Goal: Task Accomplishment & Management: Complete application form

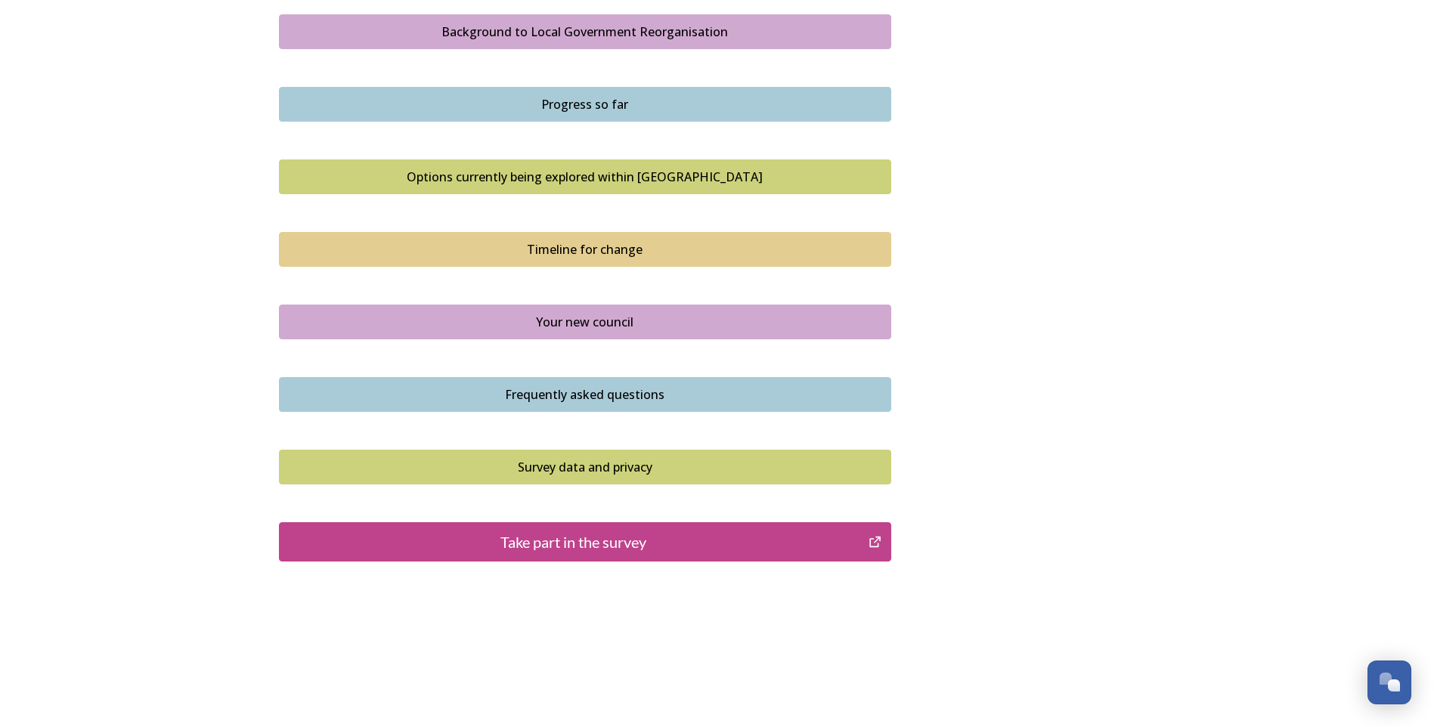
scroll to position [899, 0]
click at [618, 324] on div "Your new council" at bounding box center [585, 321] width 596 height 18
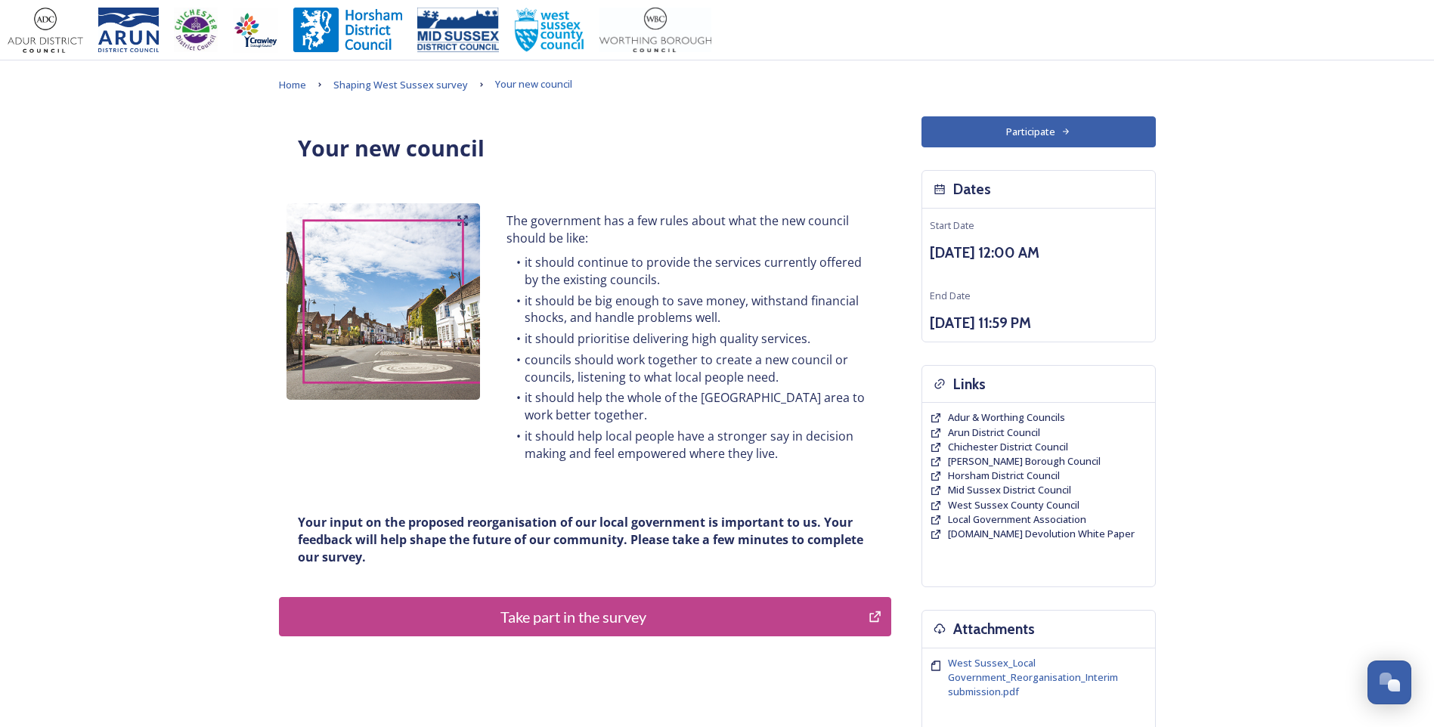
click at [639, 620] on div "Take part in the survey" at bounding box center [574, 616] width 574 height 23
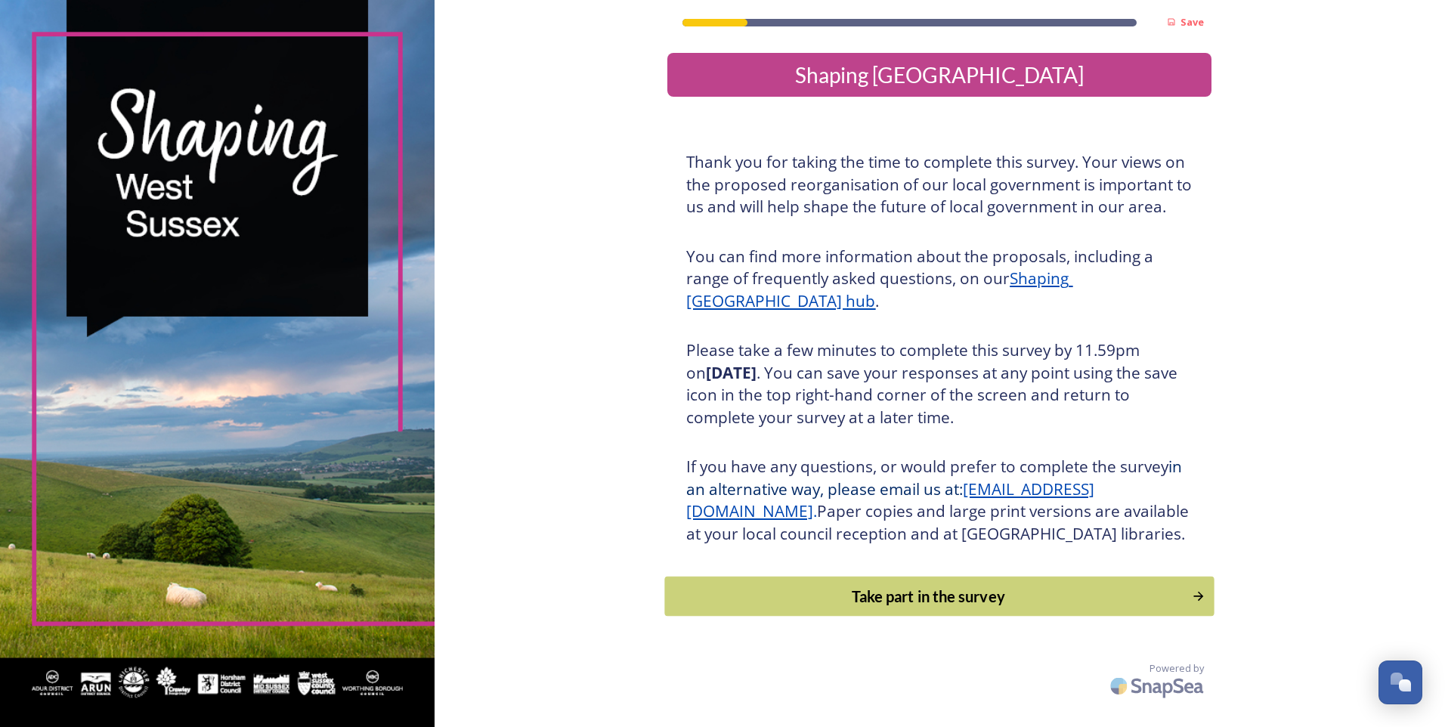
click at [903, 608] on div "Take part in the survey" at bounding box center [928, 596] width 511 height 23
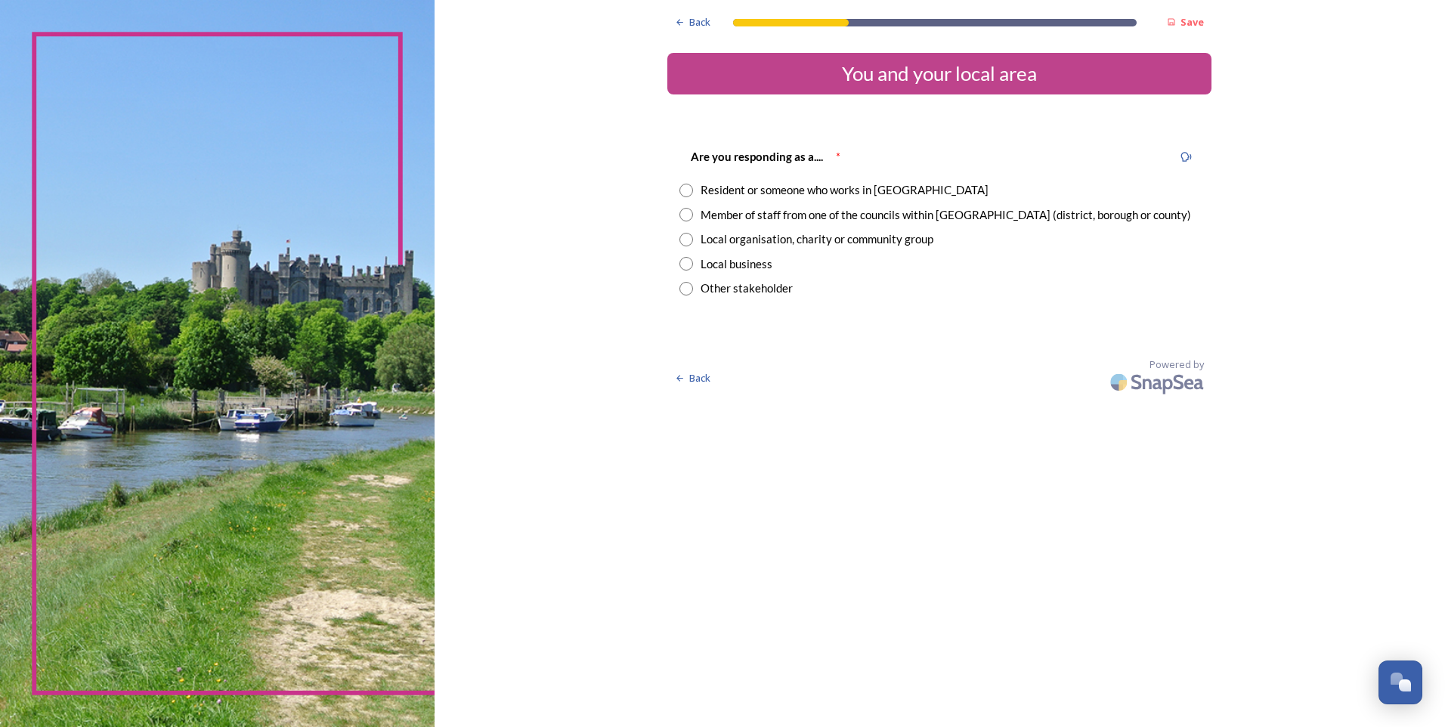
click at [685, 192] on input "radio" at bounding box center [687, 191] width 14 height 14
radio input "true"
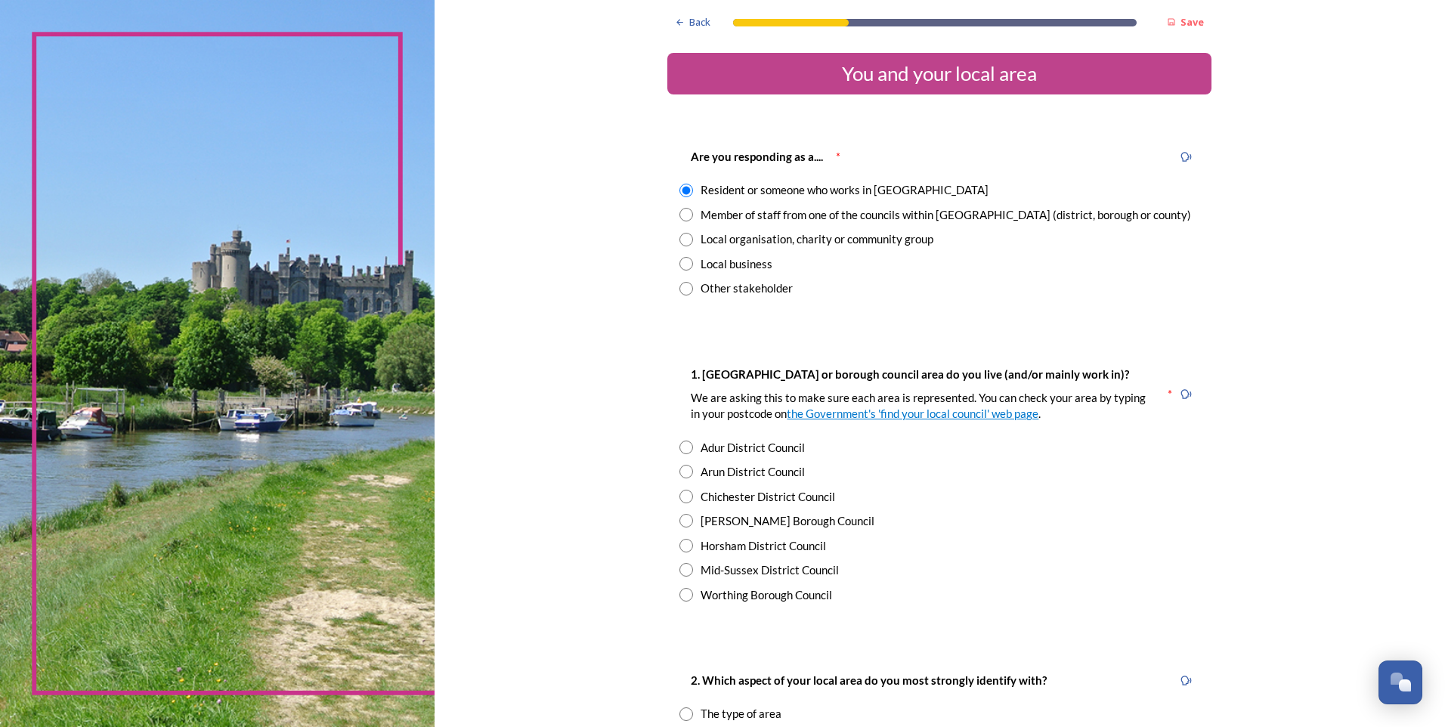
click at [681, 543] on input "radio" at bounding box center [687, 546] width 14 height 14
radio input "true"
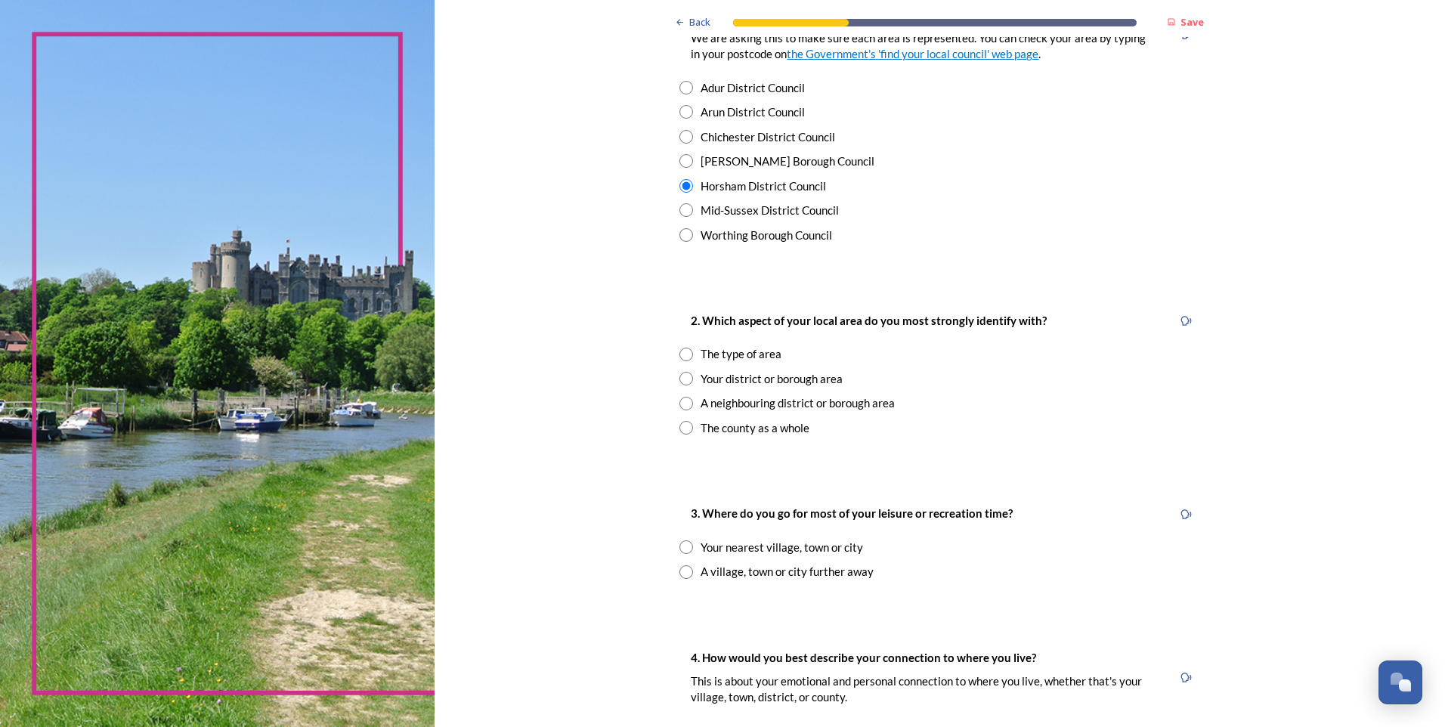
scroll to position [378, 0]
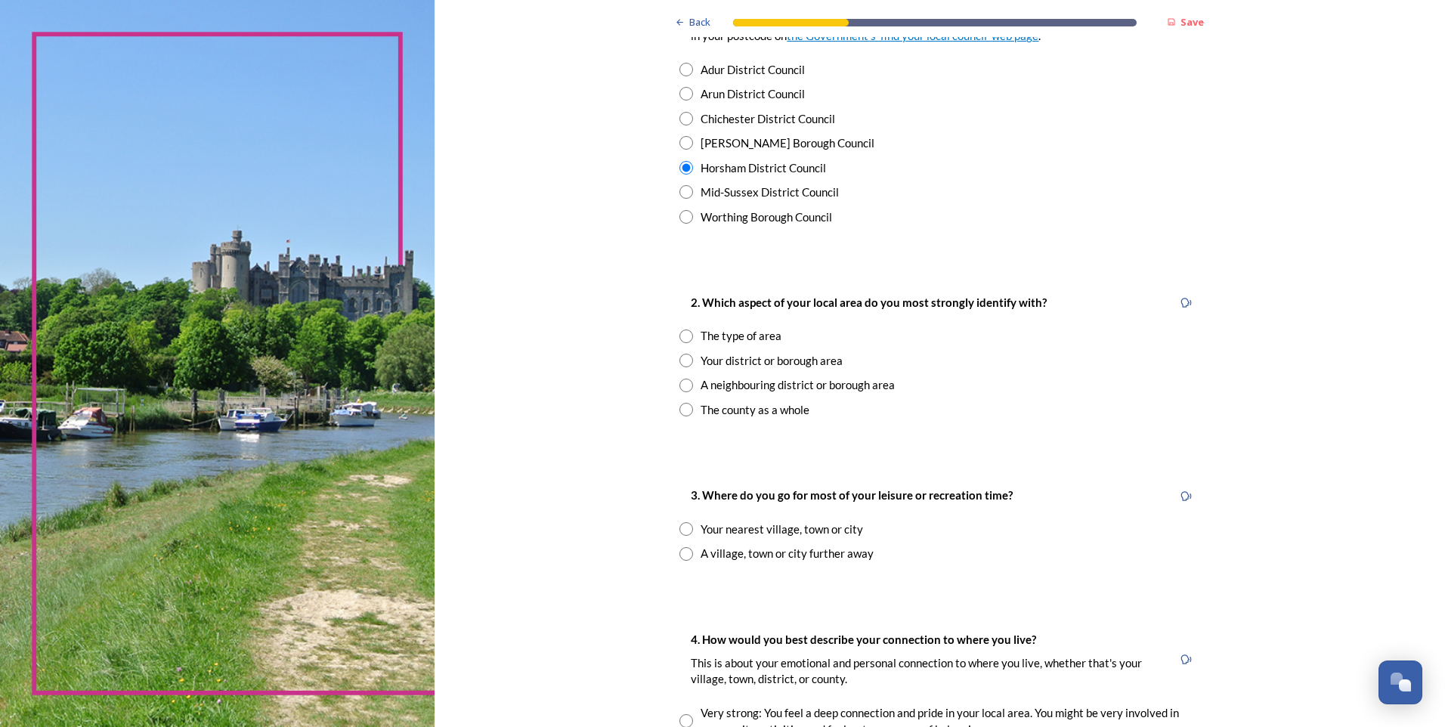
click at [680, 386] on input "radio" at bounding box center [687, 386] width 14 height 14
radio input "true"
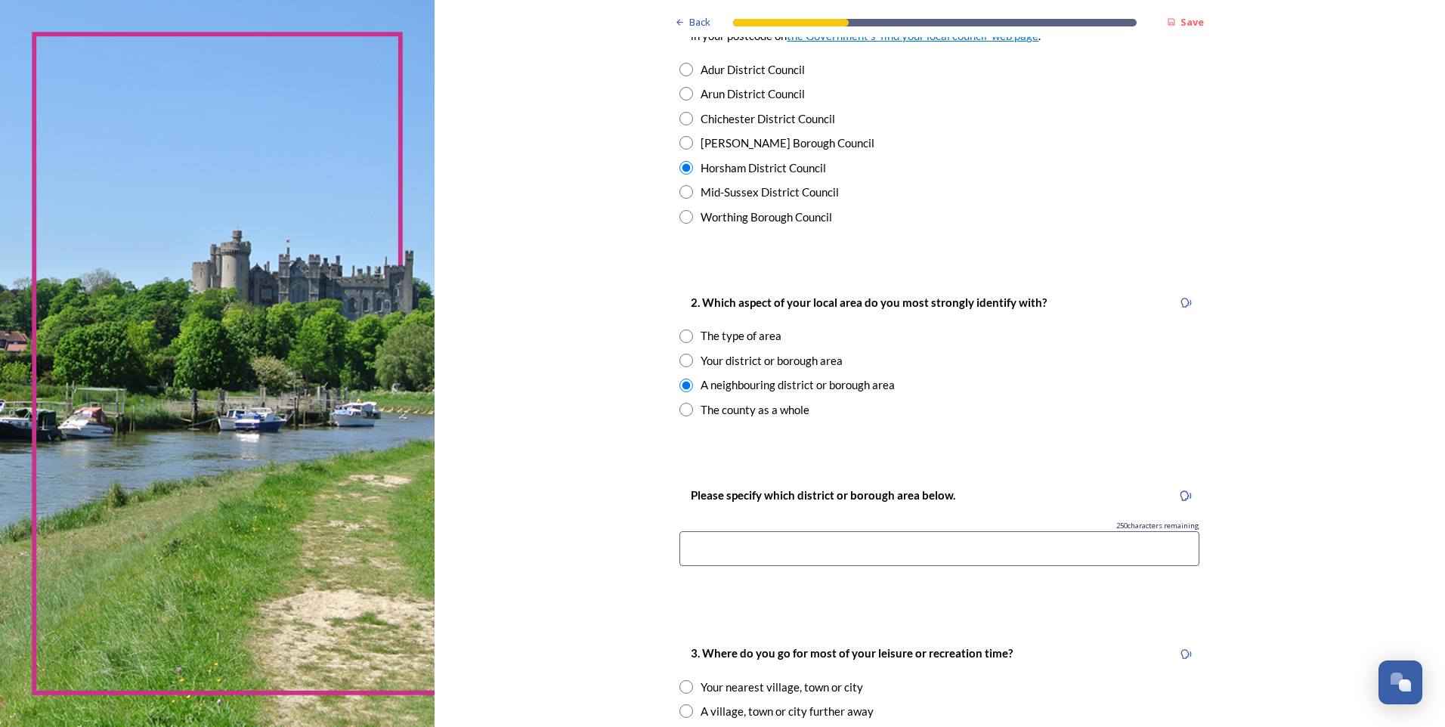
click at [686, 408] on input "radio" at bounding box center [687, 410] width 14 height 14
radio input "true"
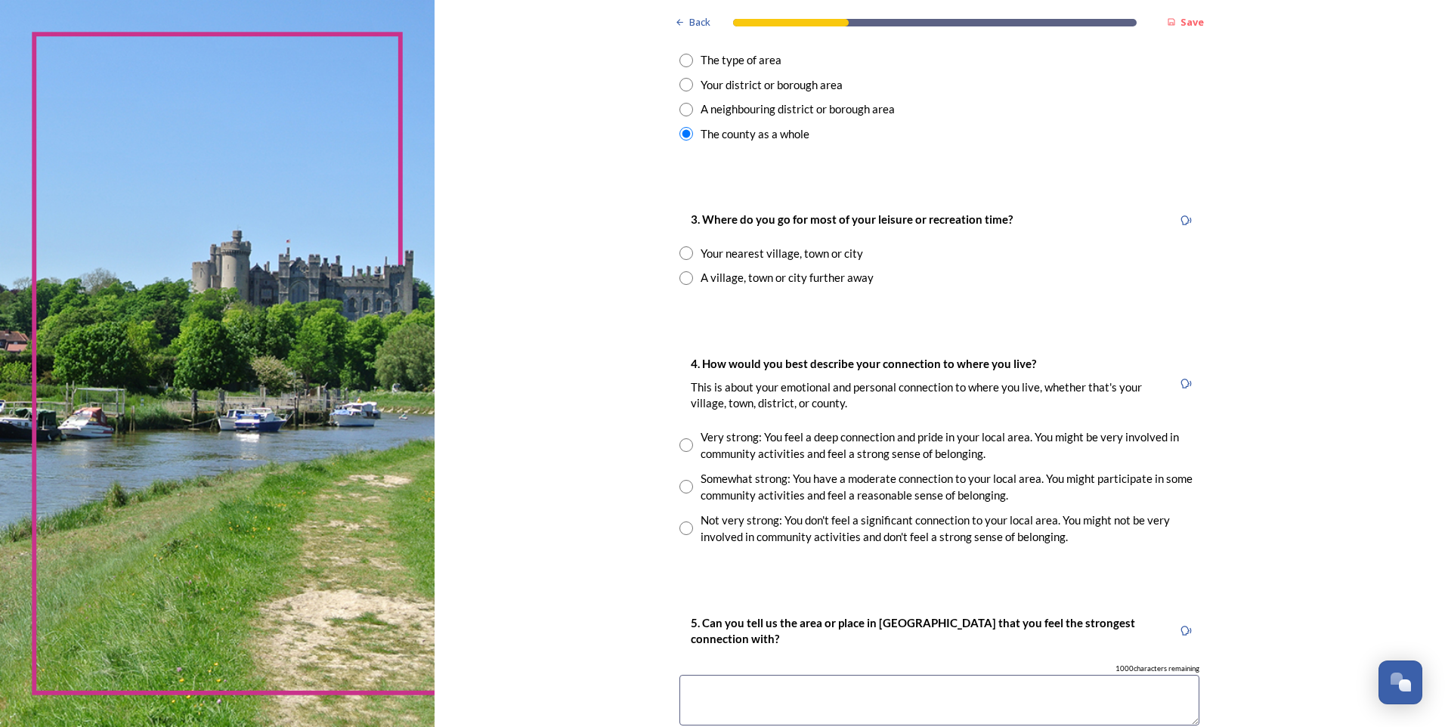
scroll to position [680, 0]
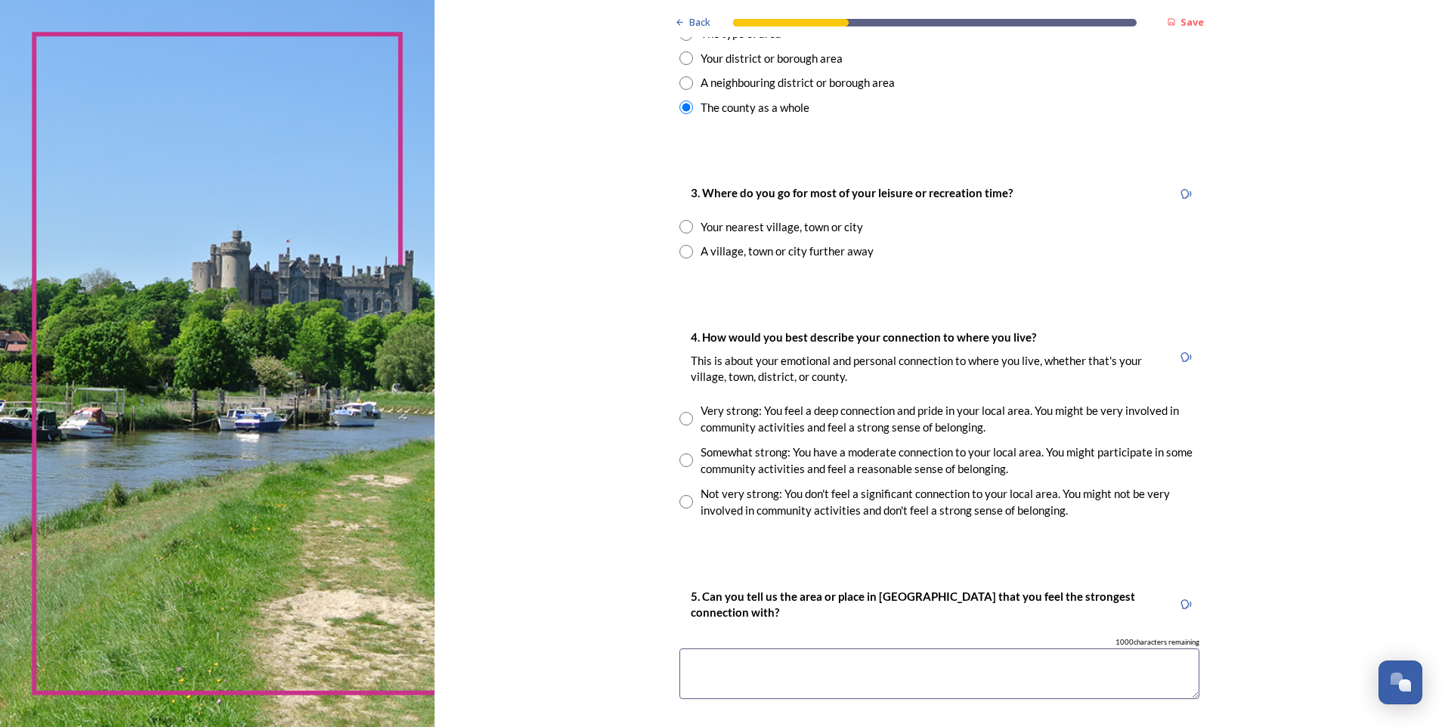
click at [681, 227] on input "radio" at bounding box center [687, 227] width 14 height 14
radio input "true"
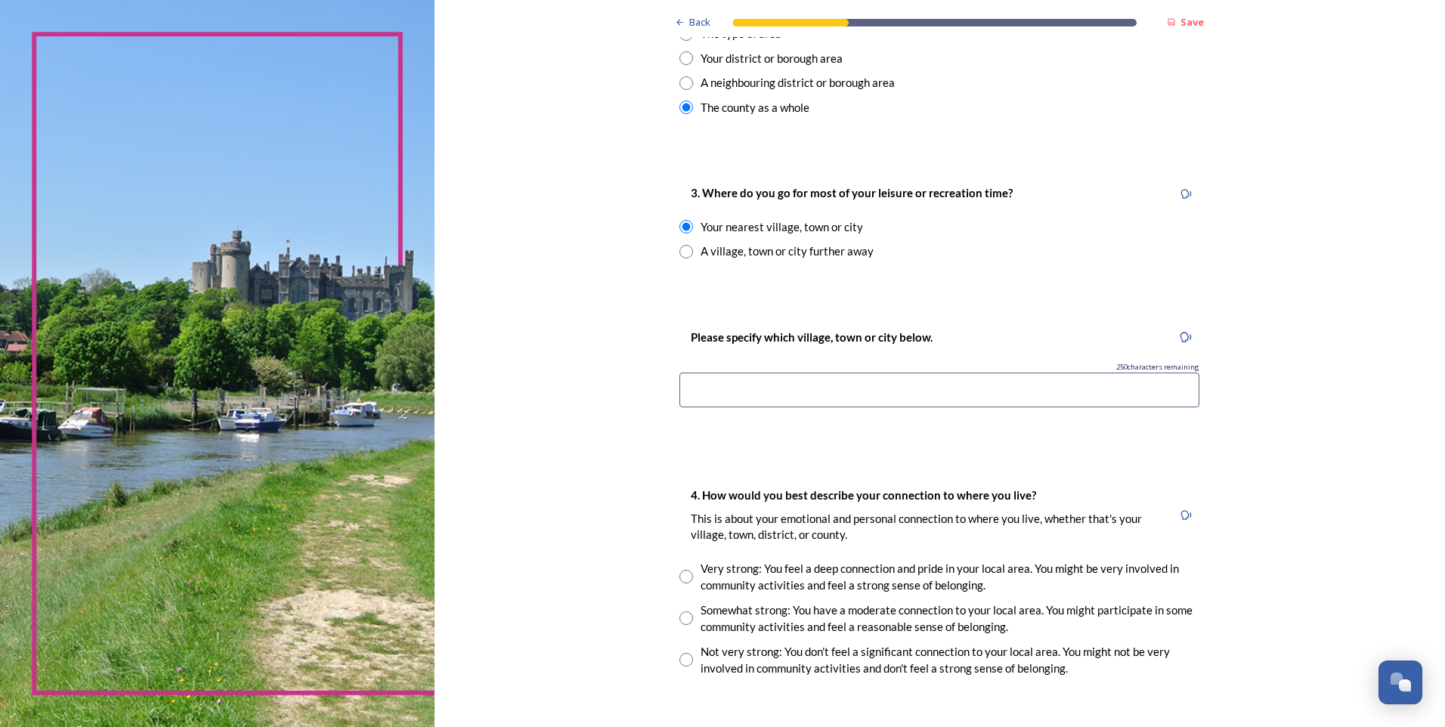
click at [704, 383] on input at bounding box center [940, 390] width 520 height 35
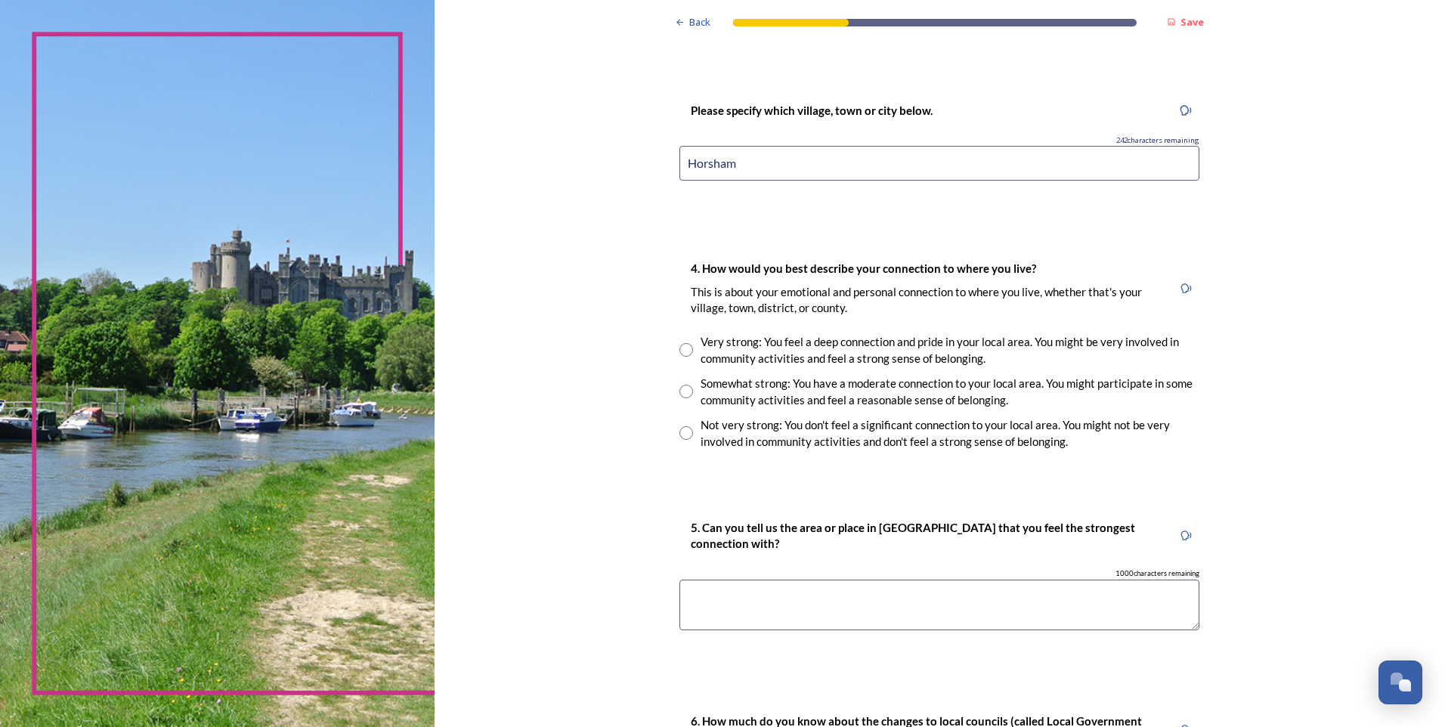
type input "Horsham"
click at [682, 389] on input "radio" at bounding box center [687, 392] width 14 height 14
radio input "true"
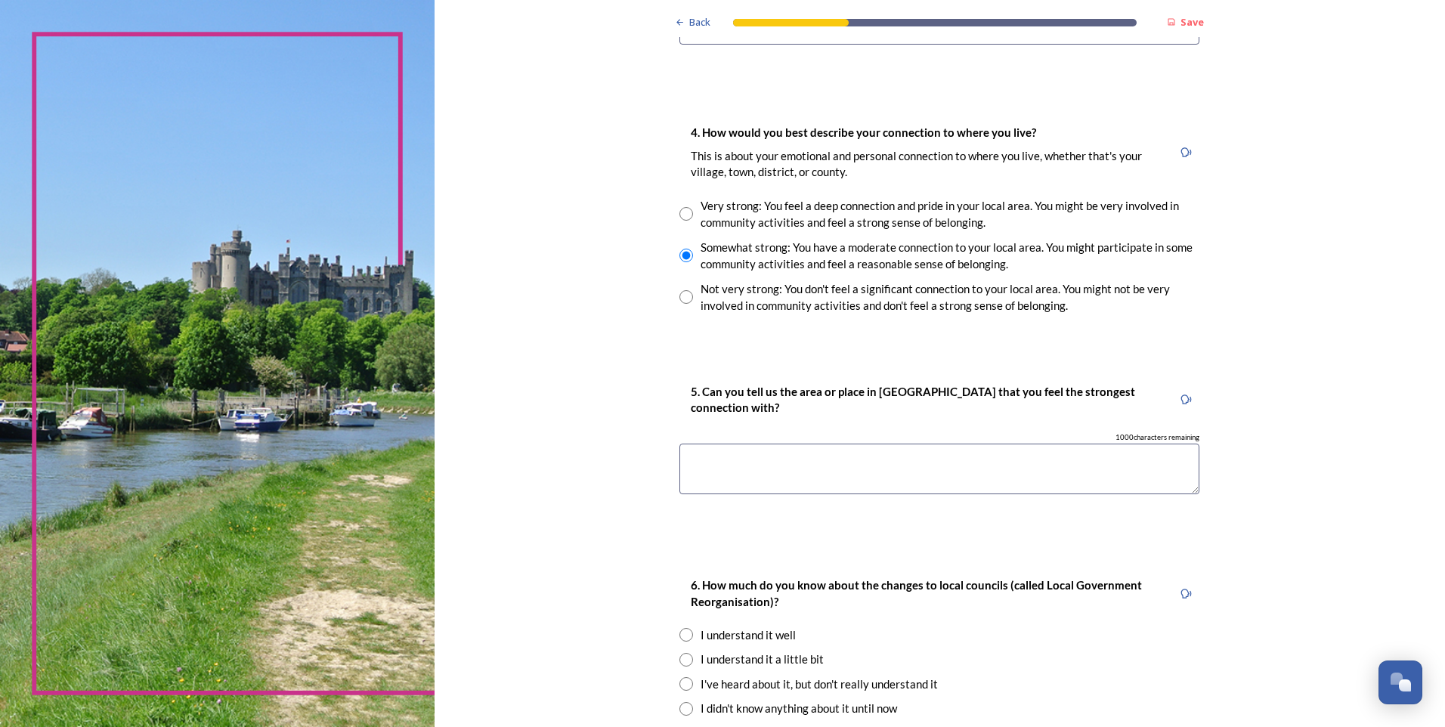
scroll to position [1058, 0]
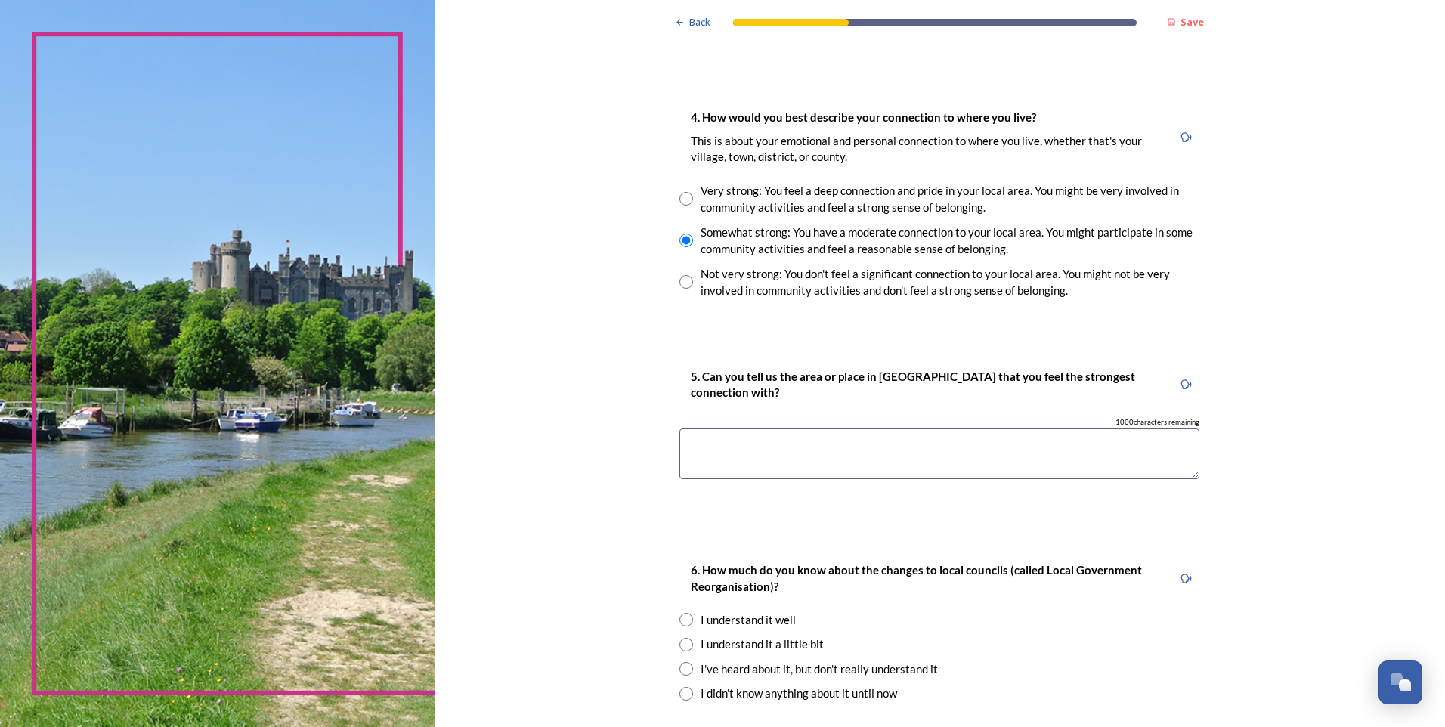
click at [698, 446] on textarea at bounding box center [940, 454] width 520 height 51
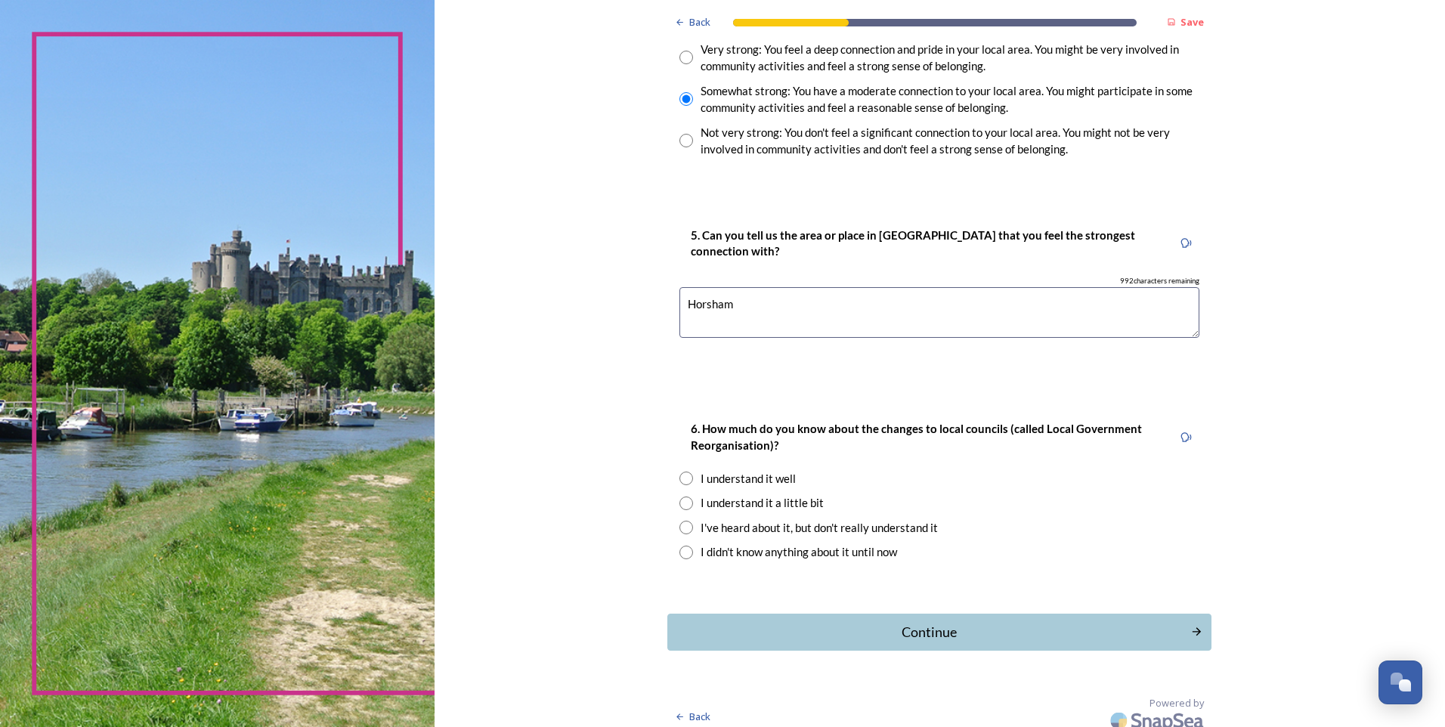
scroll to position [1211, 0]
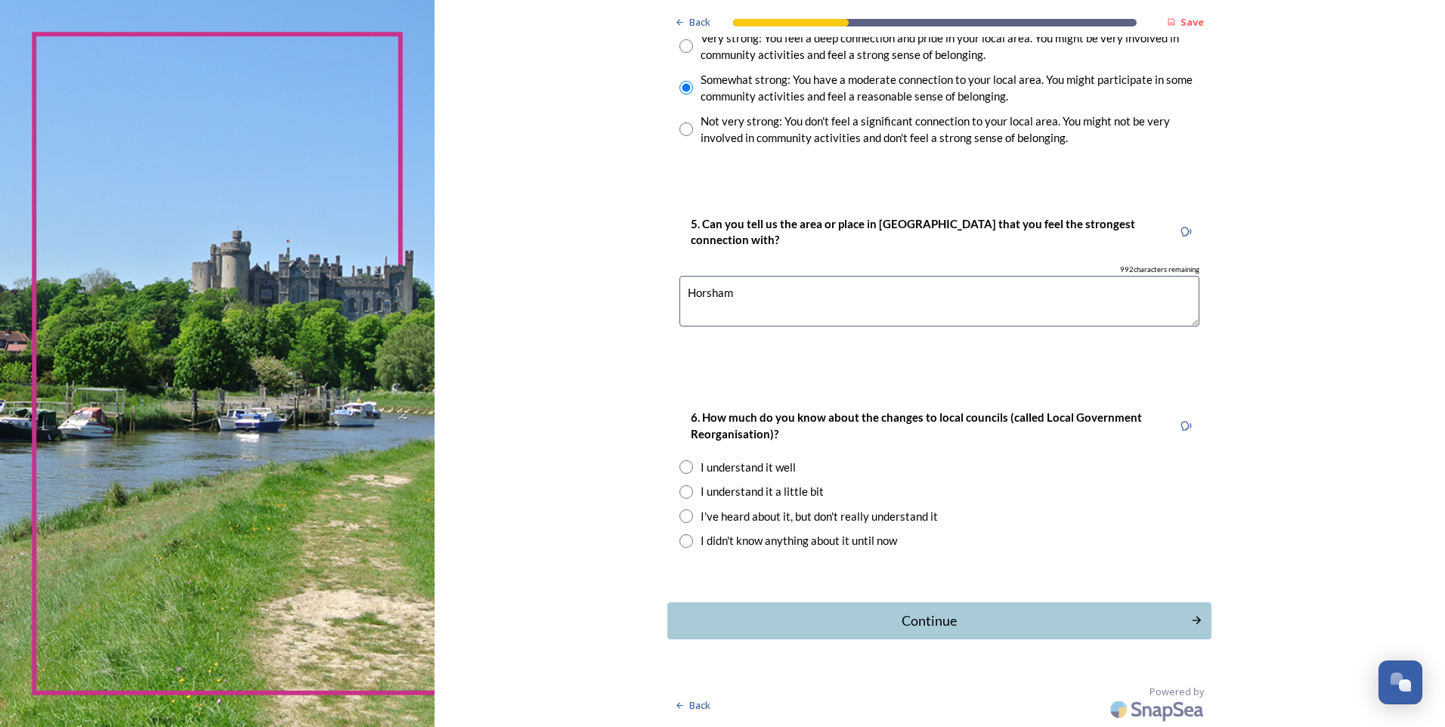
type textarea "Horsham"
click at [683, 519] on input "radio" at bounding box center [687, 516] width 14 height 14
radio input "true"
click at [774, 609] on button "Continue" at bounding box center [940, 620] width 550 height 37
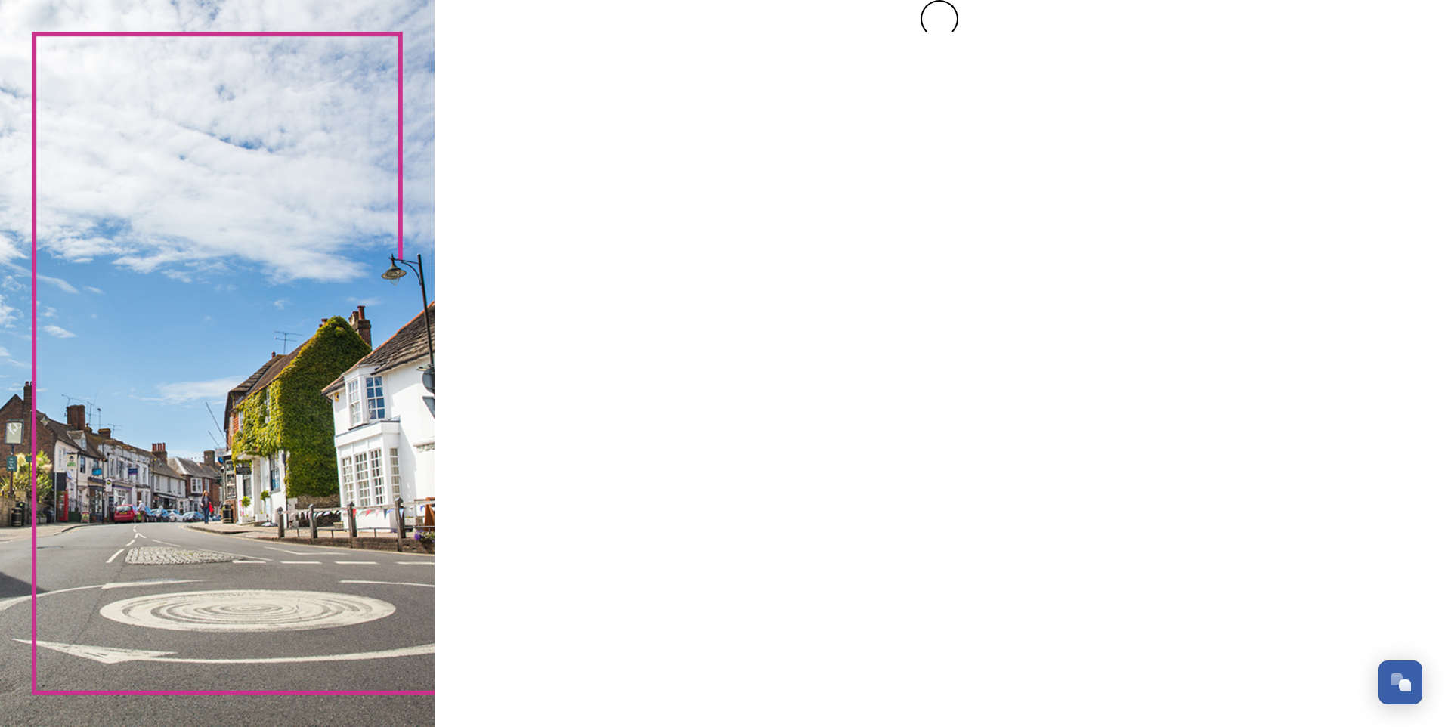
scroll to position [0, 0]
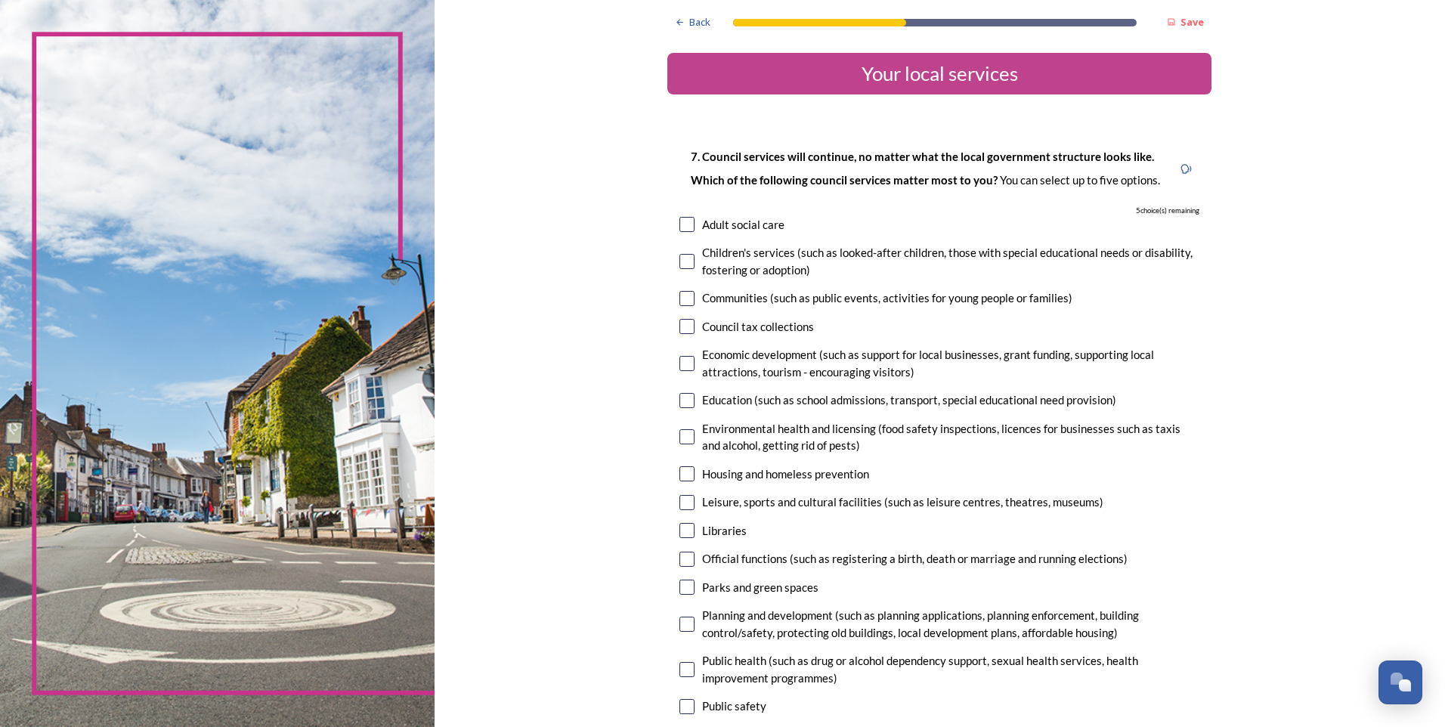
click at [681, 224] on input "checkbox" at bounding box center [687, 224] width 15 height 15
checkbox input "true"
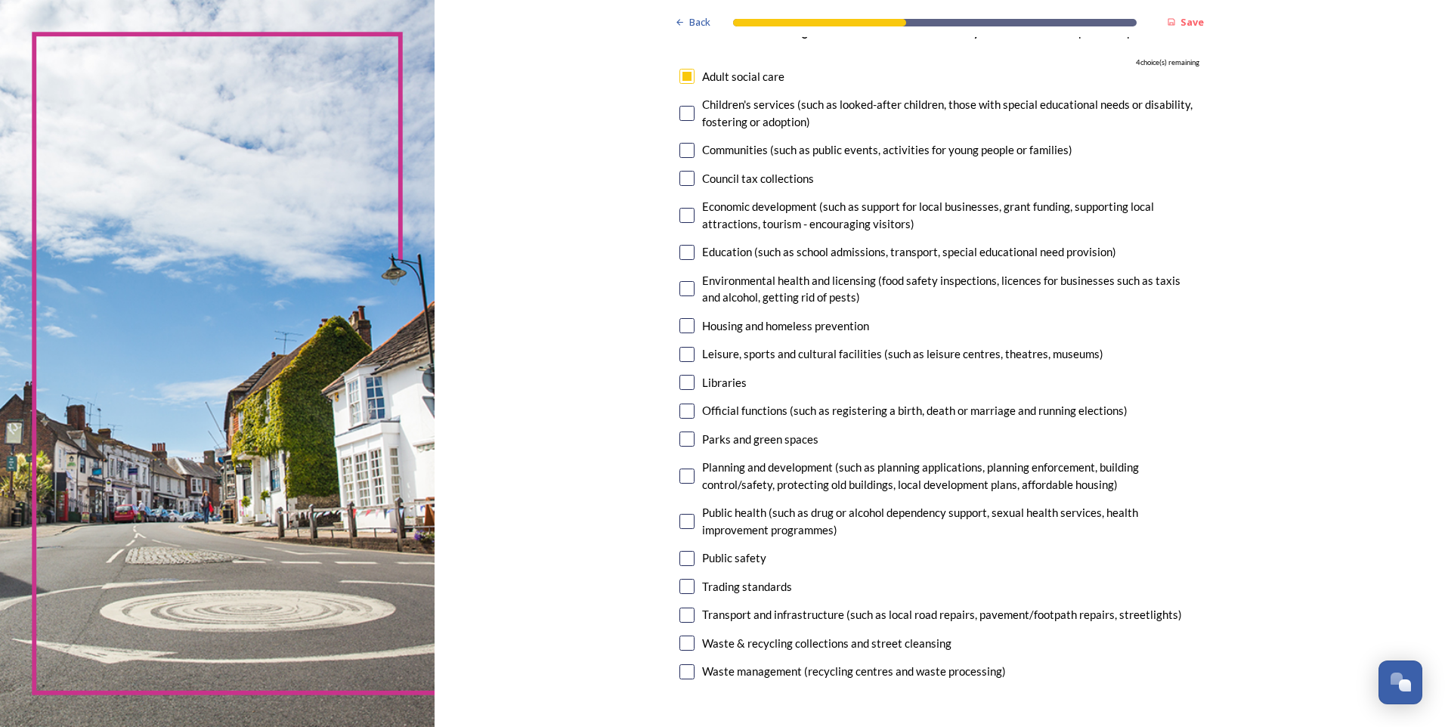
scroll to position [151, 0]
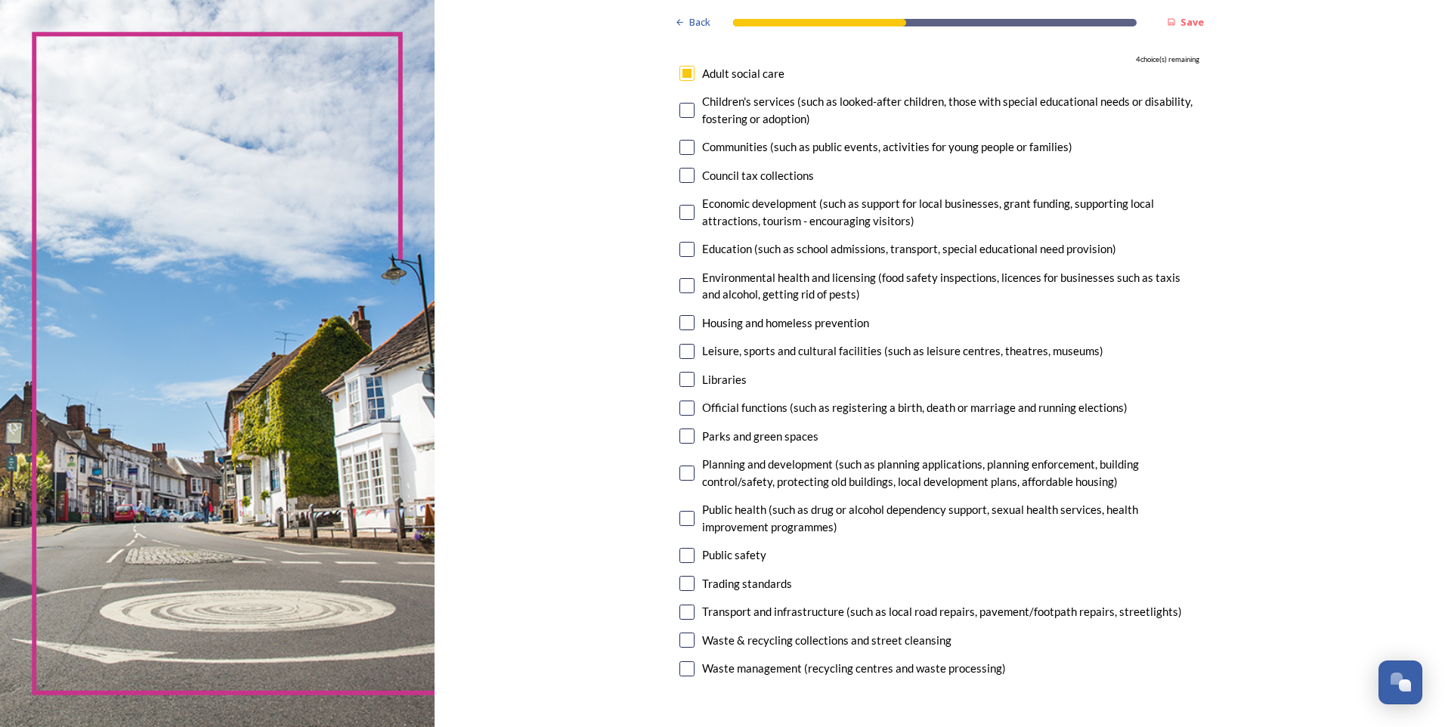
click at [692, 437] on div "Parks and green spaces" at bounding box center [940, 436] width 520 height 17
checkbox input "true"
click at [680, 639] on input "checkbox" at bounding box center [687, 640] width 15 height 15
checkbox input "true"
click at [680, 667] on input "checkbox" at bounding box center [687, 668] width 15 height 15
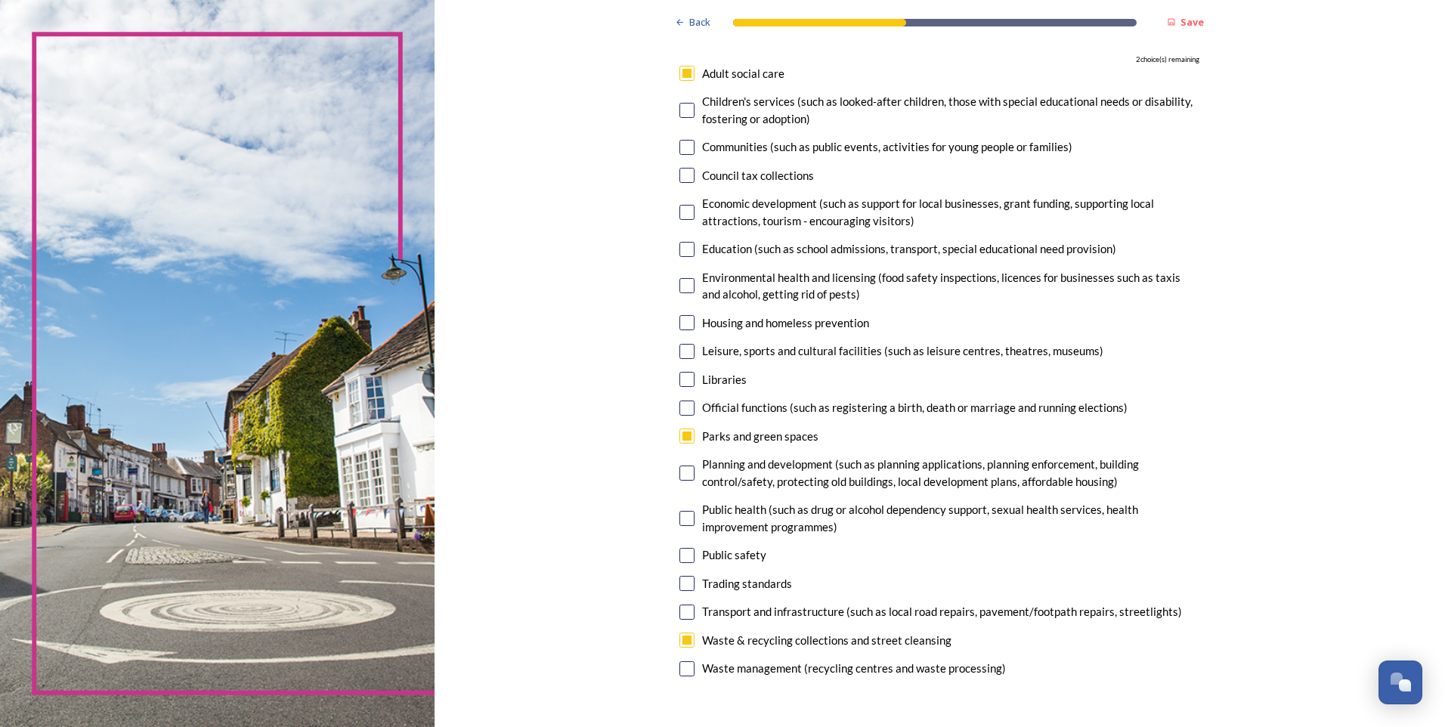
checkbox input "true"
click at [684, 351] on input "checkbox" at bounding box center [687, 351] width 15 height 15
checkbox input "true"
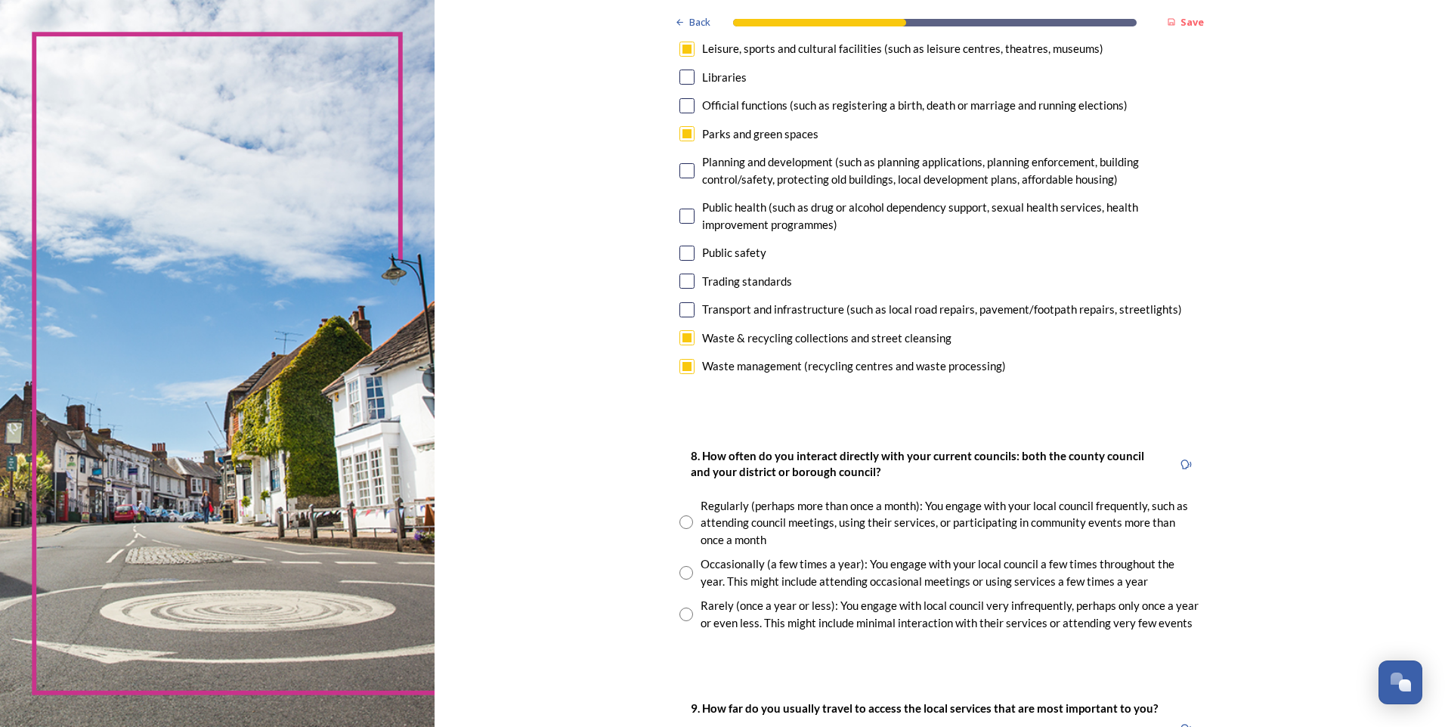
click at [681, 574] on input "radio" at bounding box center [687, 573] width 14 height 14
radio input "true"
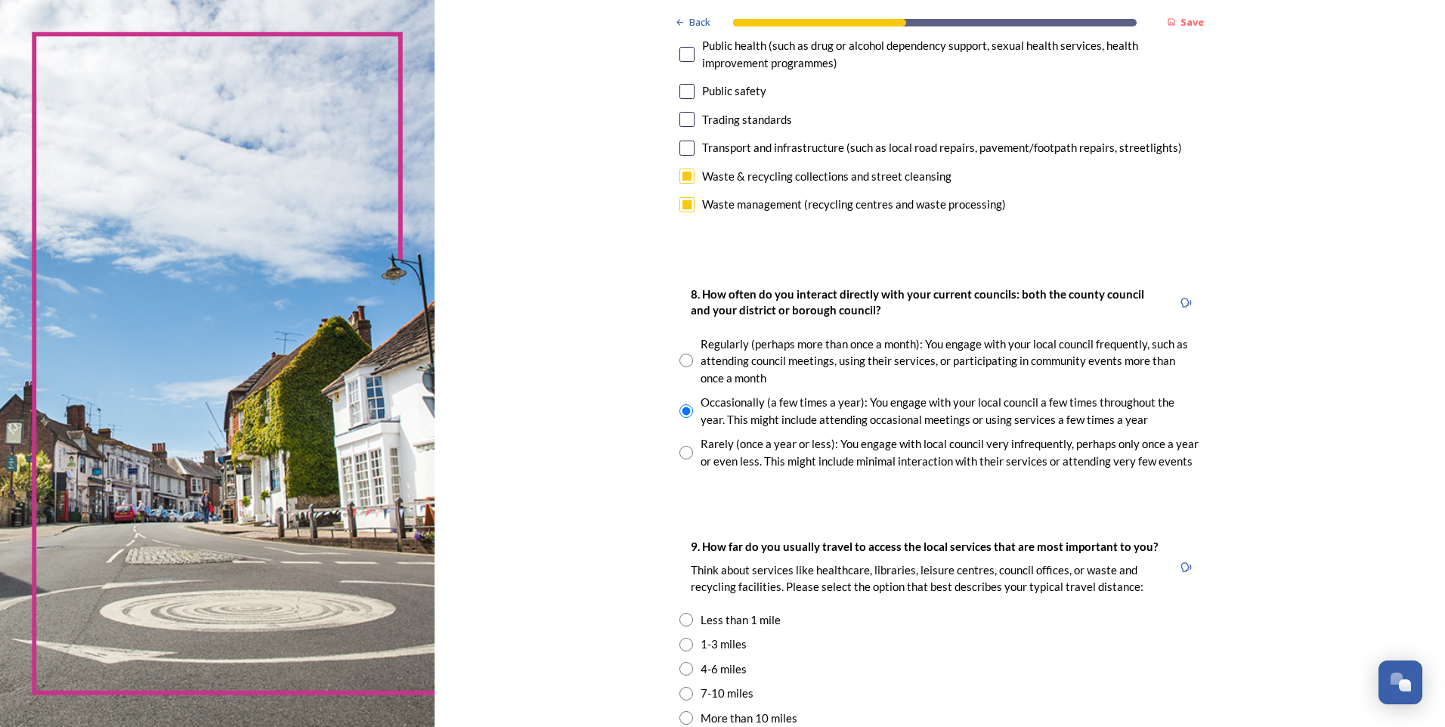
scroll to position [831, 0]
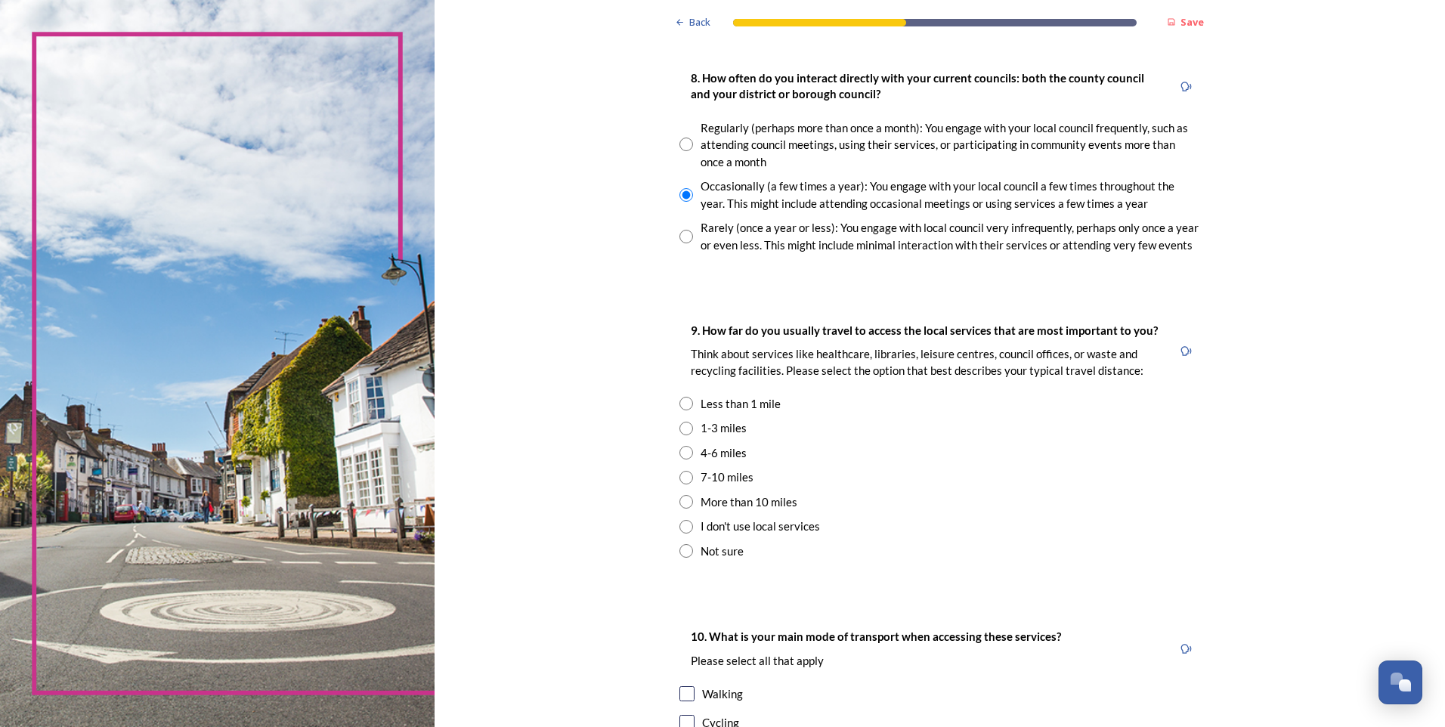
click at [680, 432] on input "radio" at bounding box center [687, 429] width 14 height 14
radio input "true"
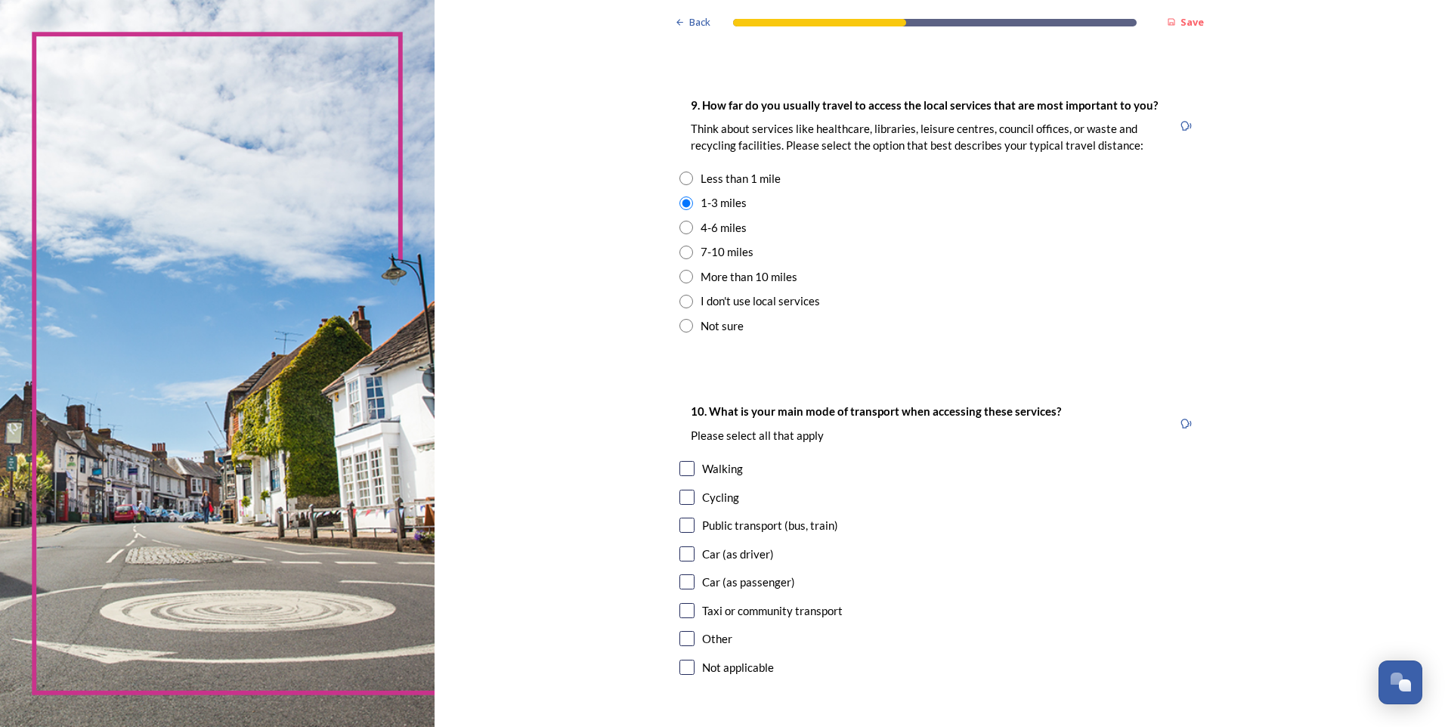
scroll to position [1058, 0]
click at [681, 553] on input "checkbox" at bounding box center [687, 552] width 15 height 15
checkbox input "true"
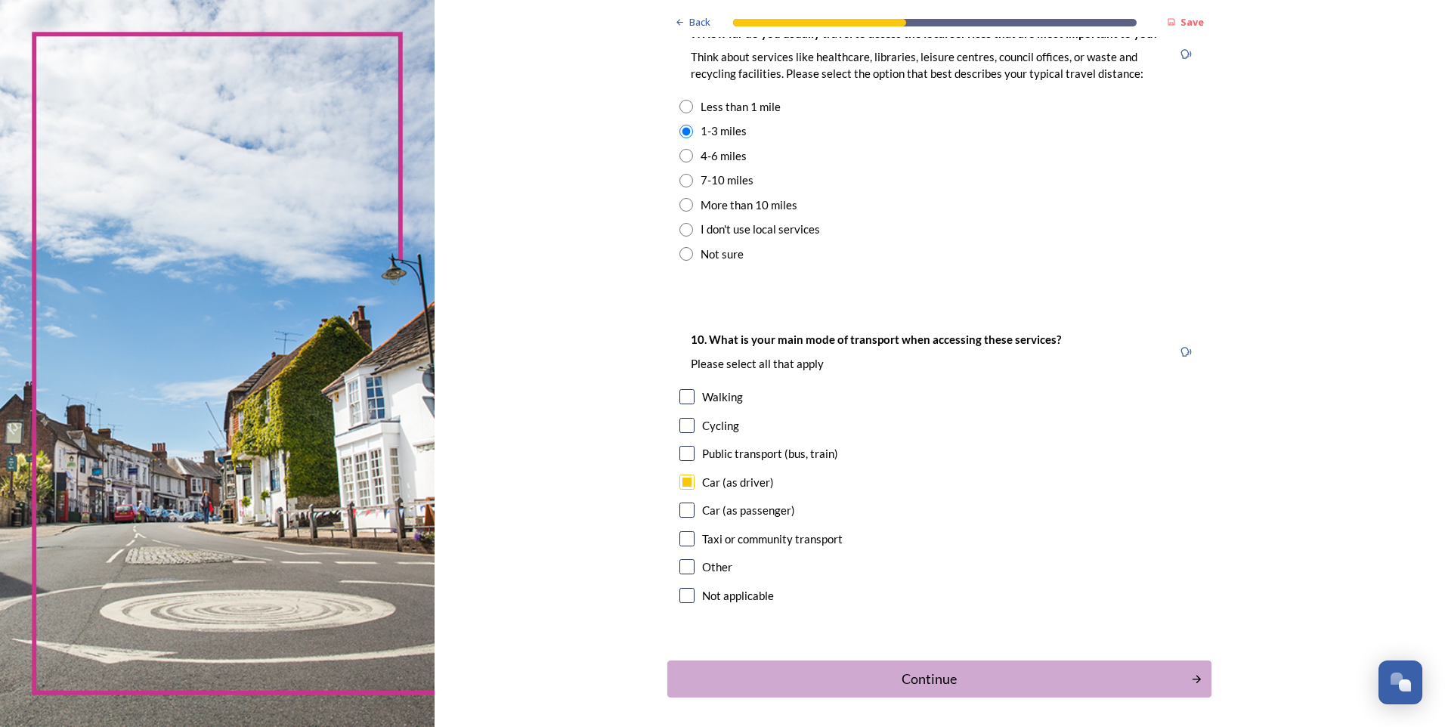
scroll to position [1187, 0]
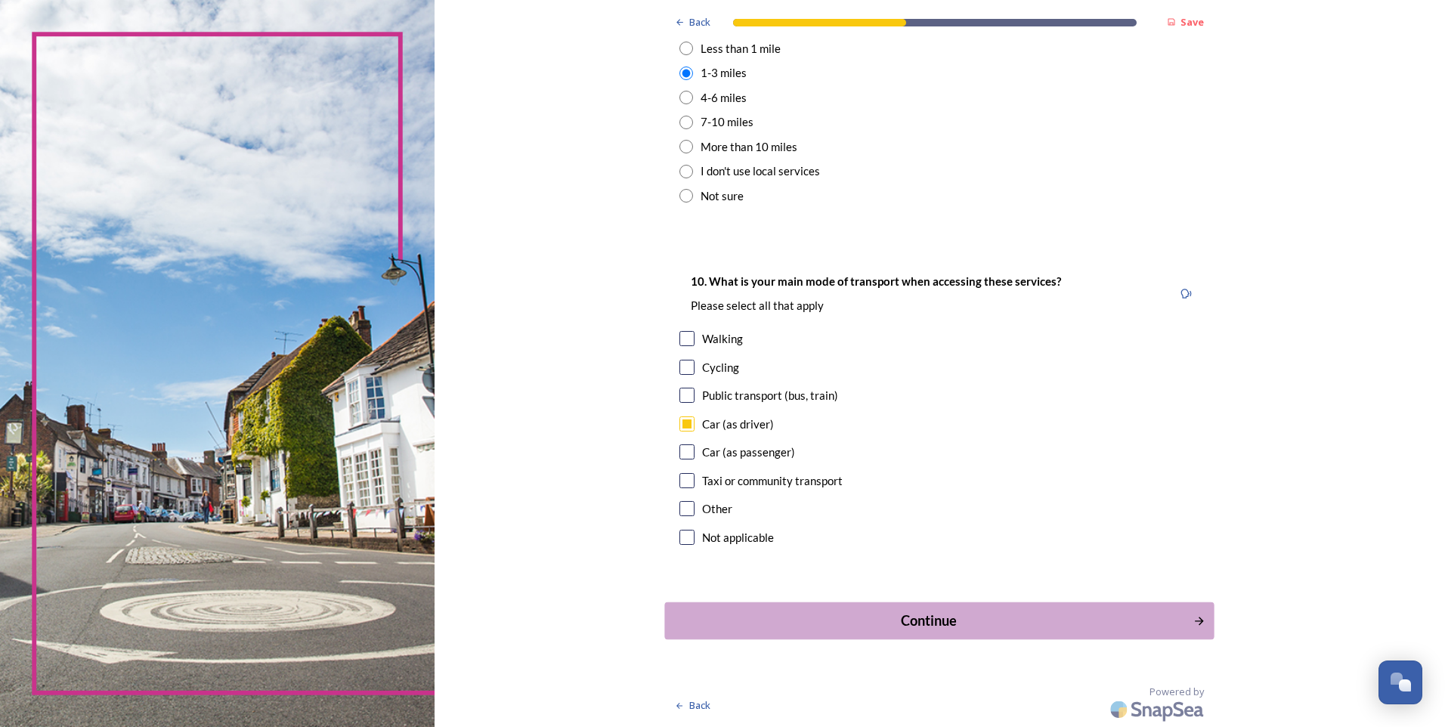
click at [989, 617] on div "Continue" at bounding box center [929, 621] width 512 height 20
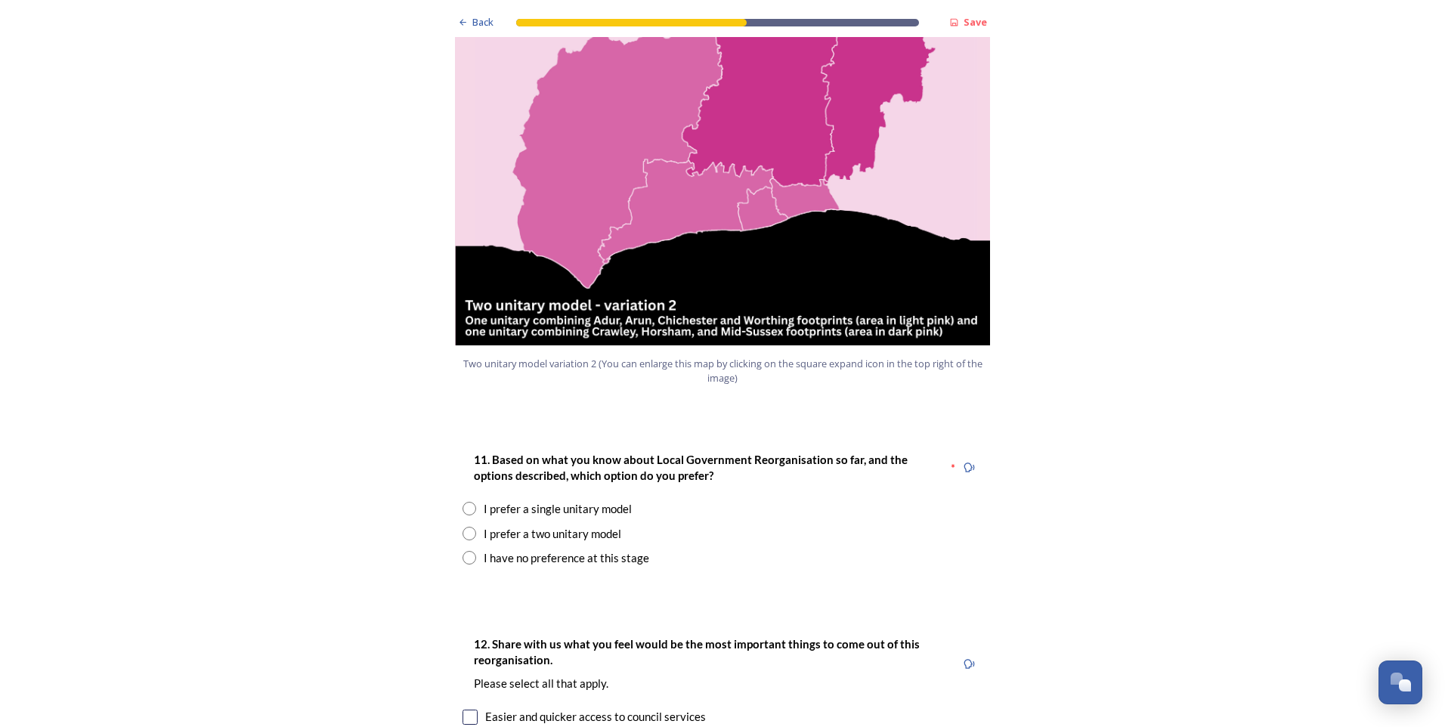
scroll to position [1739, 0]
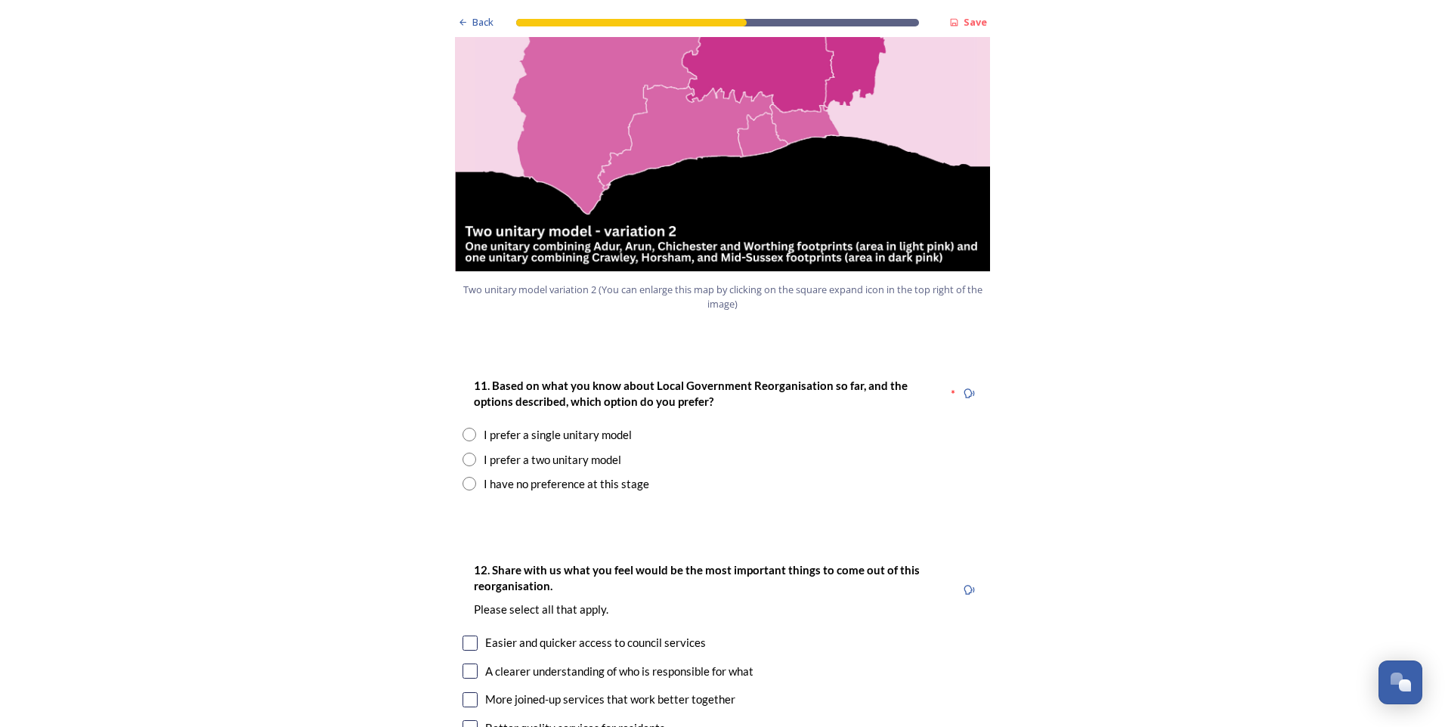
click at [464, 453] on input "radio" at bounding box center [470, 460] width 14 height 14
radio input "true"
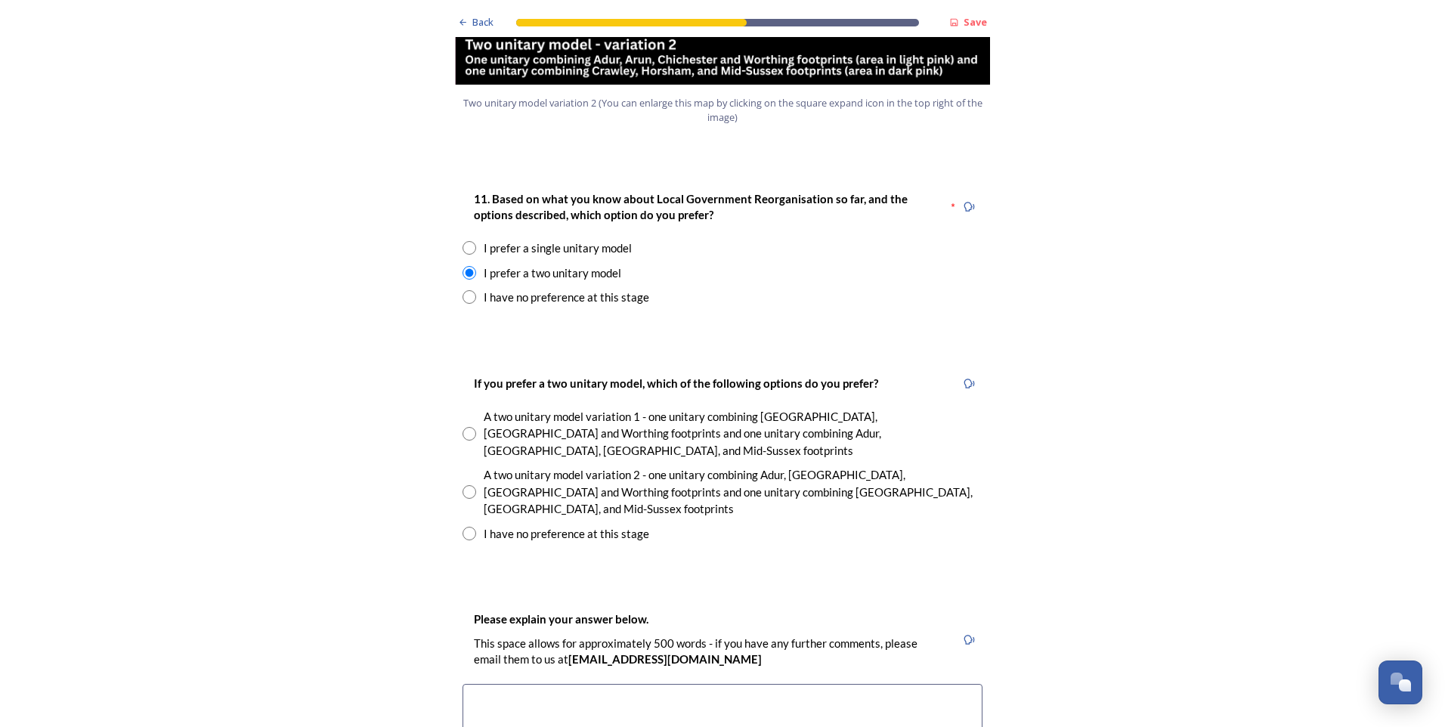
scroll to position [1965, 0]
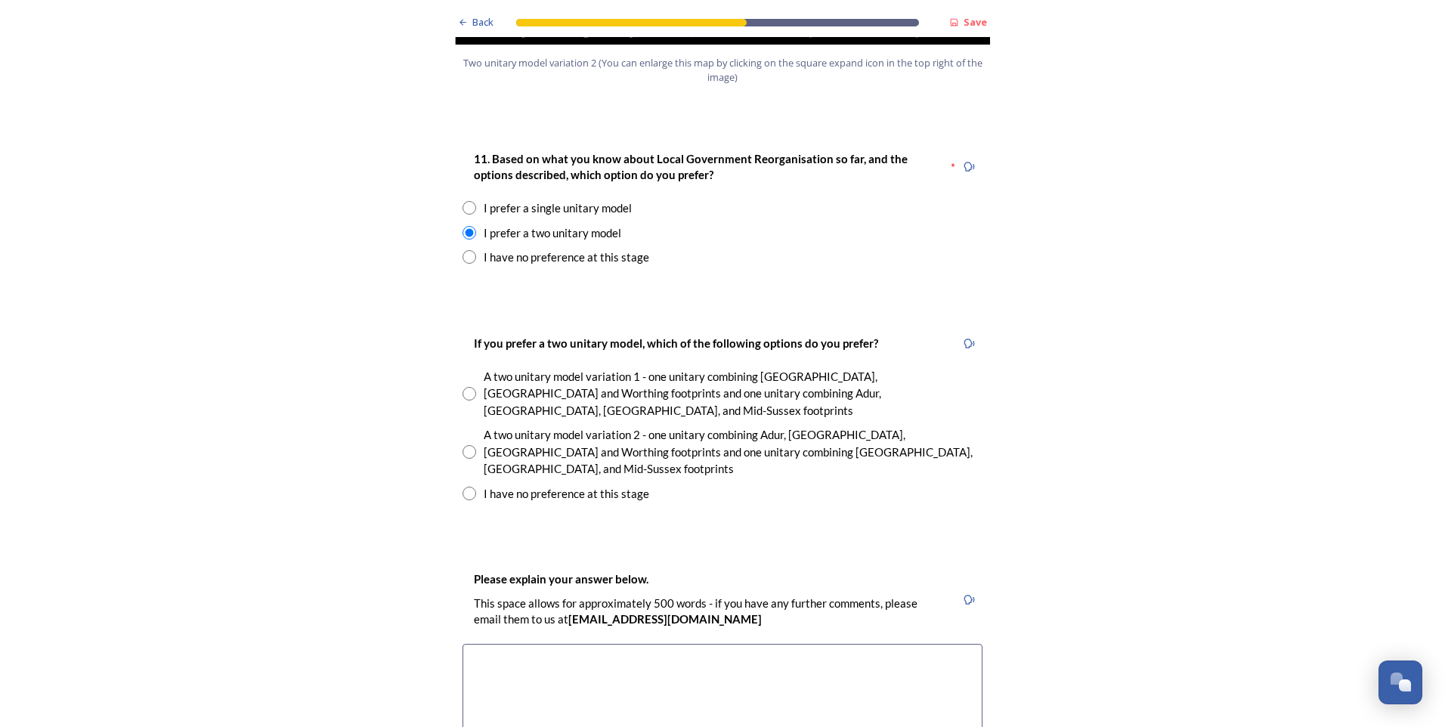
click at [466, 487] on input "radio" at bounding box center [470, 494] width 14 height 14
radio input "true"
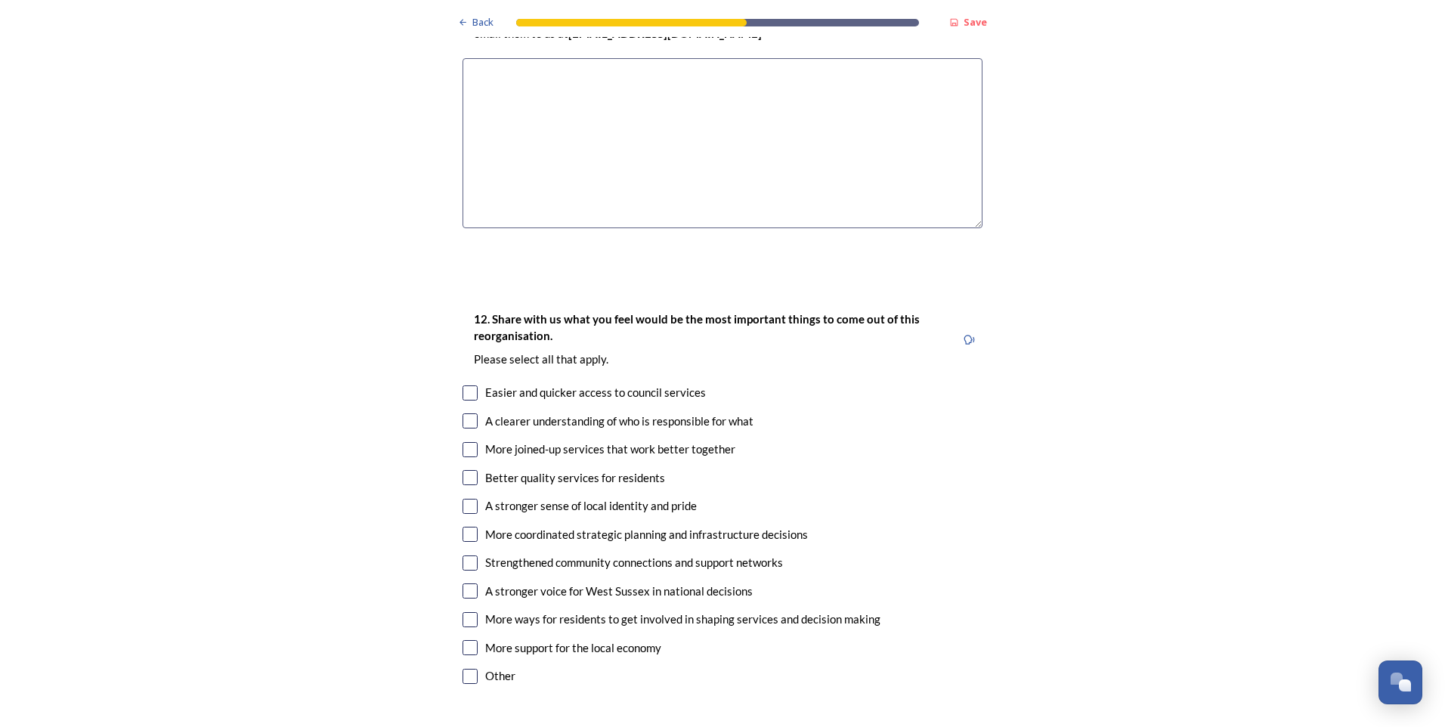
scroll to position [2570, 0]
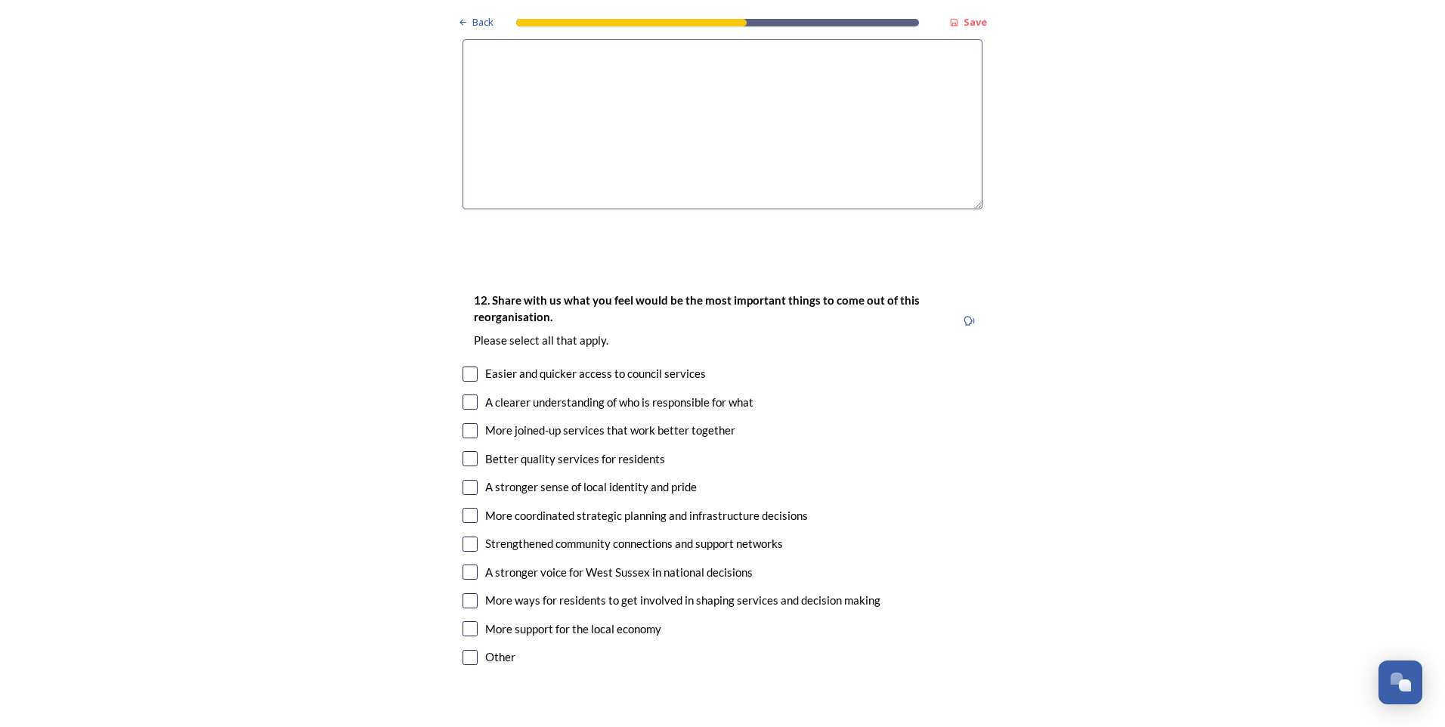
click at [463, 451] on input "checkbox" at bounding box center [470, 458] width 15 height 15
checkbox input "true"
click at [469, 367] on input "checkbox" at bounding box center [470, 374] width 15 height 15
checkbox input "true"
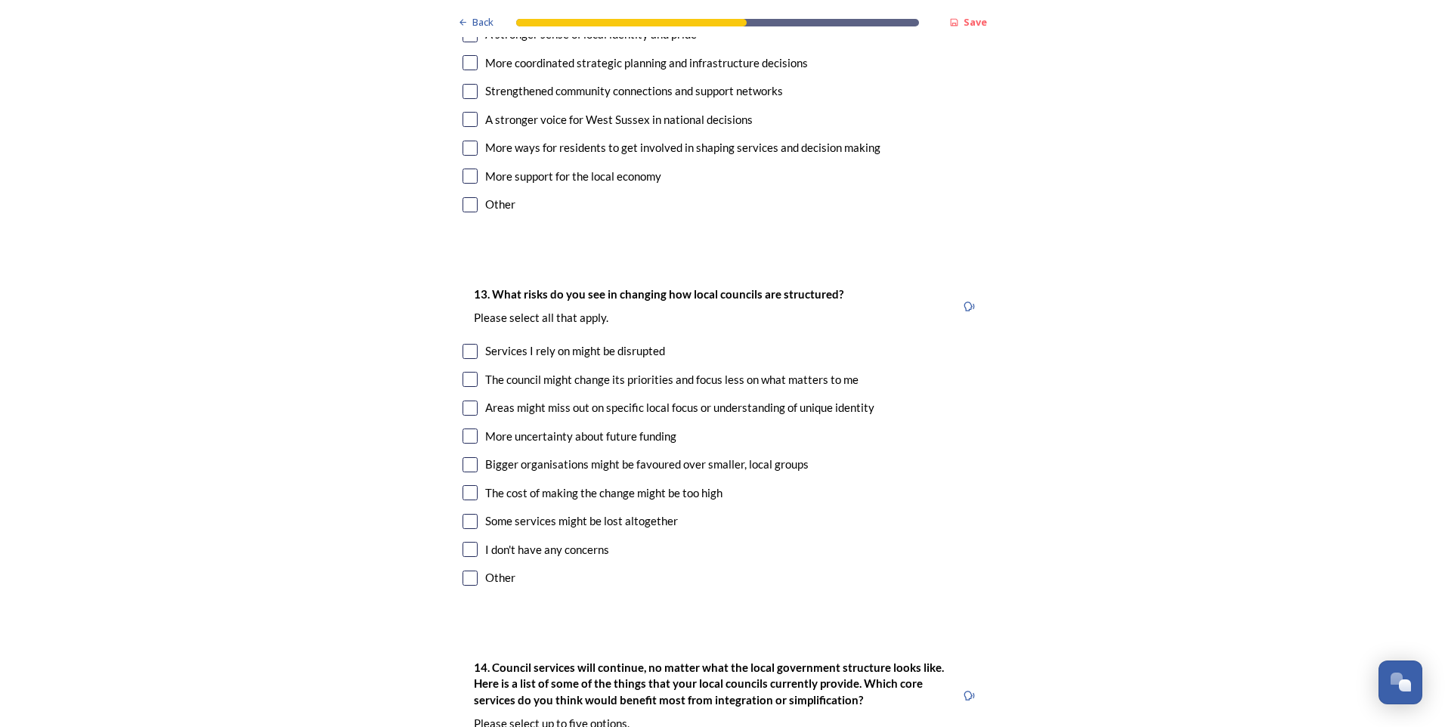
scroll to position [3024, 0]
click at [466, 343] on input "checkbox" at bounding box center [470, 350] width 15 height 15
checkbox input "true"
click at [464, 371] on input "checkbox" at bounding box center [470, 378] width 15 height 15
checkbox input "true"
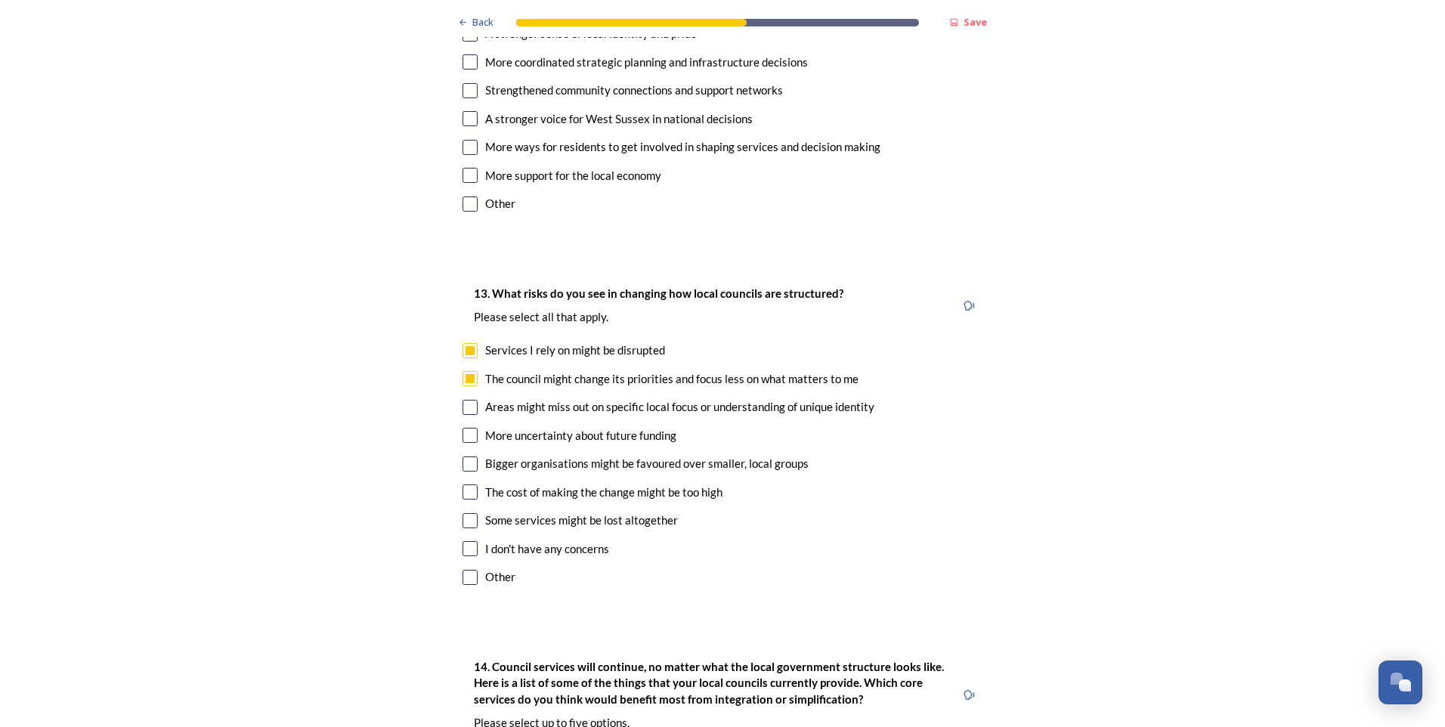
click at [469, 428] on input "checkbox" at bounding box center [470, 435] width 15 height 15
checkbox input "true"
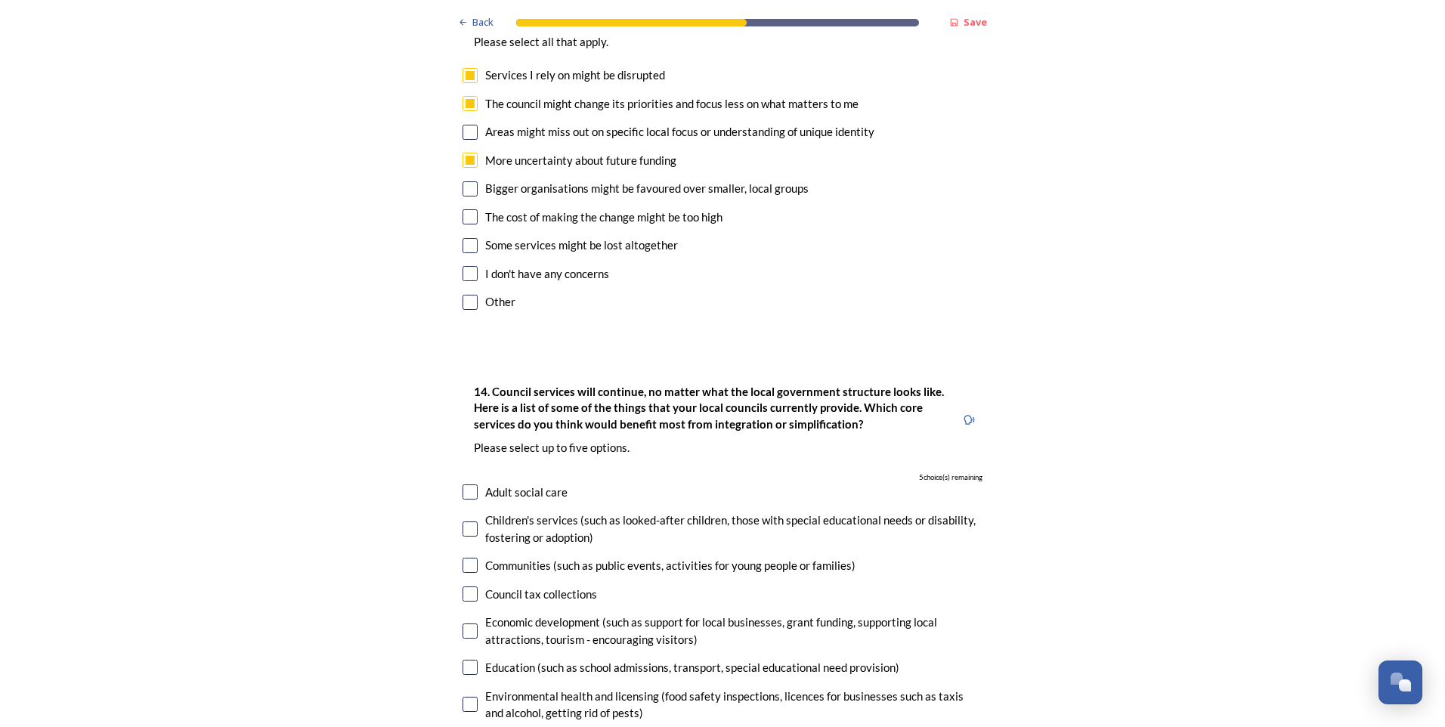
scroll to position [3326, 0]
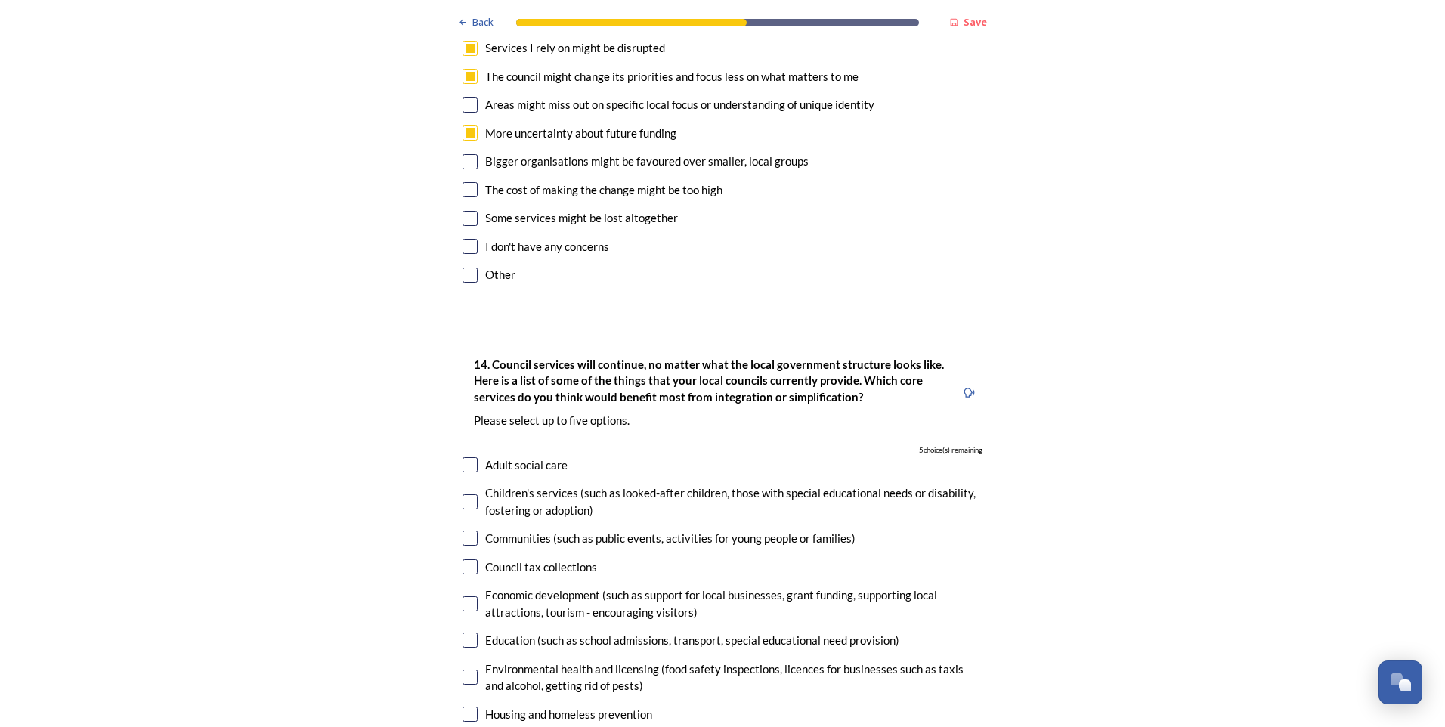
click at [467, 457] on input "checkbox" at bounding box center [470, 464] width 15 height 15
checkbox input "true"
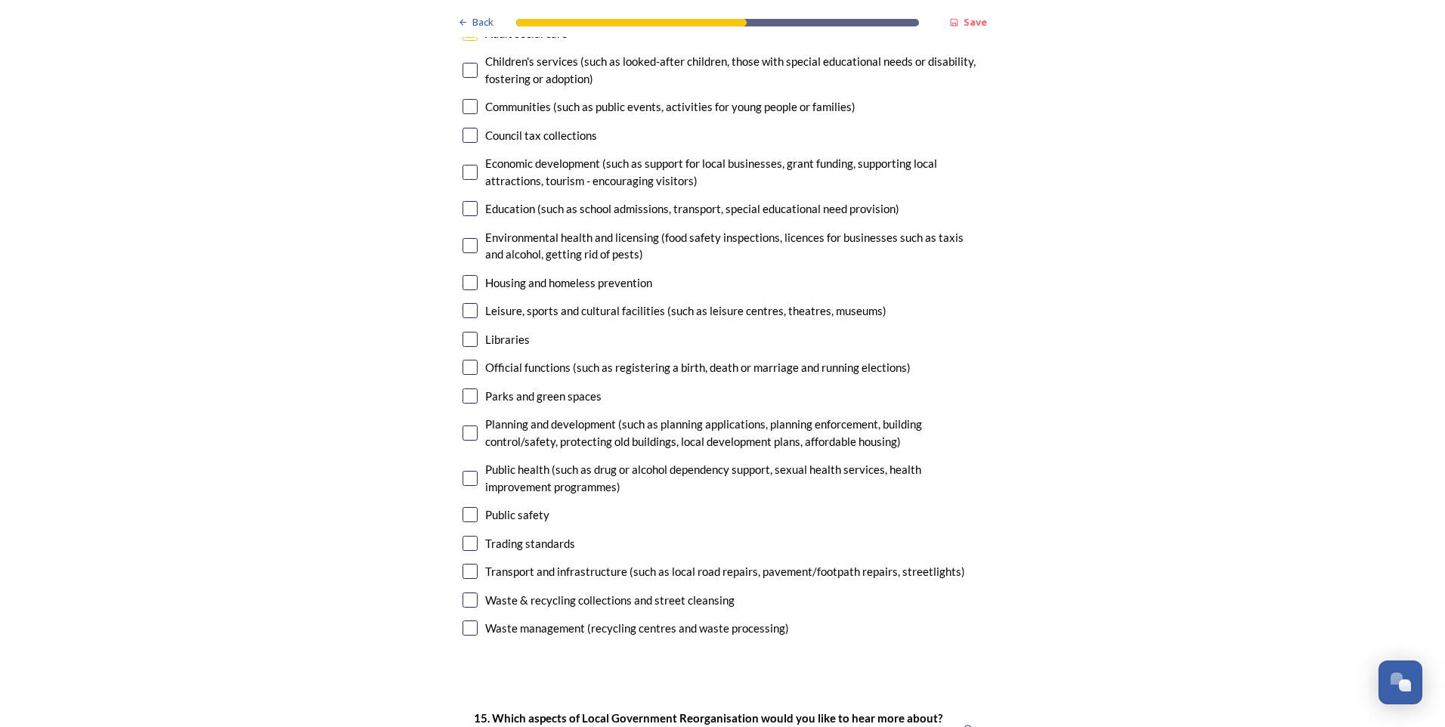
scroll to position [3779, 0]
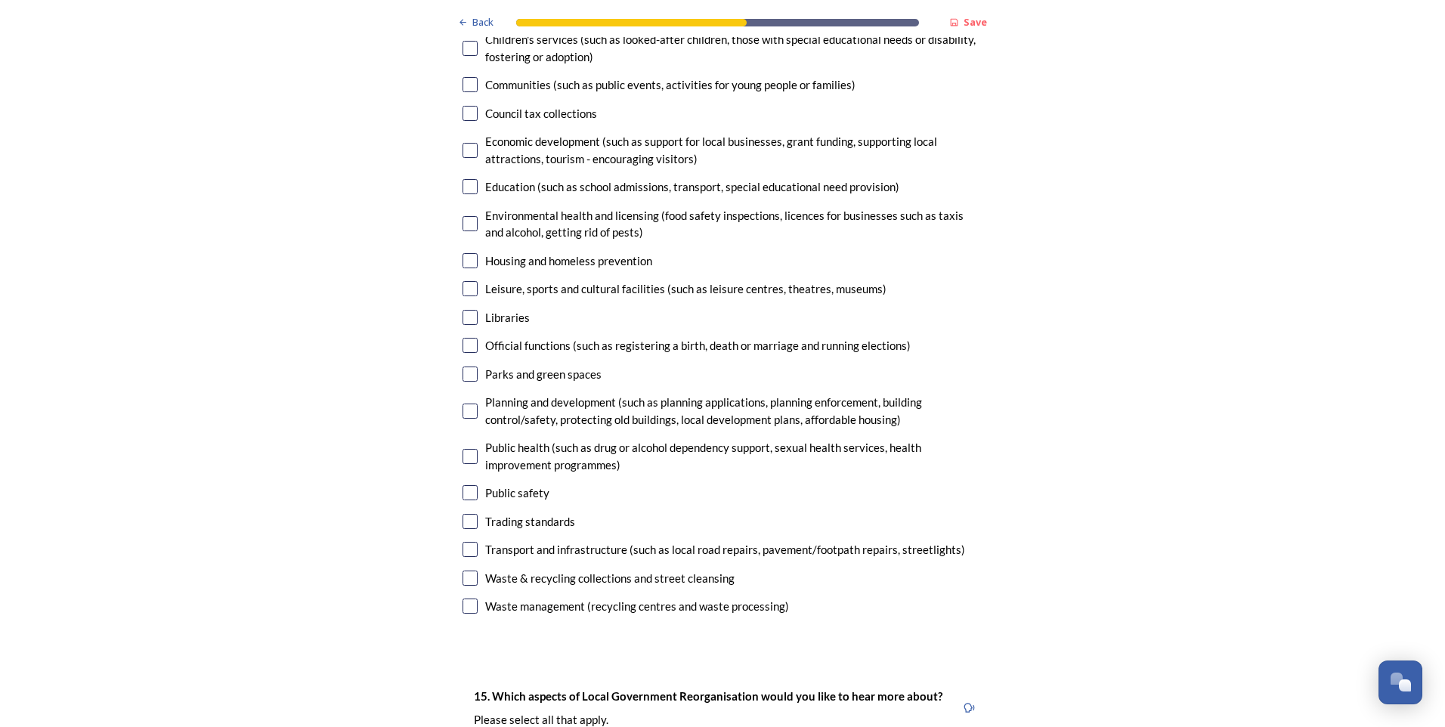
click at [465, 367] on input "checkbox" at bounding box center [470, 374] width 15 height 15
checkbox input "true"
click at [471, 404] on input "checkbox" at bounding box center [470, 411] width 15 height 15
checkbox input "true"
click at [466, 485] on input "checkbox" at bounding box center [470, 492] width 15 height 15
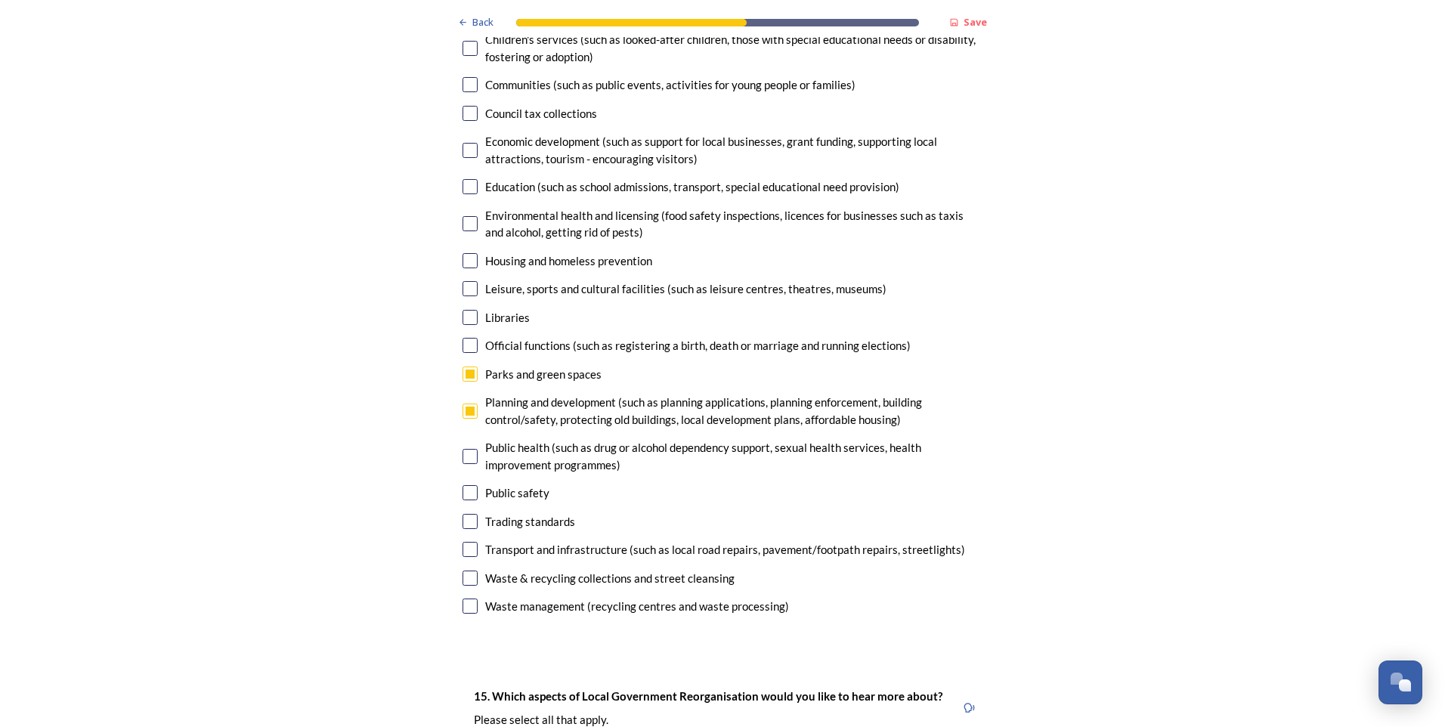
checkbox input "true"
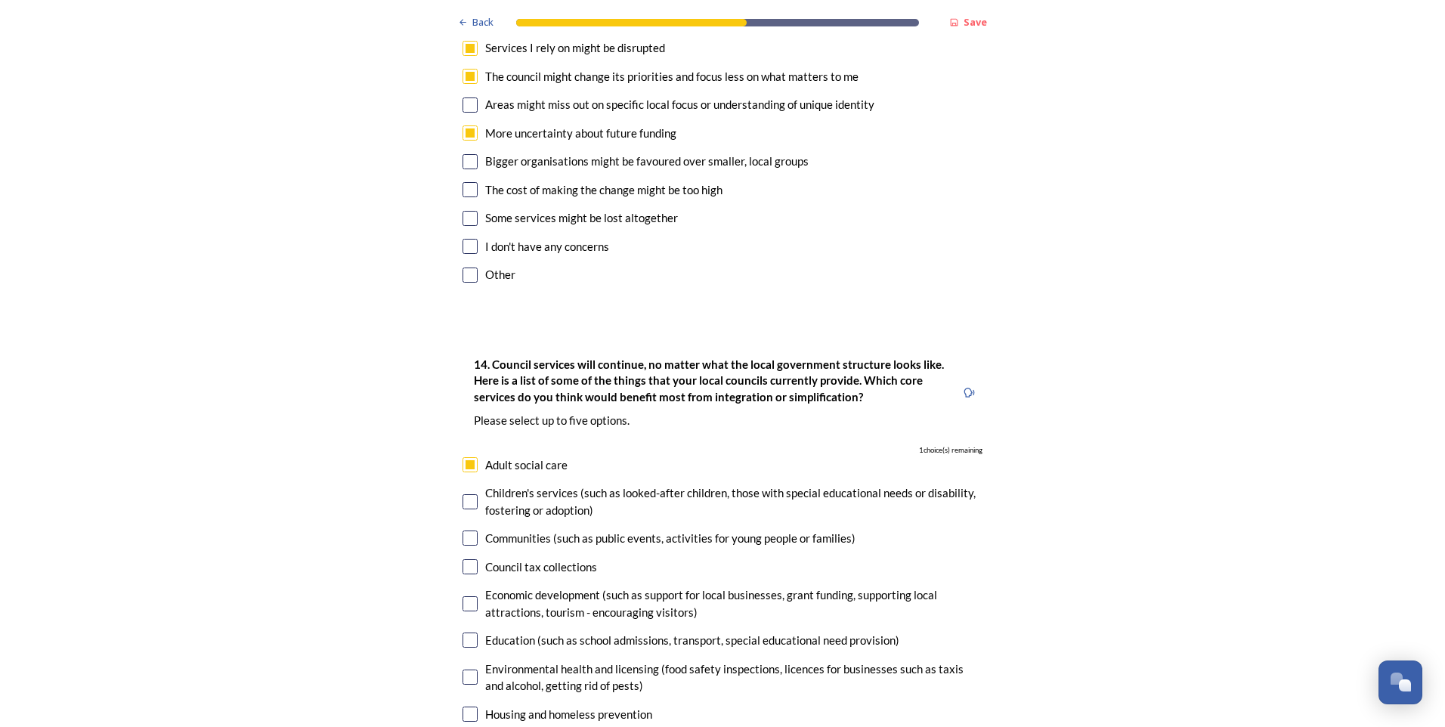
scroll to position [3401, 0]
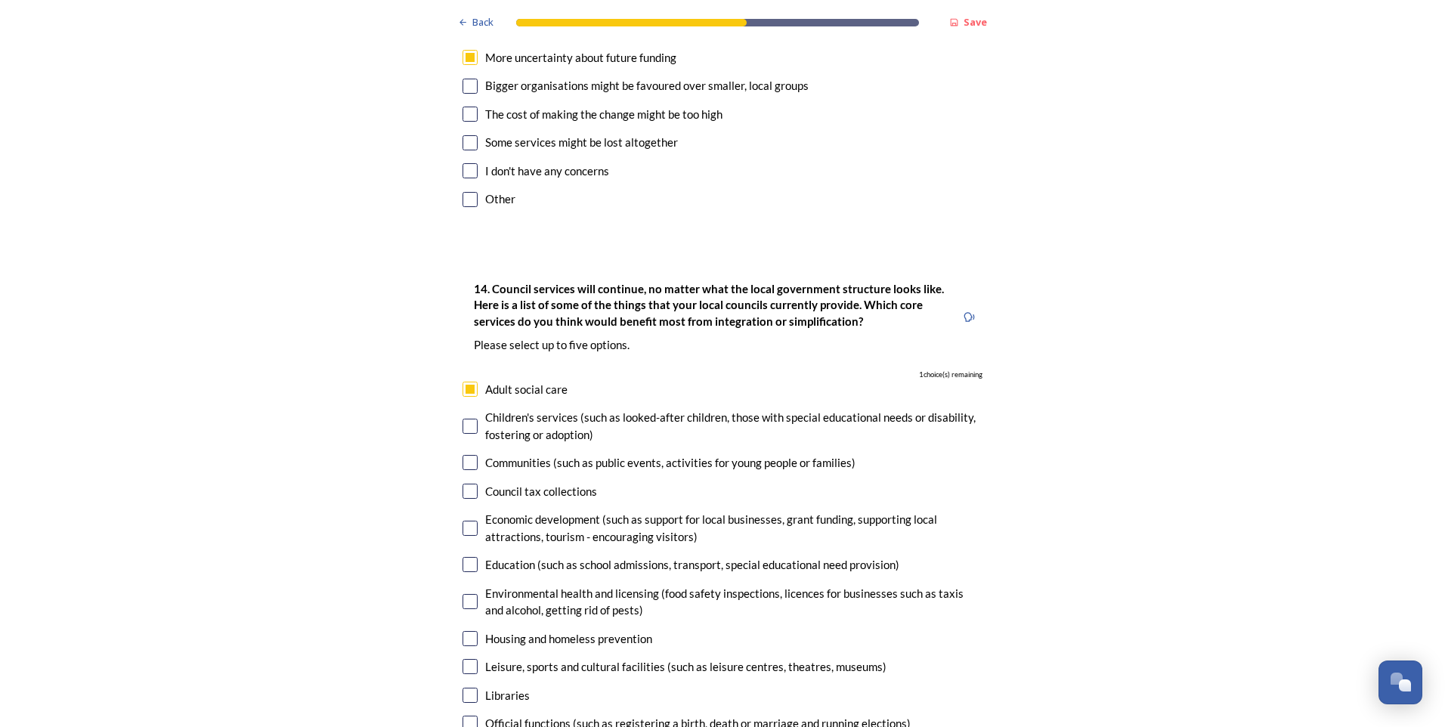
click at [465, 521] on input "checkbox" at bounding box center [470, 528] width 15 height 15
checkbox input "true"
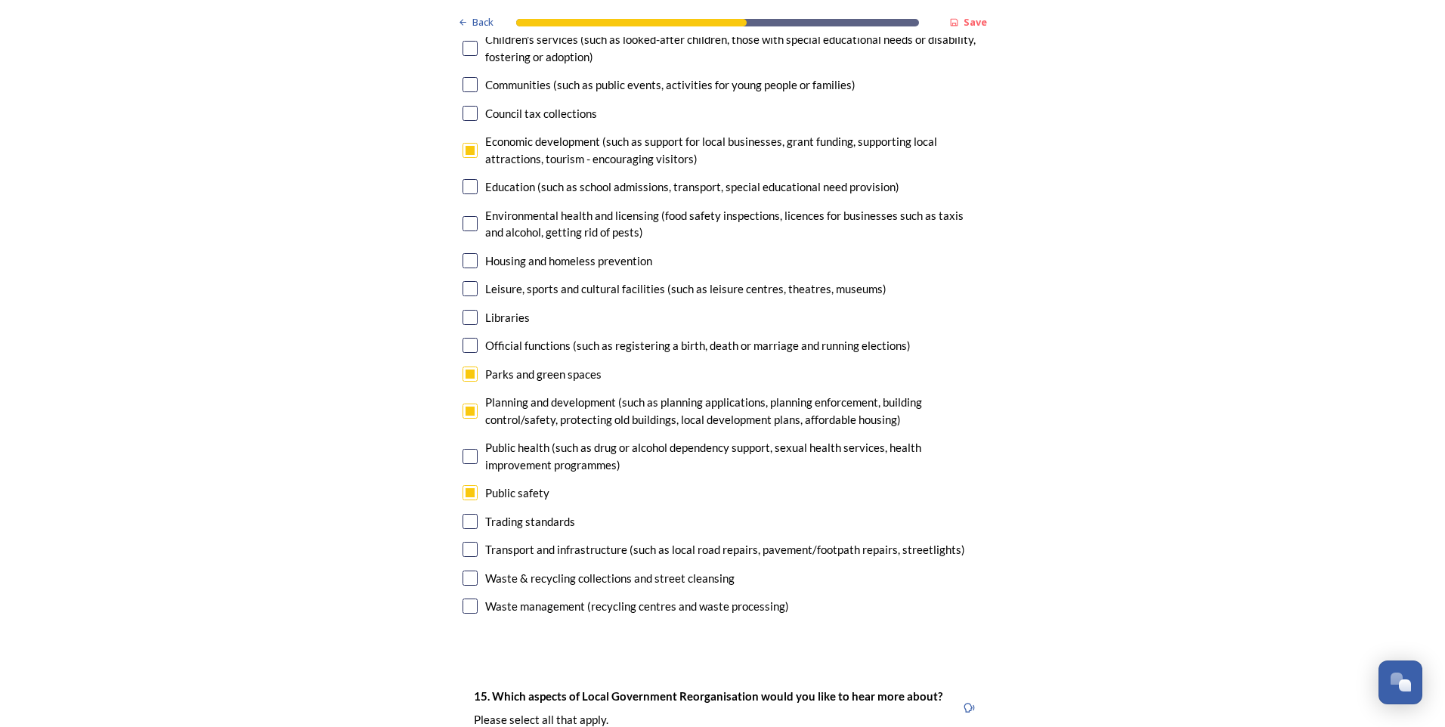
scroll to position [4157, 0]
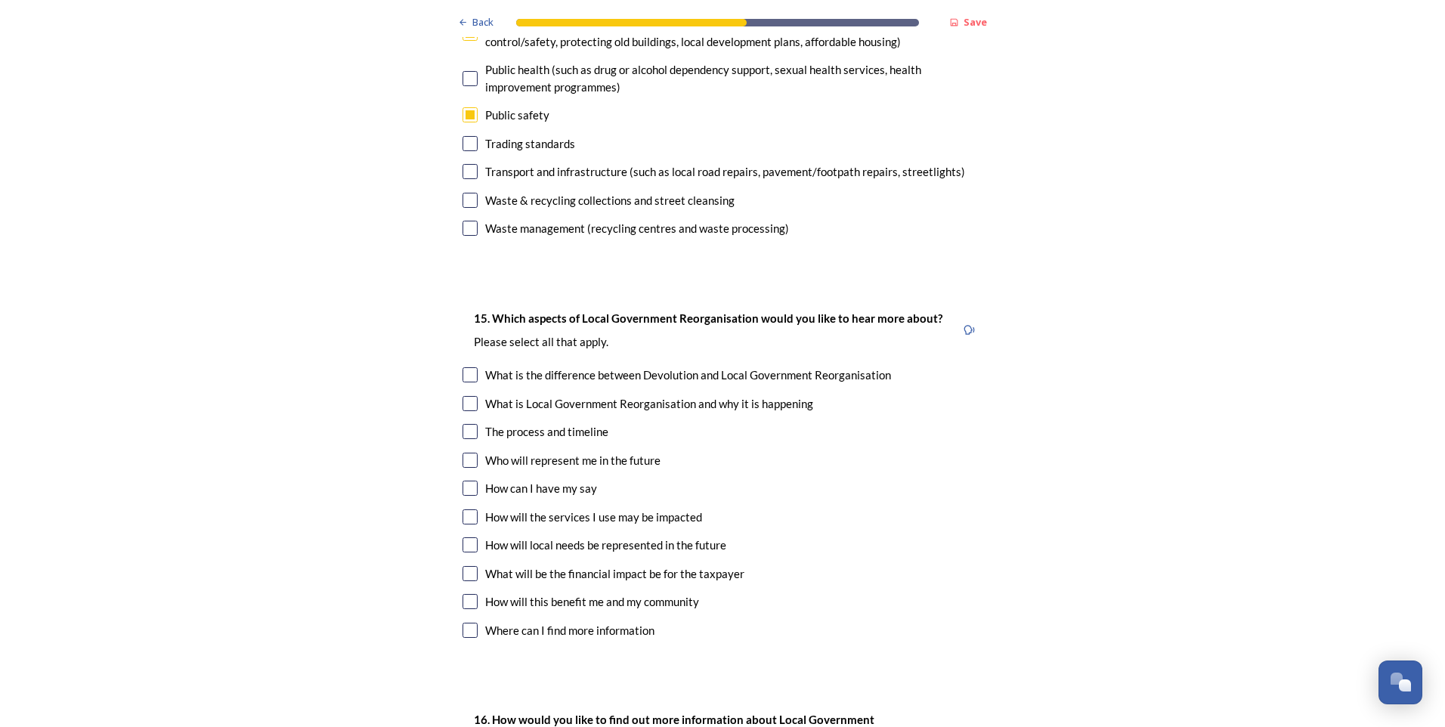
click at [470, 367] on input "checkbox" at bounding box center [470, 374] width 15 height 15
checkbox input "true"
click at [469, 396] on input "checkbox" at bounding box center [470, 403] width 15 height 15
checkbox input "true"
click at [466, 424] on input "checkbox" at bounding box center [470, 431] width 15 height 15
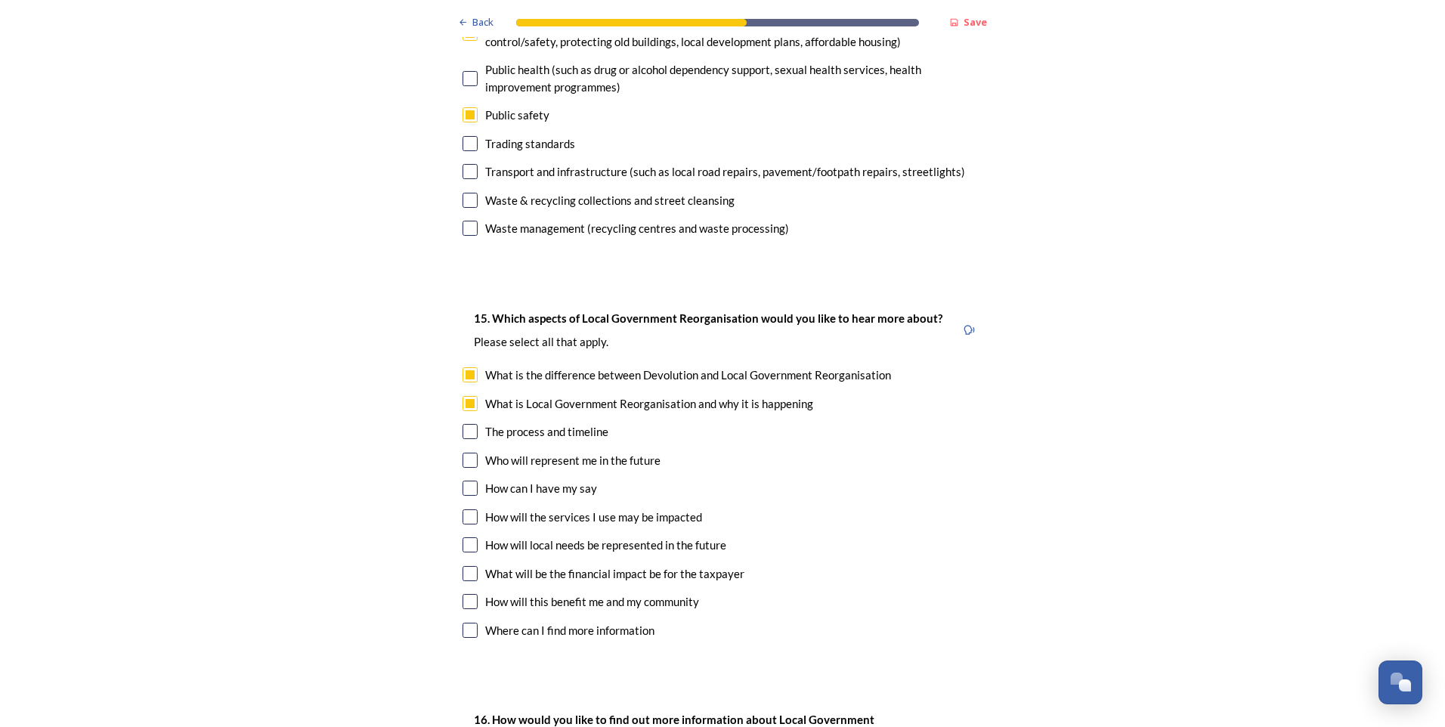
checkbox input "true"
click at [467, 453] on input "checkbox" at bounding box center [470, 460] width 15 height 15
checkbox input "true"
click at [468, 481] on input "checkbox" at bounding box center [470, 488] width 15 height 15
checkbox input "true"
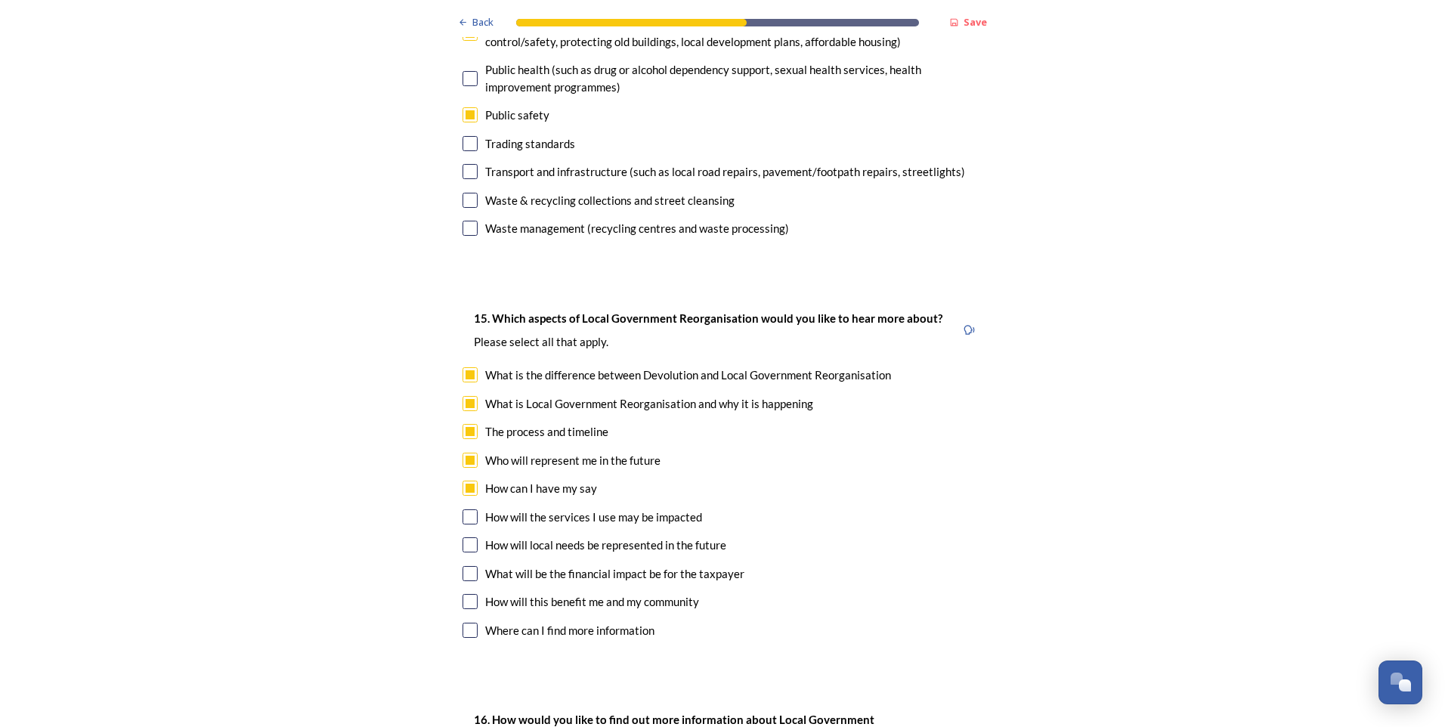
click at [465, 509] on div "How will the services I use may be impacted" at bounding box center [723, 517] width 520 height 17
checkbox input "true"
click at [464, 566] on input "checkbox" at bounding box center [470, 573] width 15 height 15
checkbox input "true"
click at [466, 594] on input "checkbox" at bounding box center [470, 601] width 15 height 15
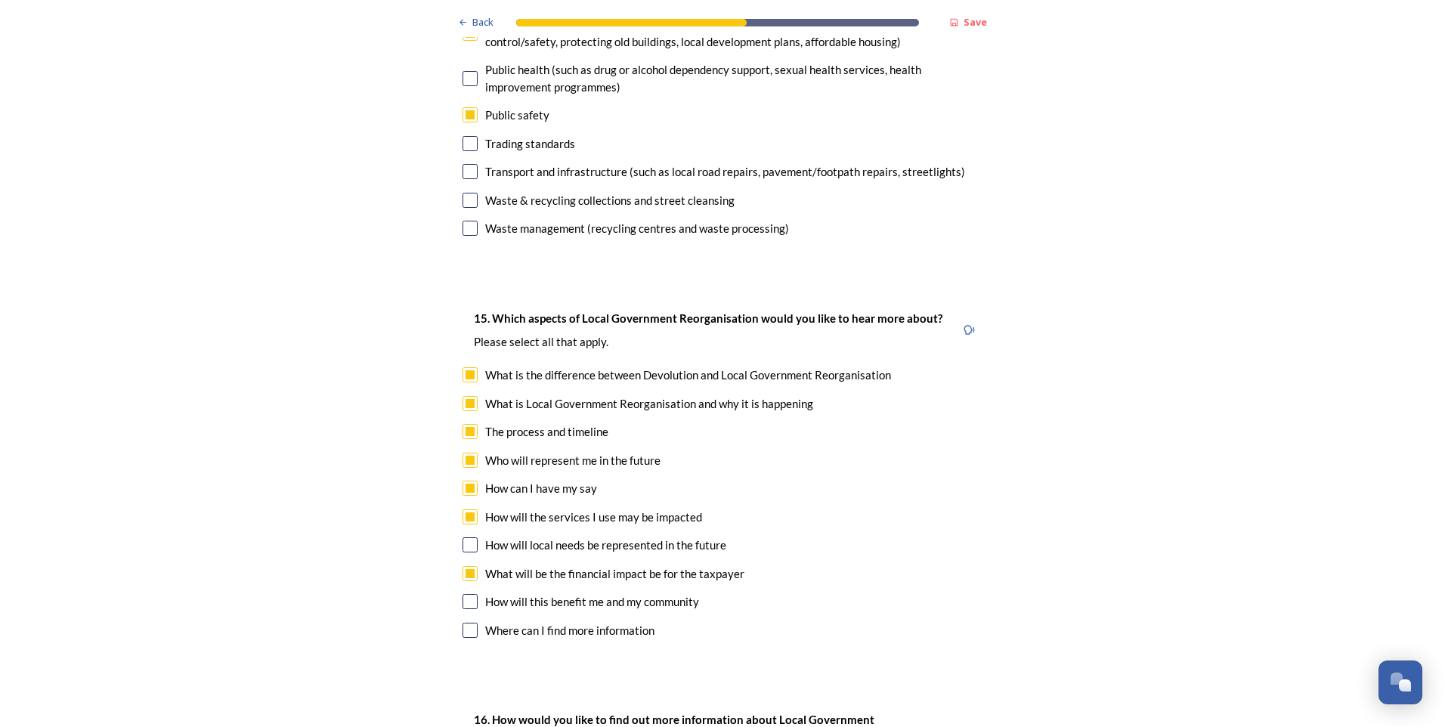
checkbox input "true"
drag, startPoint x: 466, startPoint y: 553, endPoint x: 481, endPoint y: 537, distance: 21.9
click at [466, 623] on input "checkbox" at bounding box center [470, 630] width 15 height 15
checkbox input "true"
click at [470, 537] on input "checkbox" at bounding box center [470, 544] width 15 height 15
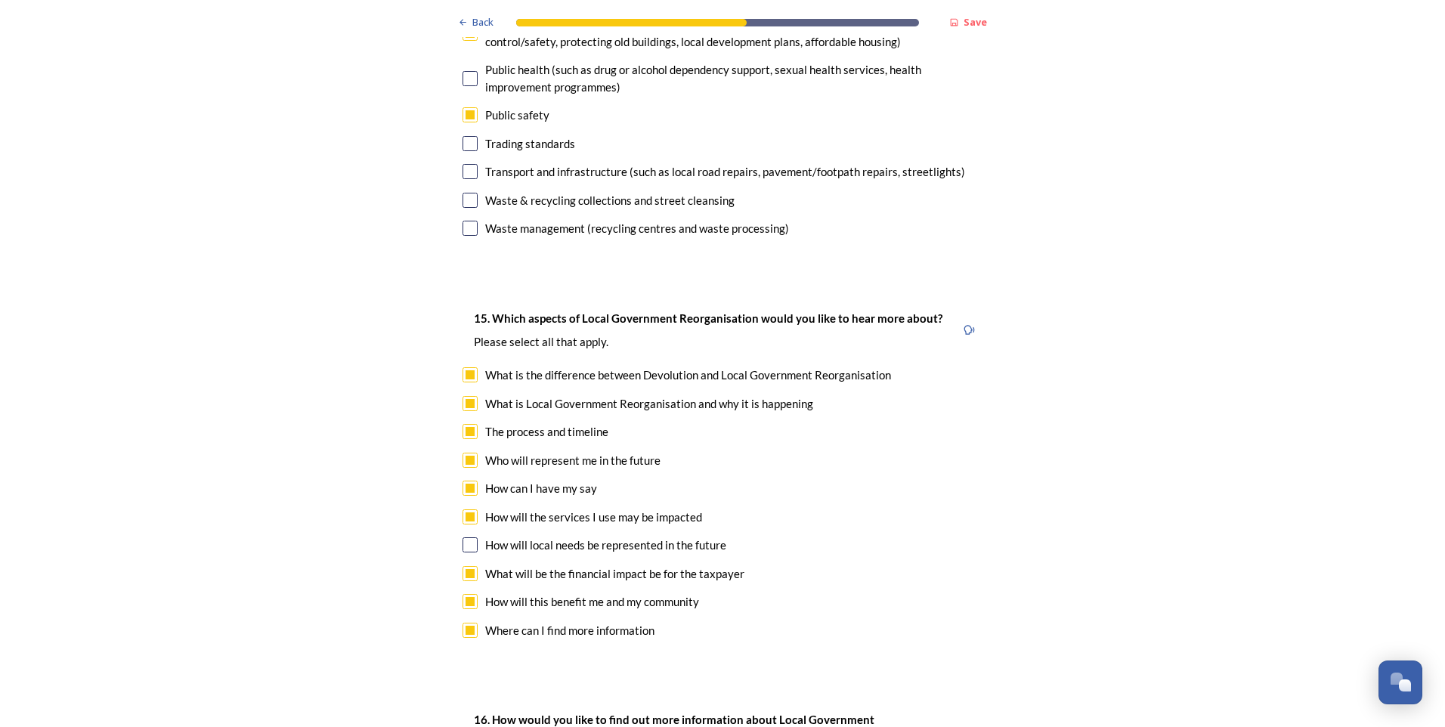
checkbox input "true"
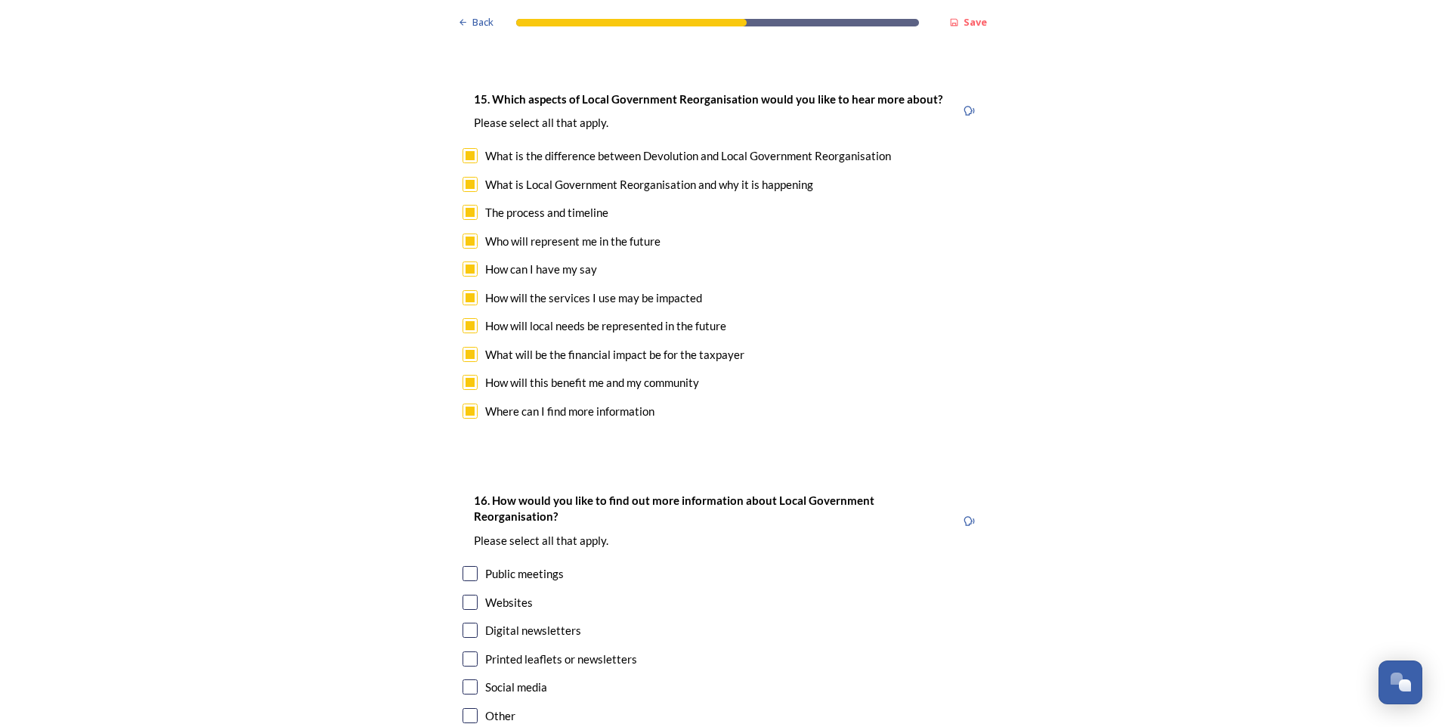
scroll to position [4384, 0]
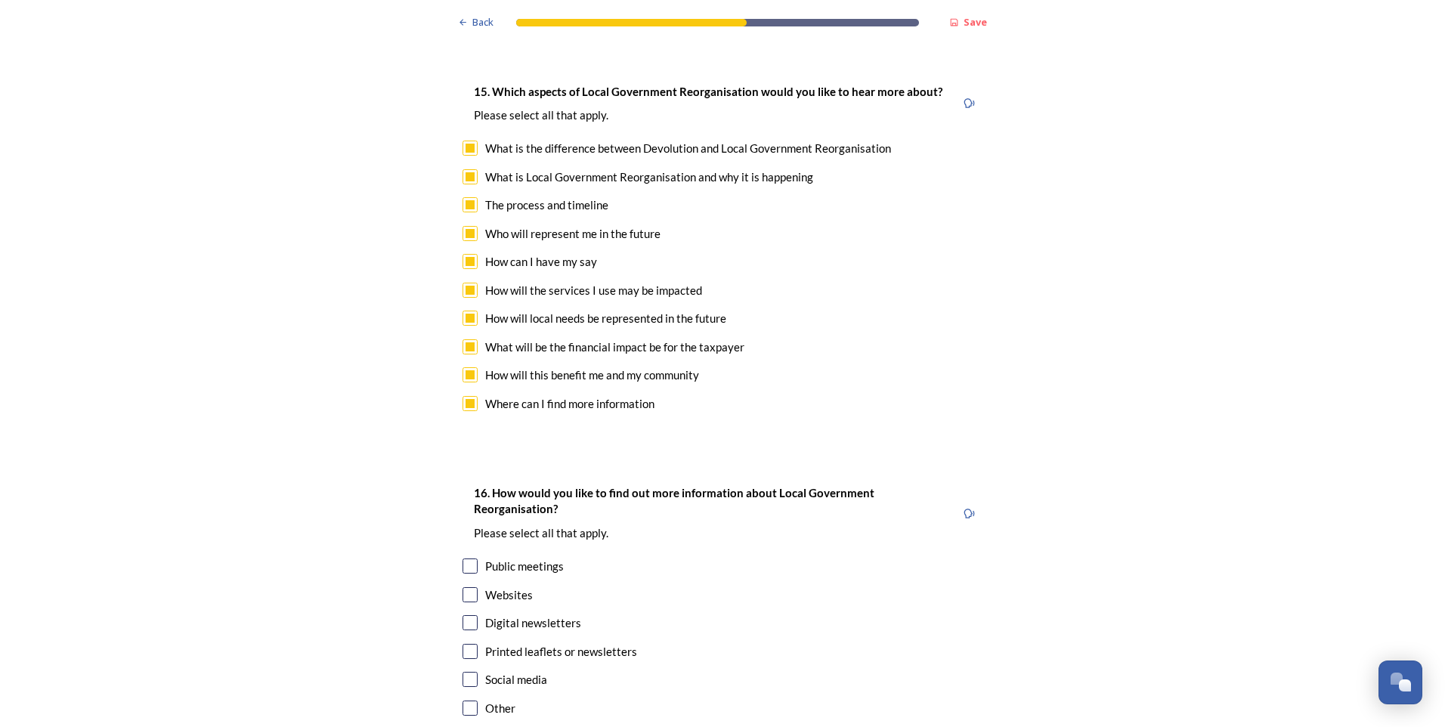
click at [469, 587] on input "checkbox" at bounding box center [470, 594] width 15 height 15
checkbox input "true"
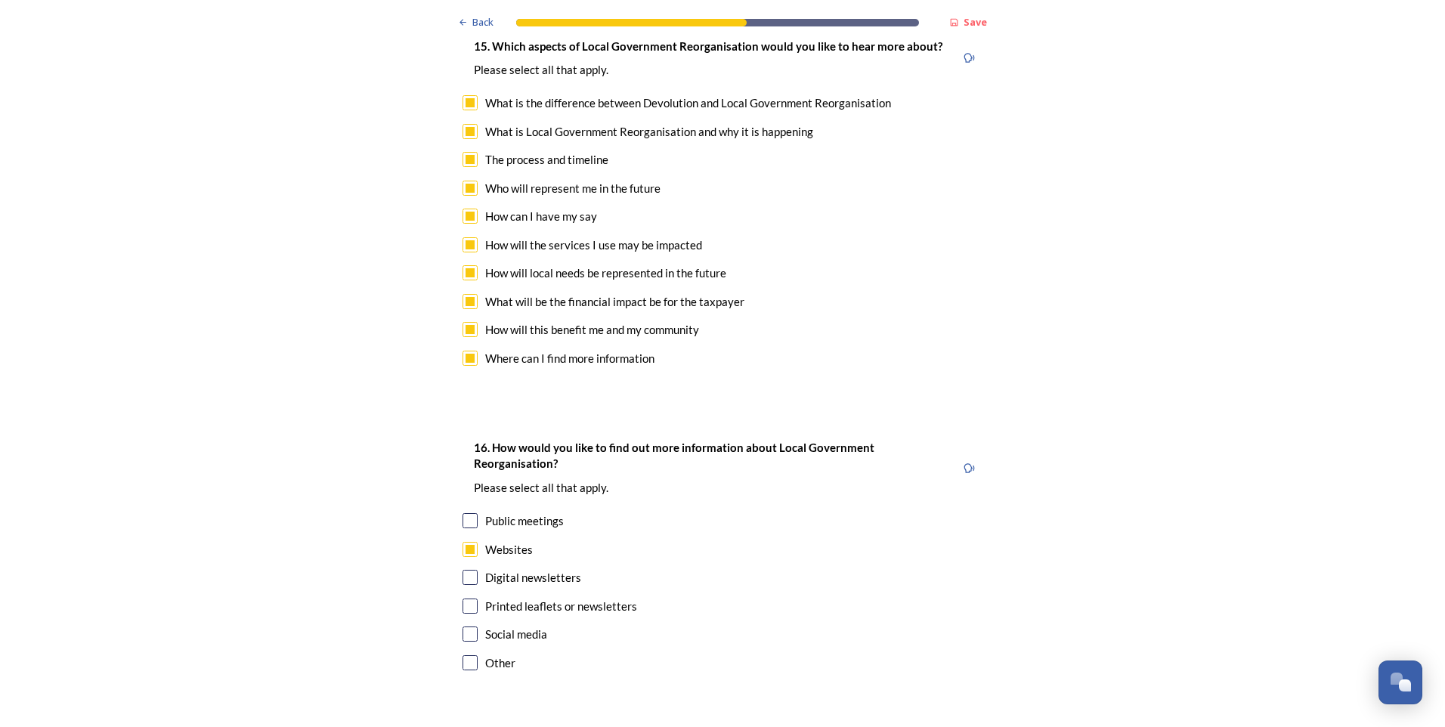
scroll to position [4476, 0]
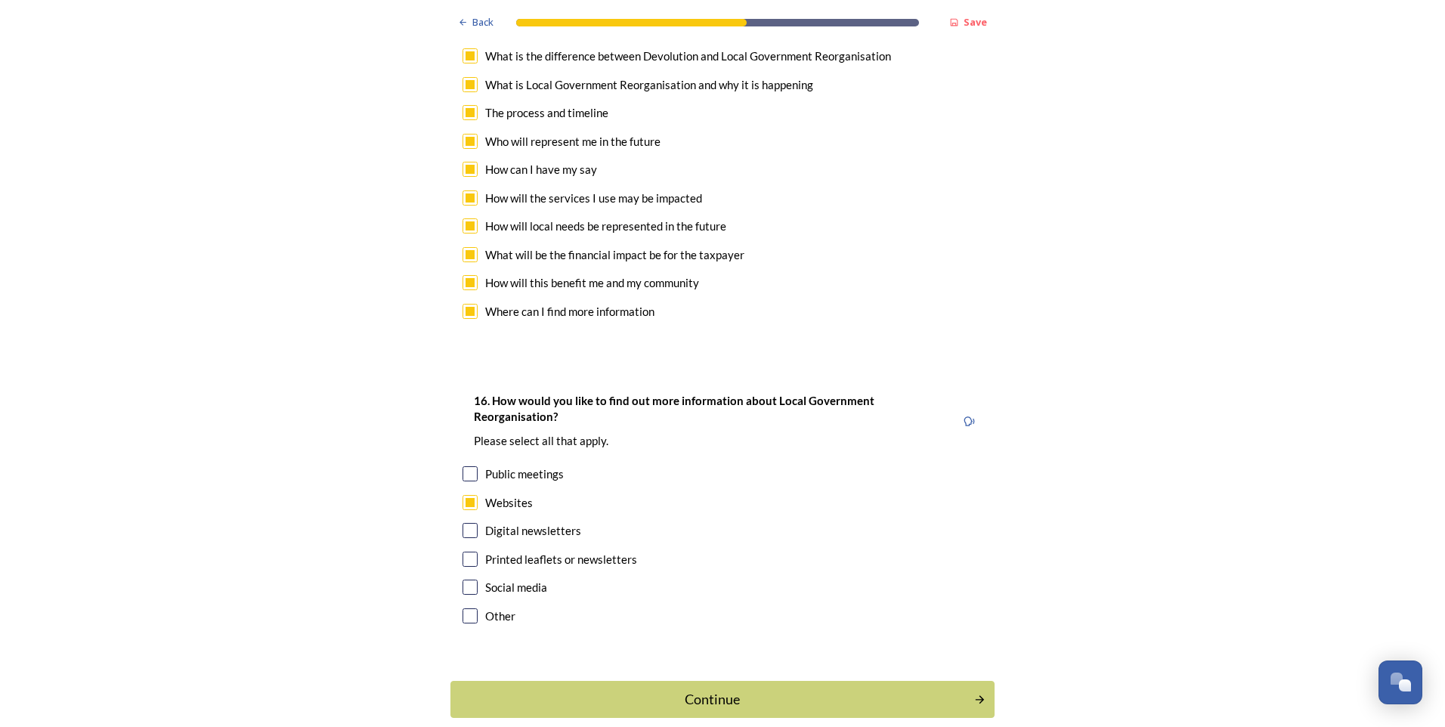
click at [465, 580] on input "checkbox" at bounding box center [470, 587] width 15 height 15
checkbox input "true"
click at [464, 552] on input "checkbox" at bounding box center [470, 559] width 15 height 15
click at [467, 552] on input "checkbox" at bounding box center [470, 559] width 15 height 15
checkbox input "false"
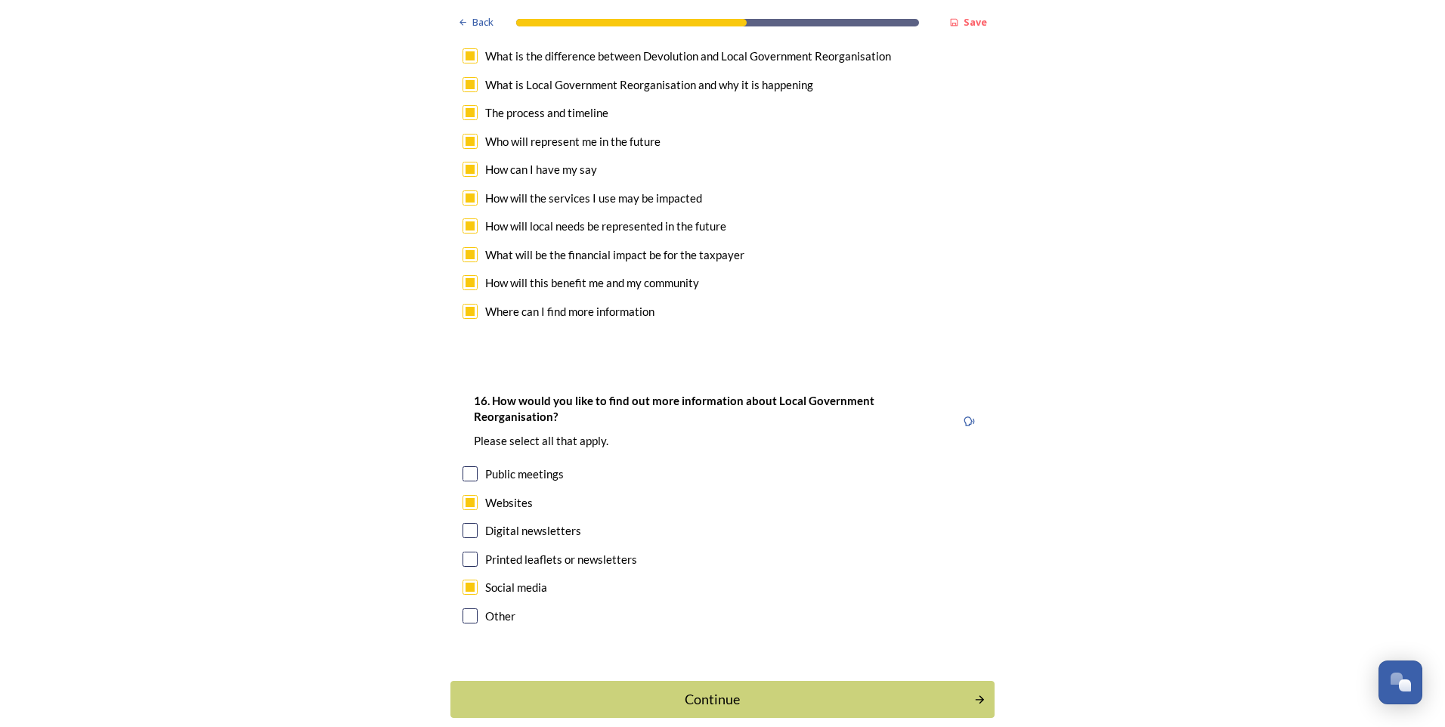
click at [465, 466] on input "checkbox" at bounding box center [470, 473] width 15 height 15
checkbox input "true"
click at [680, 689] on div "Continue" at bounding box center [713, 699] width 512 height 20
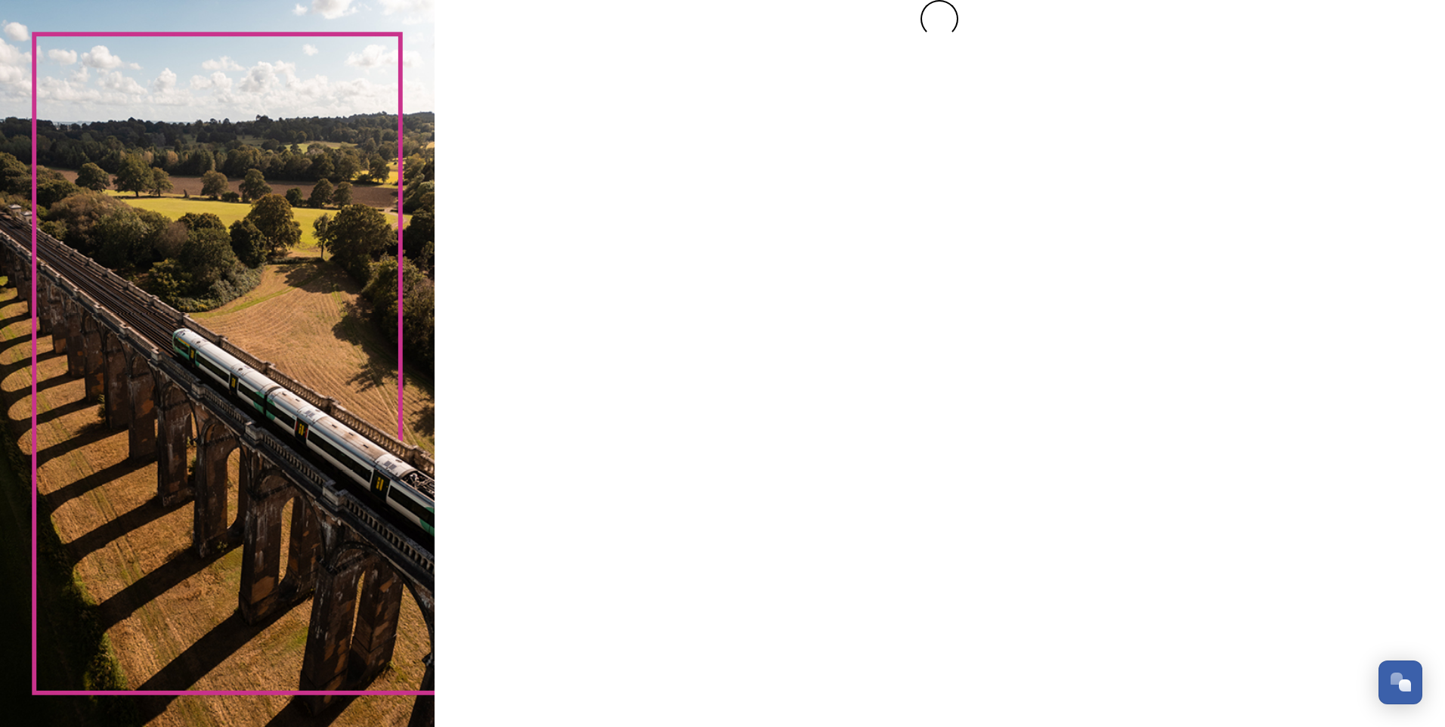
scroll to position [0, 0]
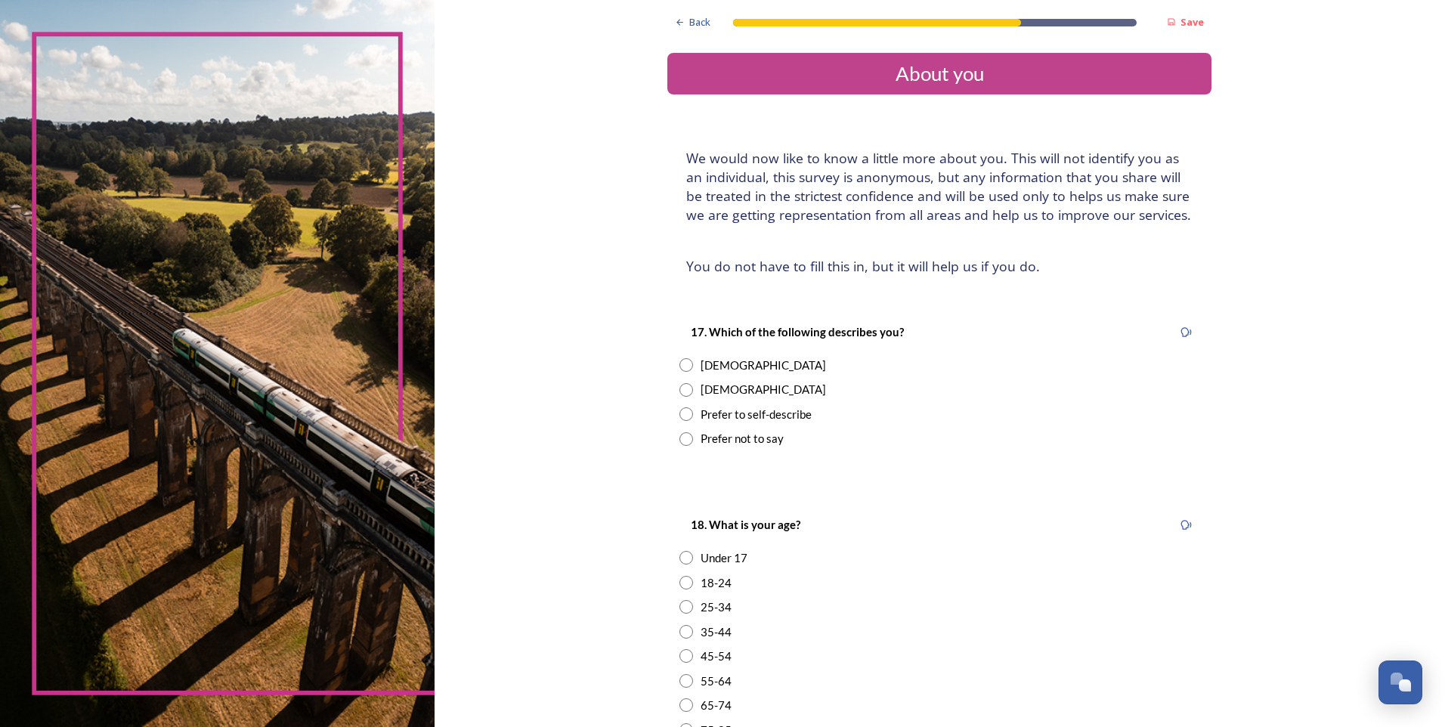
click at [680, 366] on input "radio" at bounding box center [687, 365] width 14 height 14
radio input "true"
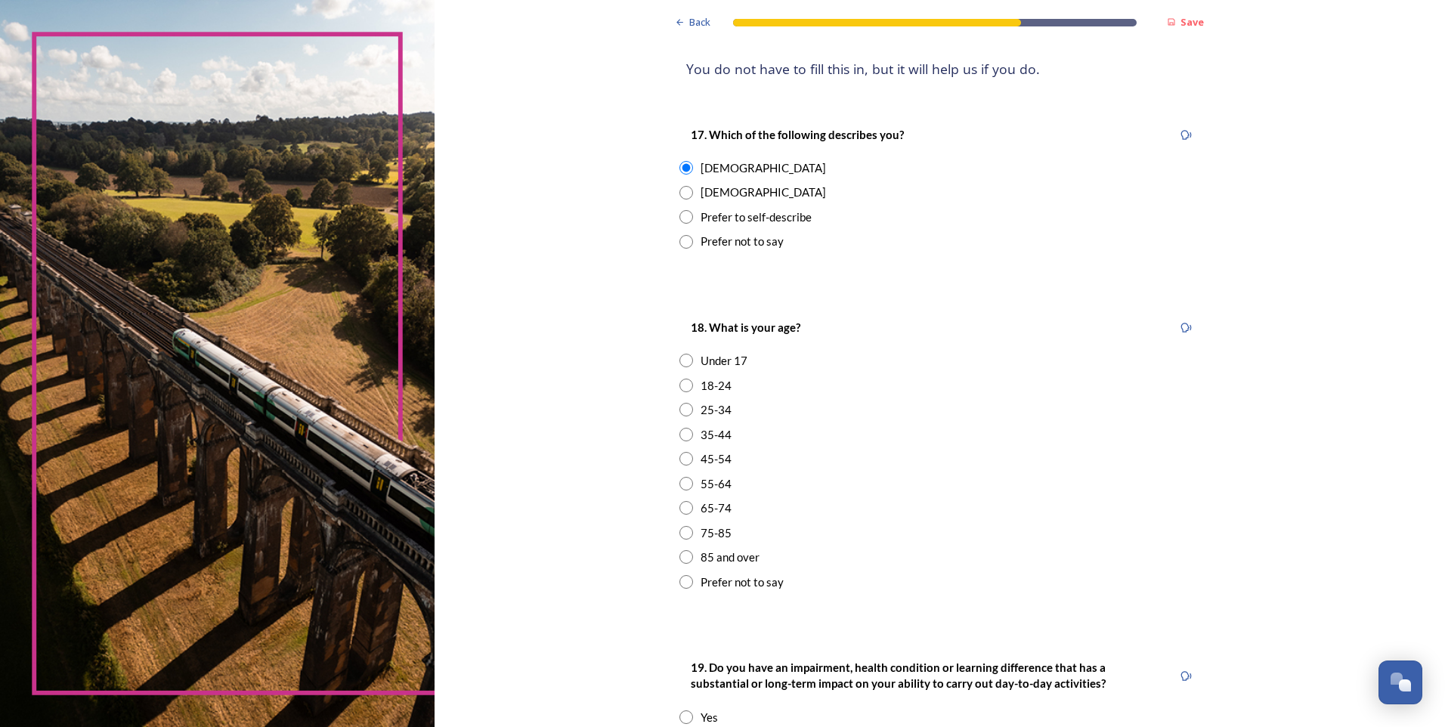
scroll to position [227, 0]
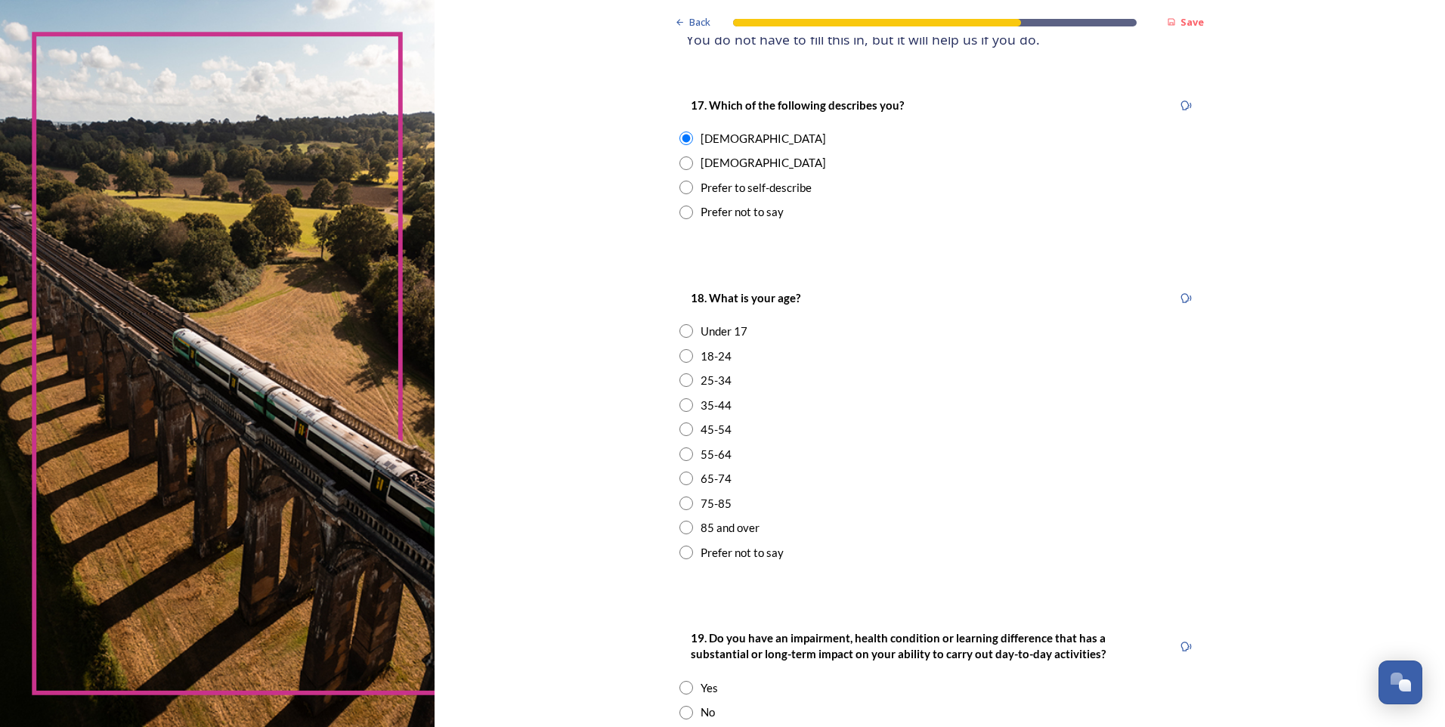
click at [683, 429] on input "radio" at bounding box center [687, 430] width 14 height 14
radio input "true"
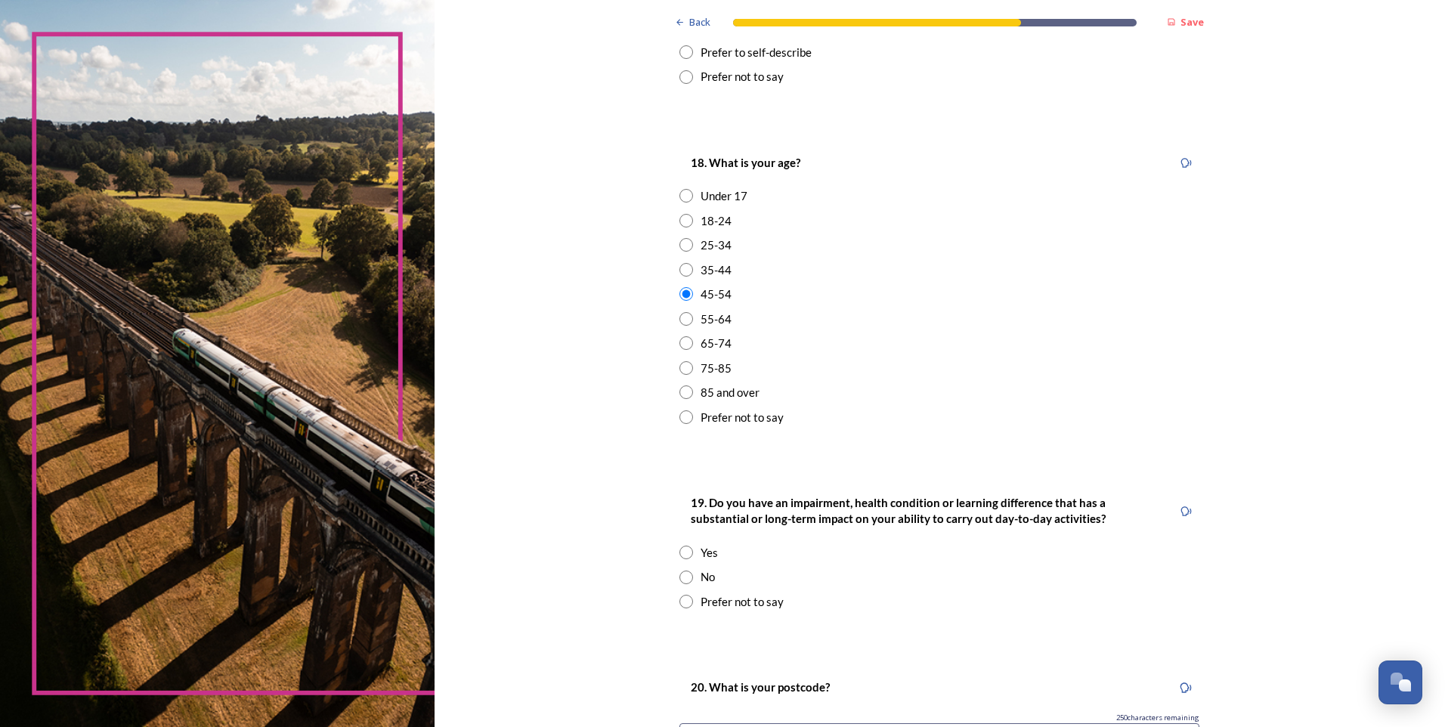
scroll to position [378, 0]
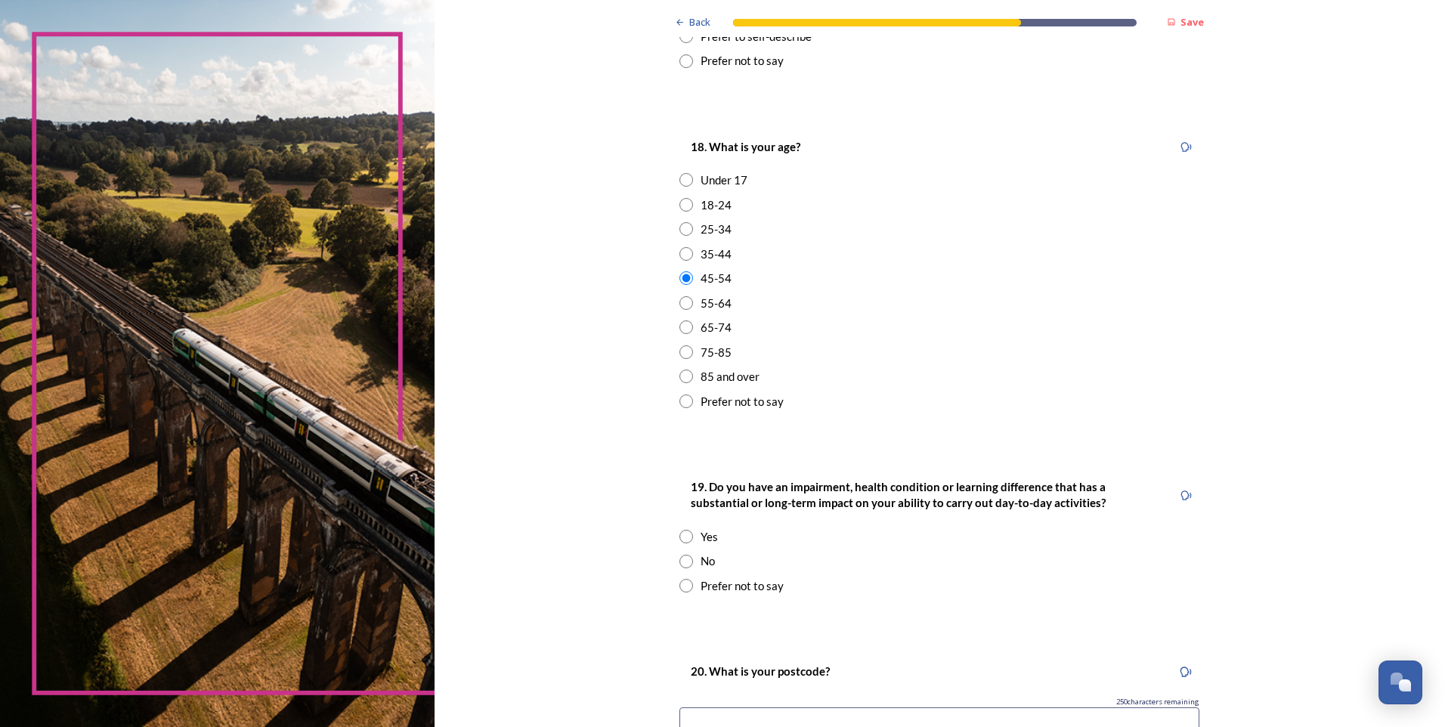
click at [680, 560] on input "radio" at bounding box center [687, 562] width 14 height 14
radio input "true"
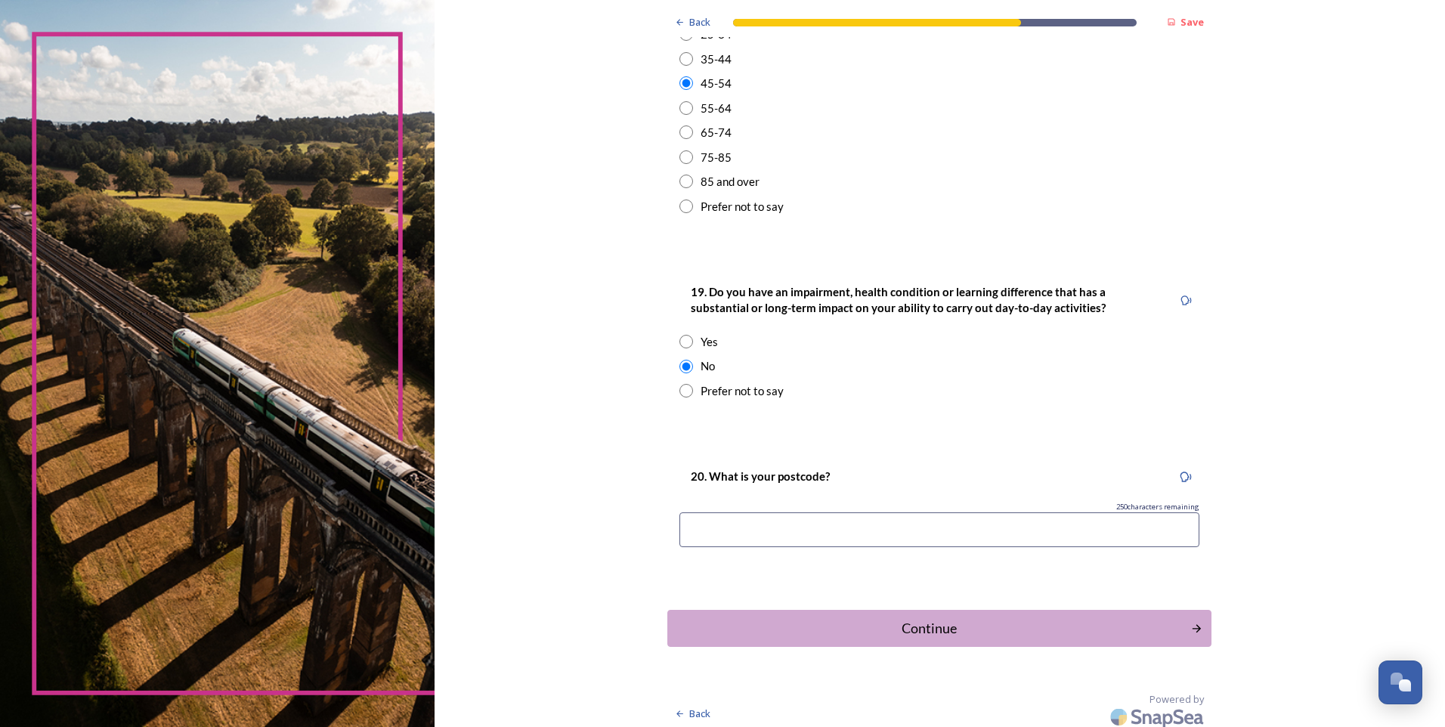
scroll to position [581, 0]
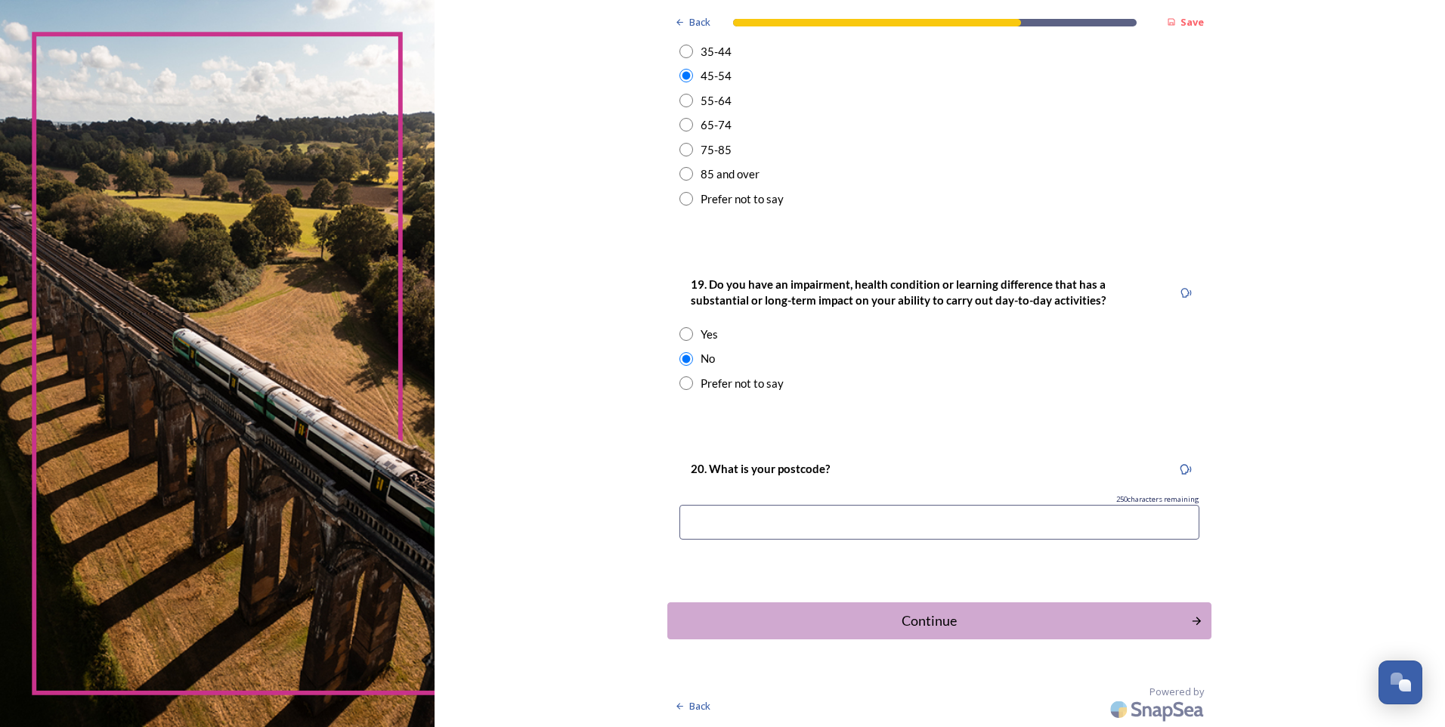
click at [734, 525] on input at bounding box center [940, 522] width 520 height 35
type input "rh12 4jy"
click at [1004, 615] on div "Continue" at bounding box center [929, 621] width 507 height 20
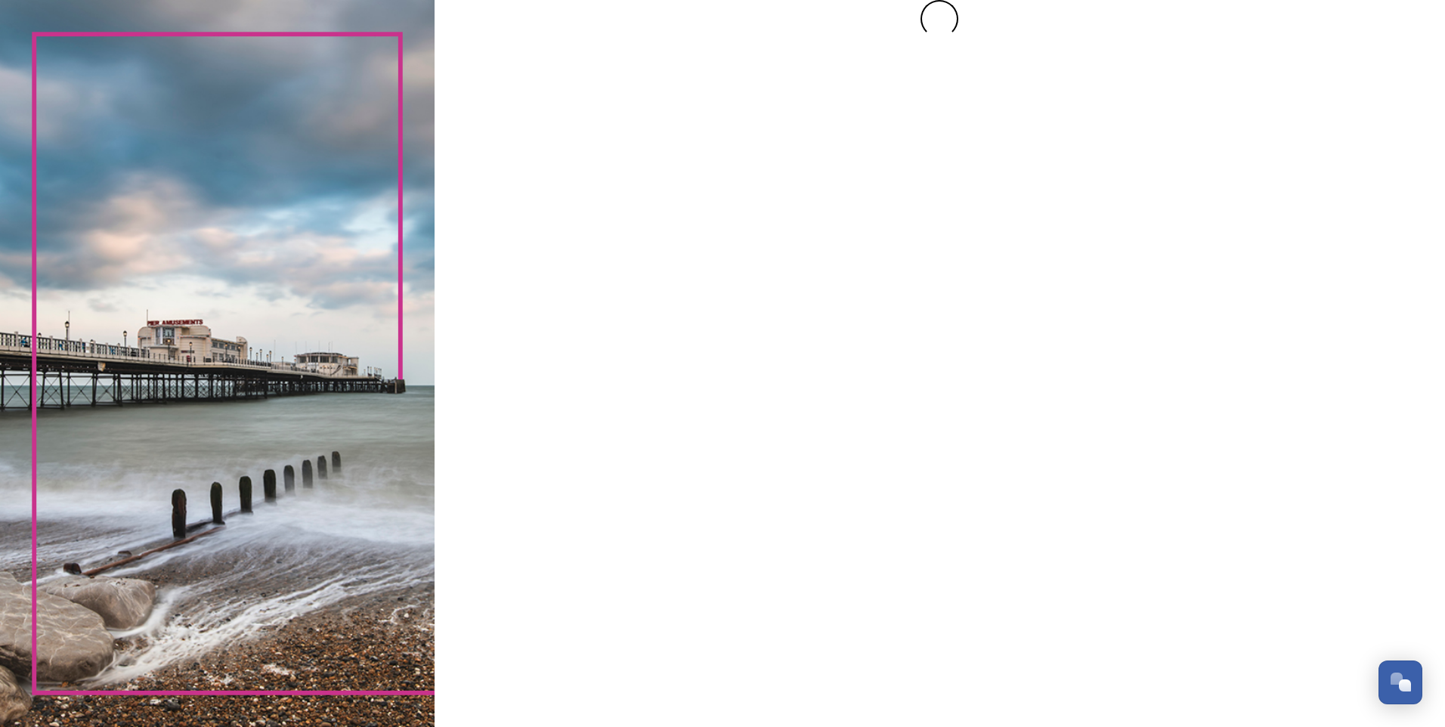
scroll to position [0, 0]
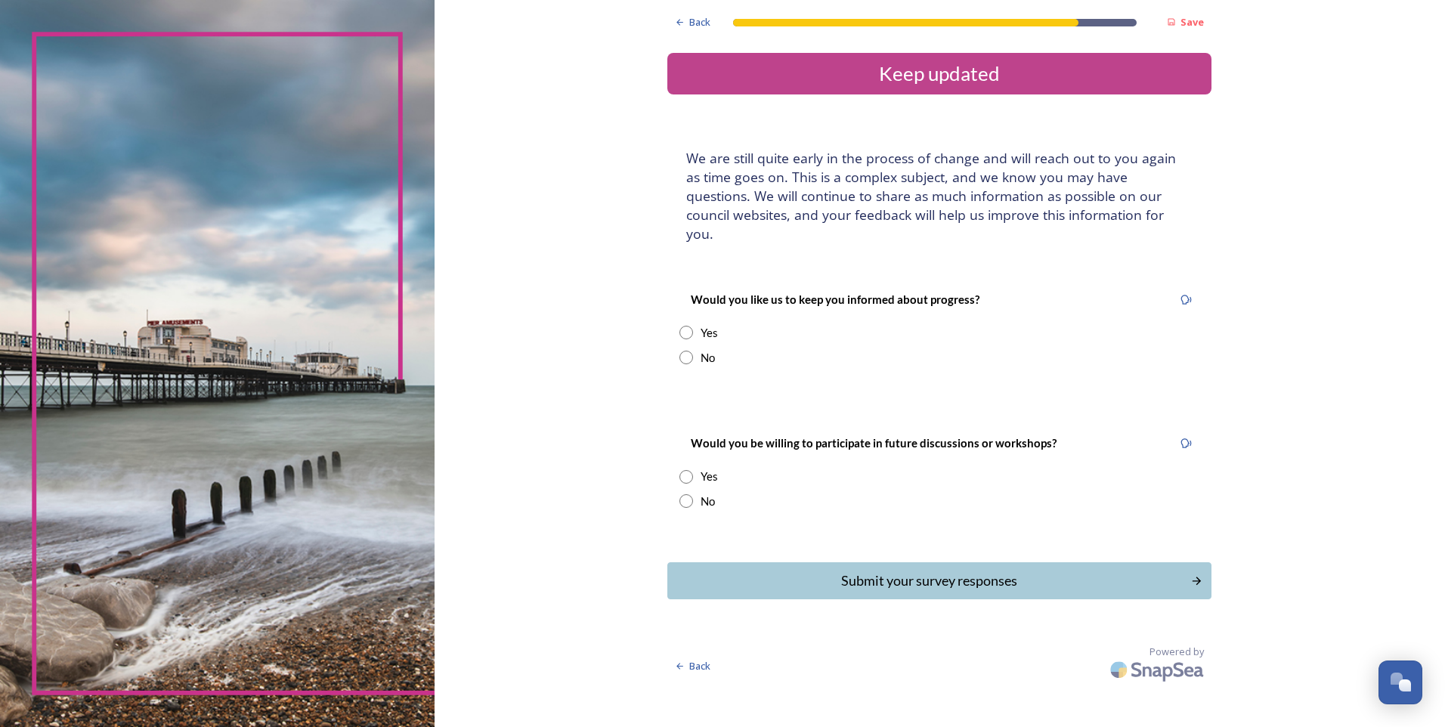
click at [682, 326] on input "radio" at bounding box center [687, 333] width 14 height 14
radio input "true"
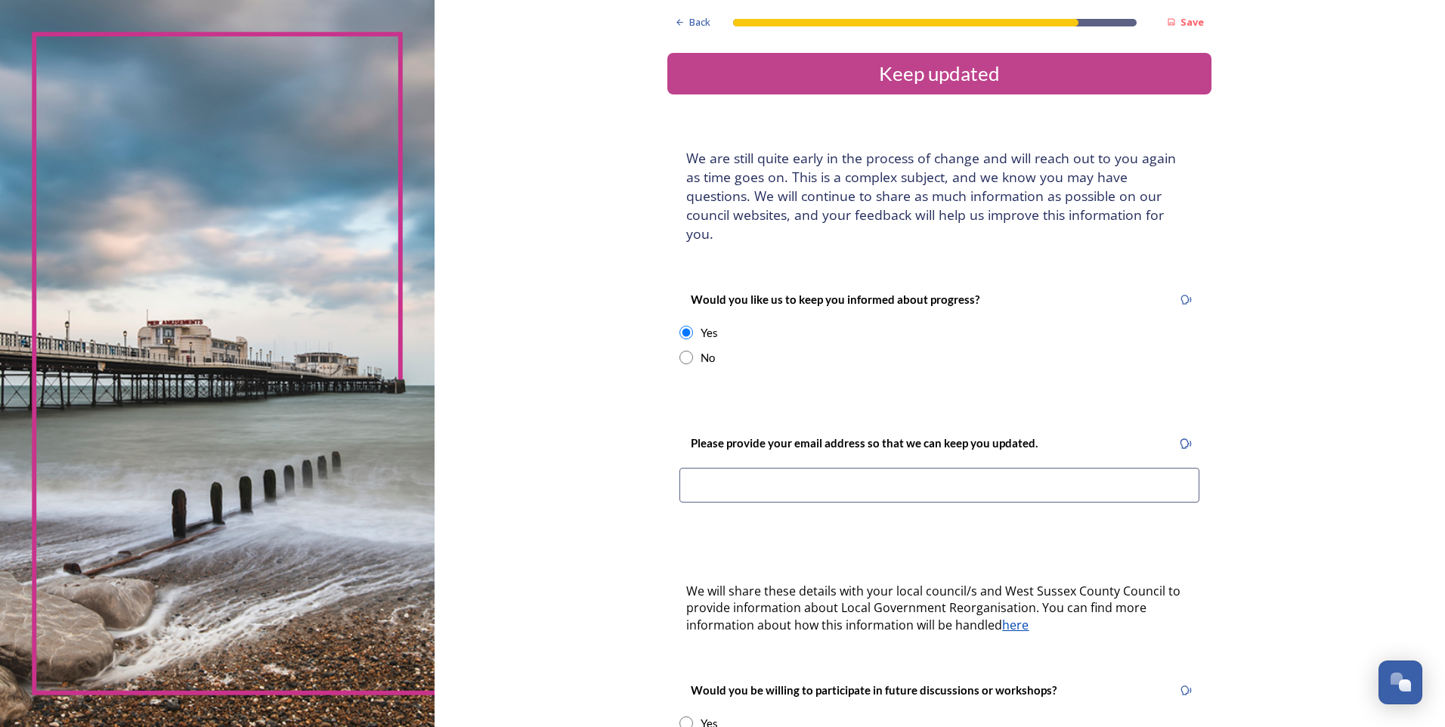
click at [720, 468] on input at bounding box center [940, 485] width 520 height 35
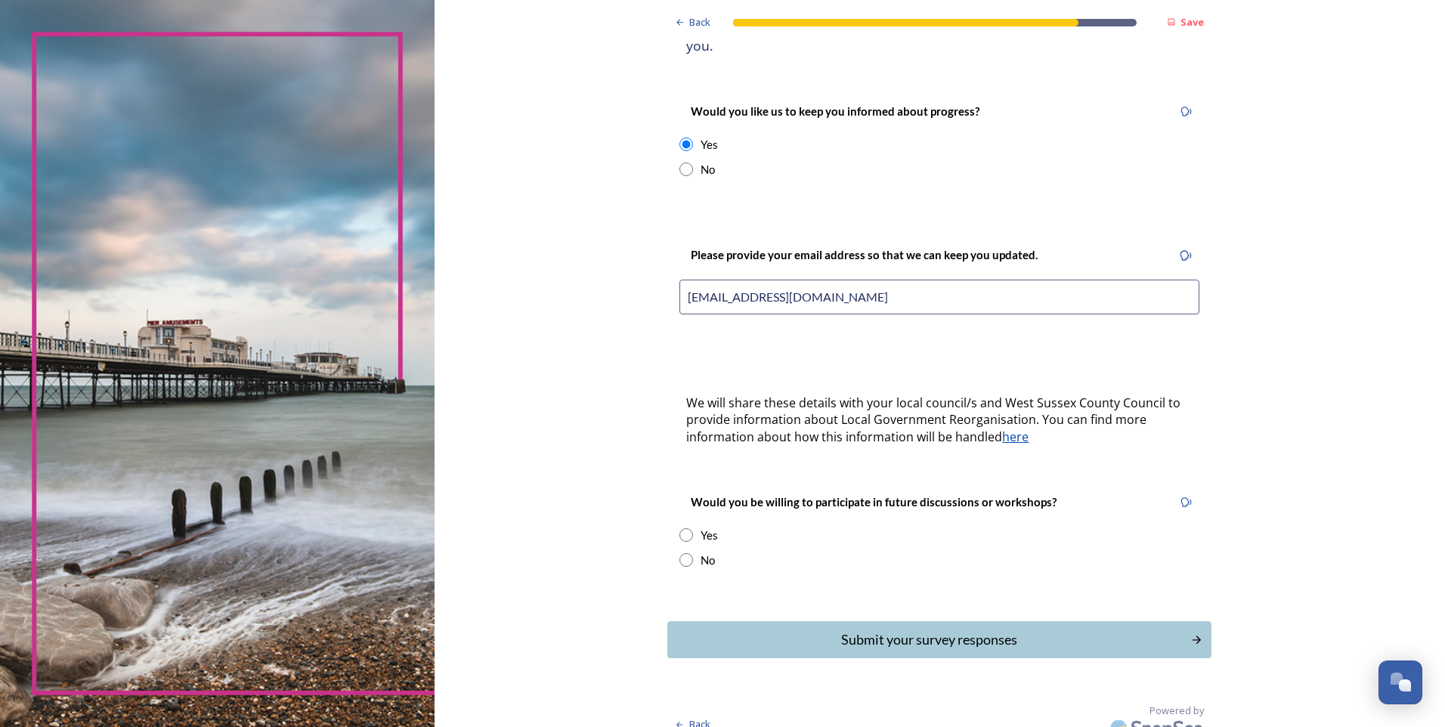
type input "annepritchard40@googlemail.com"
click at [684, 528] on input "radio" at bounding box center [687, 535] width 14 height 14
radio input "true"
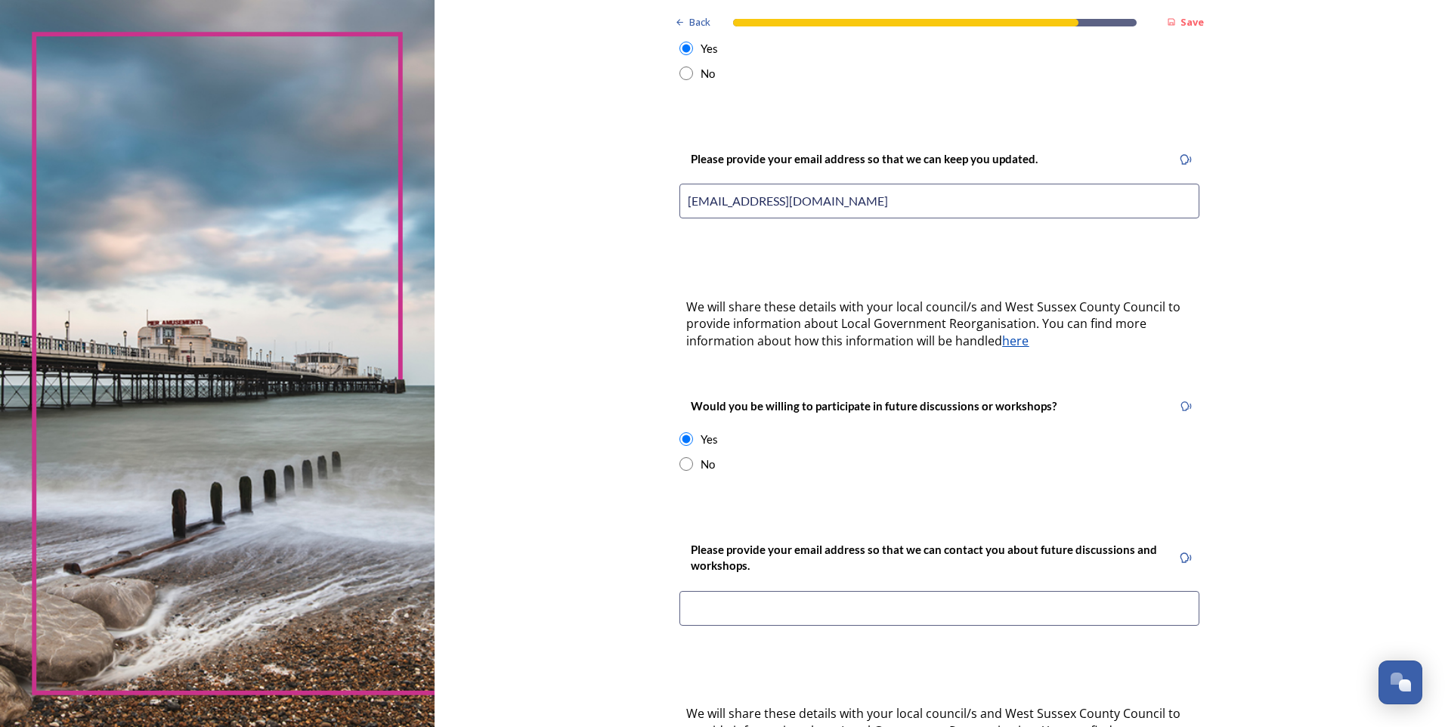
scroll to position [415, 0]
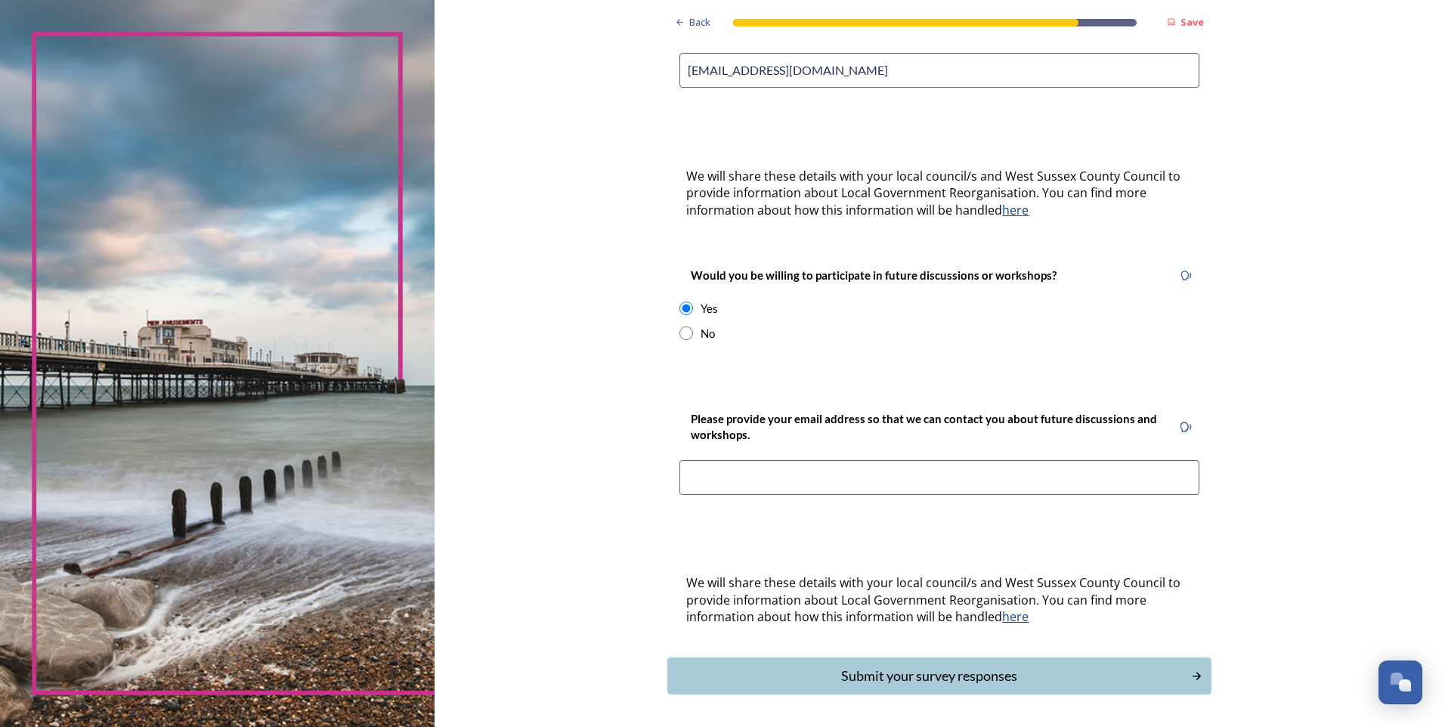
click at [732, 460] on input at bounding box center [940, 477] width 520 height 35
type input "annepritchard40@westsussex.com"
click at [943, 666] on div "Submit your survey responses" at bounding box center [929, 676] width 507 height 20
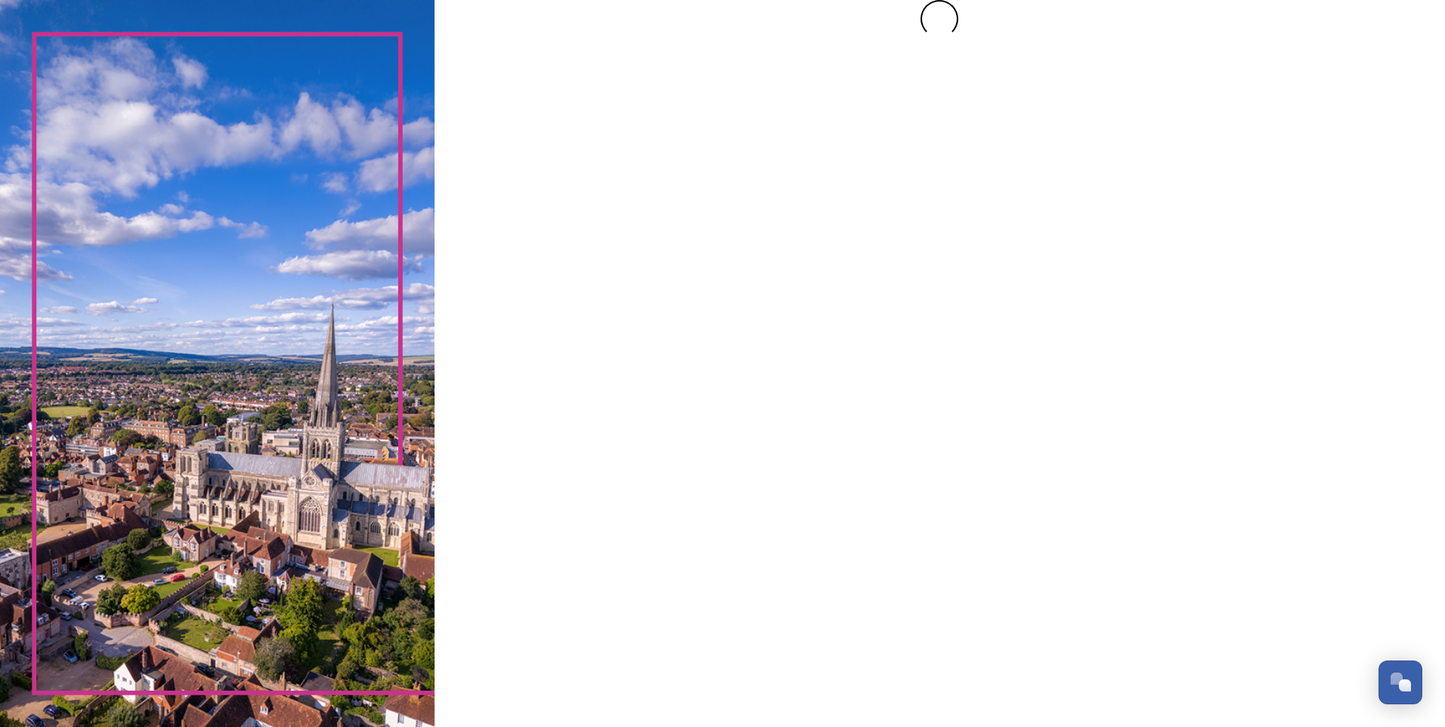
scroll to position [0, 0]
